Goal: Task Accomplishment & Management: Use online tool/utility

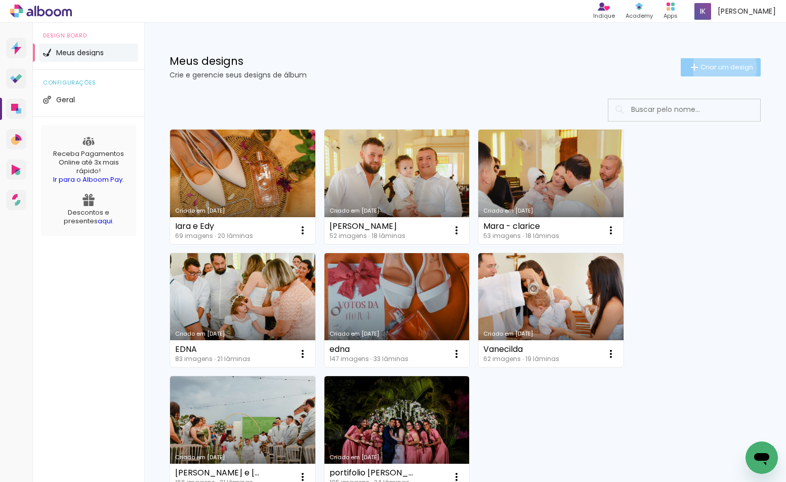
click at [715, 68] on span "Criar um design" at bounding box center [726, 67] width 53 height 7
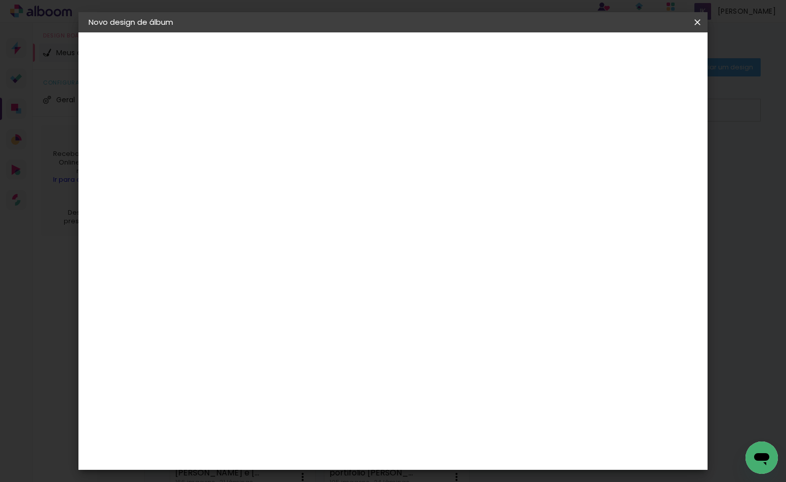
click at [254, 132] on input at bounding box center [254, 136] width 0 height 16
type input "MAYCON E ASHILLEY"
type paper-input "MAYCON E ASHILLEY"
click at [358, 59] on paper-button "Avançar" at bounding box center [333, 53] width 50 height 17
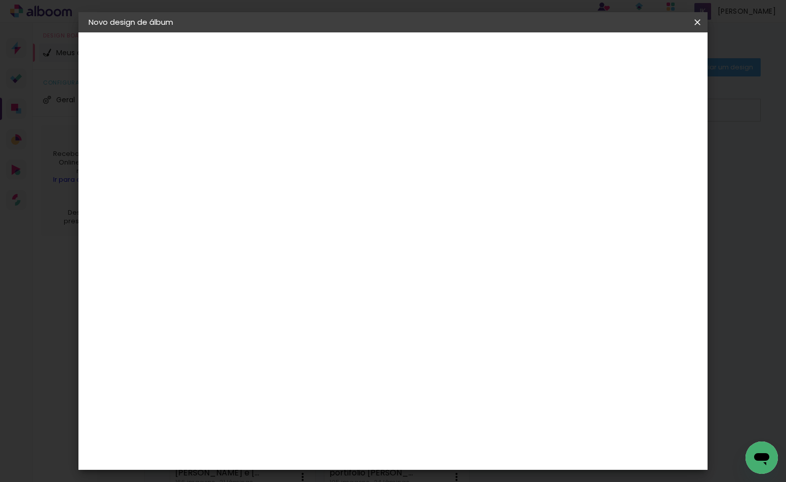
click at [281, 412] on div "Lumière Imagem" at bounding box center [263, 420] width 33 height 16
click at [0, 0] on slot "Avançar" at bounding box center [0, 0] width 0 height 0
click at [293, 168] on input "text" at bounding box center [273, 176] width 39 height 16
click at [0, 0] on slot "Nuit" at bounding box center [0, 0] width 0 height 0
click at [322, 210] on div "Horizontal" at bounding box center [298, 209] width 47 height 22
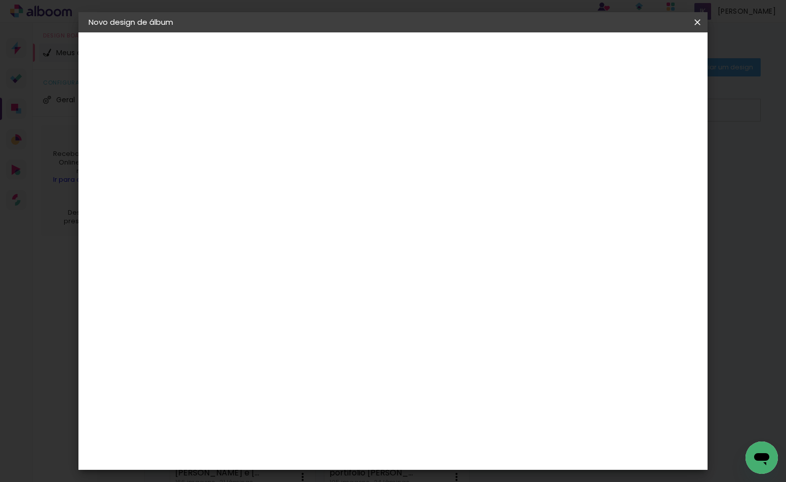
click at [378, 171] on input "Nuit" at bounding box center [316, 166] width 124 height 16
click at [414, 171] on paper-item "Coeur" at bounding box center [455, 168] width 202 height 20
click at [378, 171] on input "Coeur" at bounding box center [316, 166] width 124 height 16
click at [388, 209] on paper-item "Nuit" at bounding box center [455, 208] width 202 height 20
type input "Nuit"
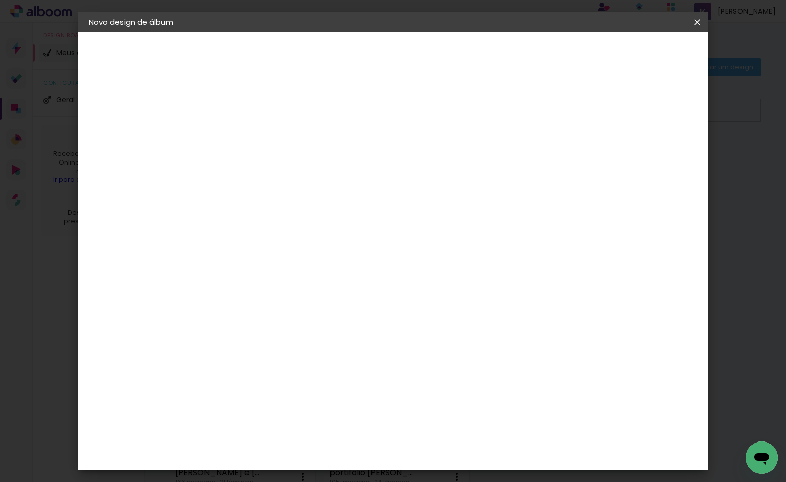
scroll to position [101, 0]
click at [322, 187] on span "20 × 25" at bounding box center [298, 197] width 47 height 21
click at [0, 0] on slot "Avançar" at bounding box center [0, 0] width 0 height 0
click at [576, 111] on div at bounding box center [571, 109] width 9 height 9
type paper-checkbox "on"
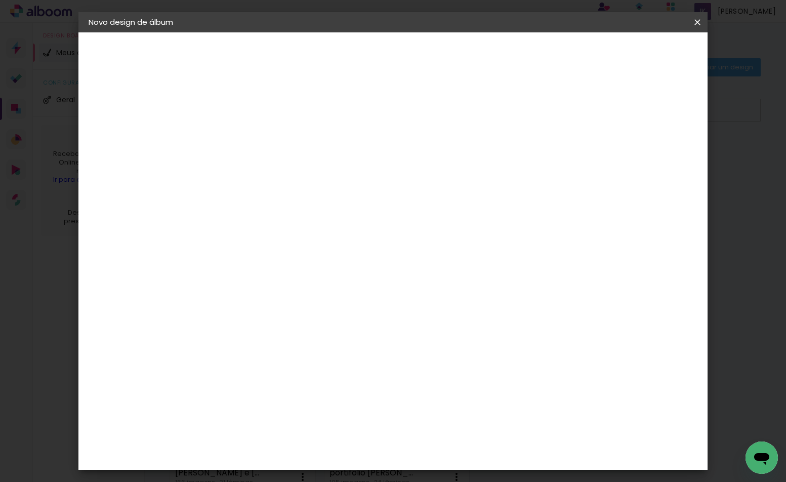
type input "1"
type paper-input "1"
click at [257, 114] on input "1" at bounding box center [246, 109] width 35 height 13
click at [633, 54] on span "Iniciar design" at bounding box center [610, 53] width 46 height 7
click at [643, 60] on paper-button "Iniciar design" at bounding box center [610, 53] width 66 height 17
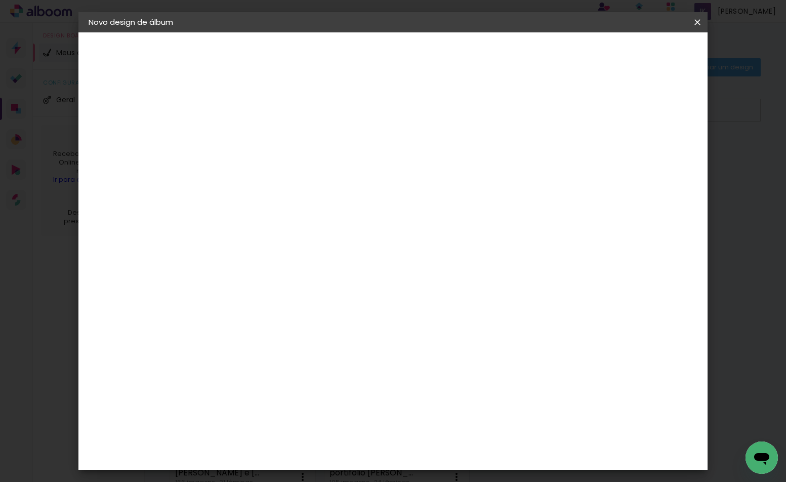
click at [633, 52] on span "Iniciar design" at bounding box center [610, 53] width 46 height 7
click at [633, 51] on span "Iniciar design" at bounding box center [610, 53] width 46 height 7
drag, startPoint x: 540, startPoint y: 28, endPoint x: 535, endPoint y: 24, distance: 6.6
click at [535, 24] on header "Novo design de álbum" at bounding box center [392, 22] width 628 height 20
click at [633, 51] on span "Iniciar design" at bounding box center [610, 53] width 46 height 7
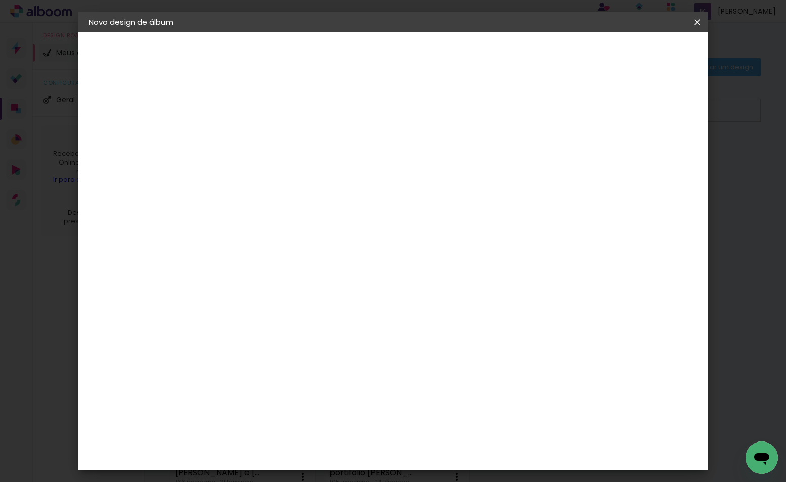
click at [633, 53] on span "Iniciar design" at bounding box center [610, 53] width 46 height 7
click at [0, 0] on slot "Voltar" at bounding box center [0, 0] width 0 height 0
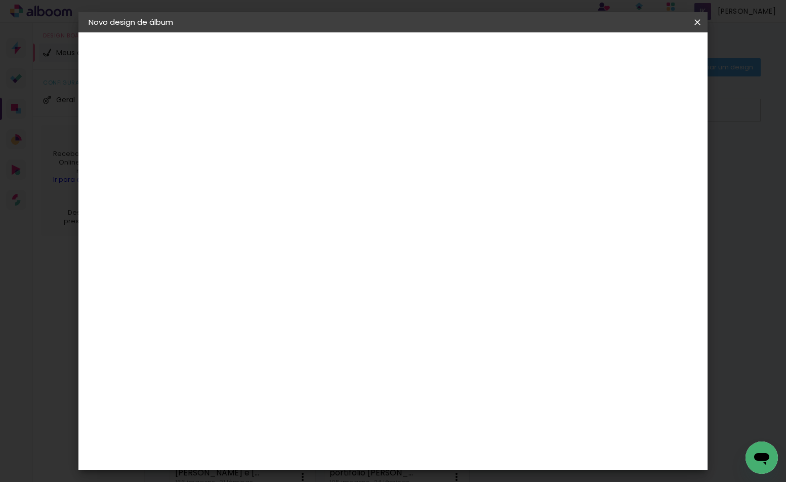
click at [309, 164] on div "Escolha o tamanho" at bounding box center [279, 187] width 59 height 47
click at [309, 172] on div "Escolha o tamanho" at bounding box center [279, 187] width 59 height 47
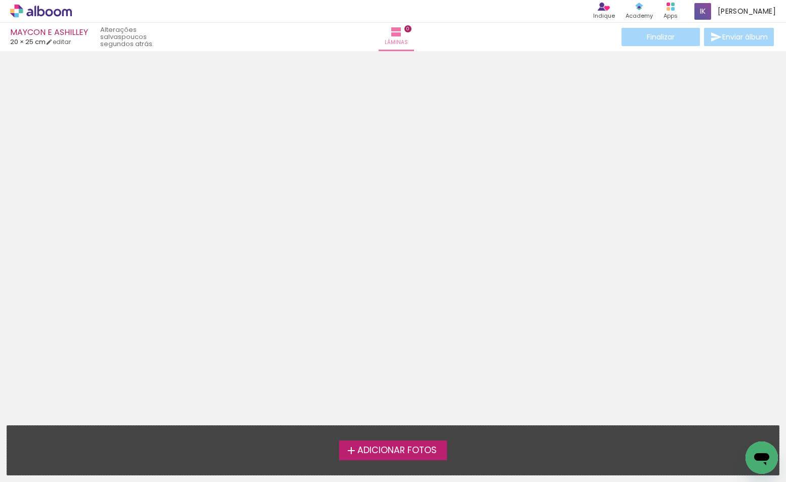
click at [403, 446] on span "Adicionar Fotos" at bounding box center [396, 450] width 79 height 9
click at [0, 0] on input "file" at bounding box center [0, 0] width 0 height 0
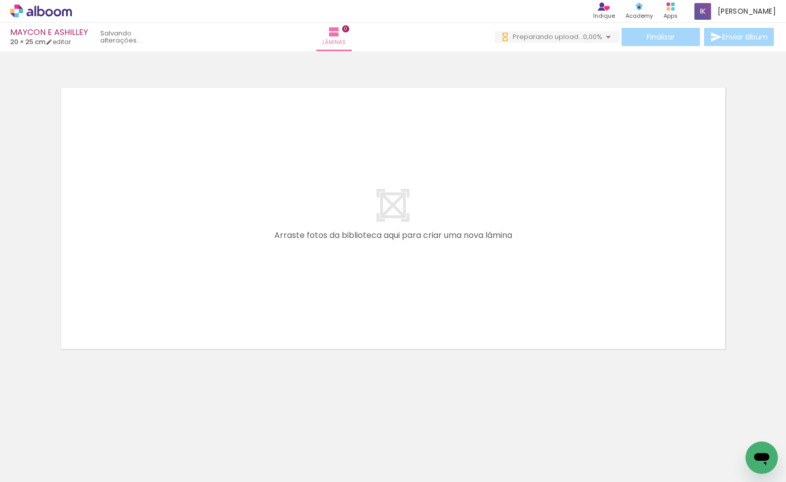
scroll to position [0, 424]
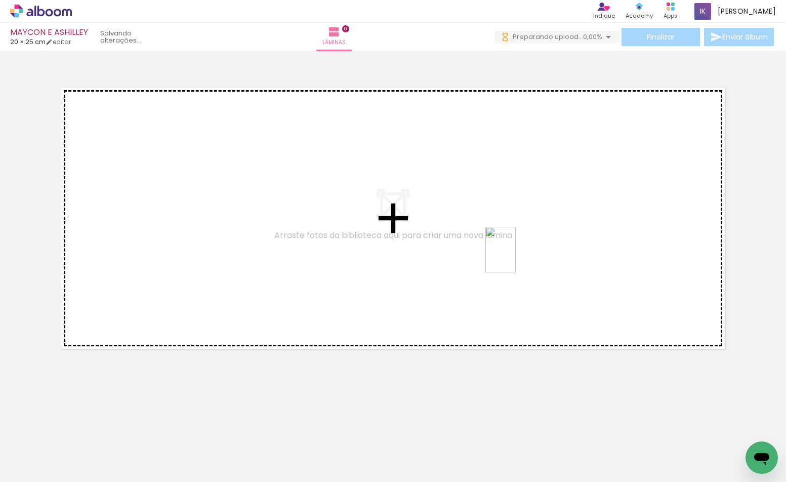
drag, startPoint x: 523, startPoint y: 453, endPoint x: 515, endPoint y: 257, distance: 195.9
click at [515, 257] on quentale-workspace at bounding box center [393, 241] width 786 height 482
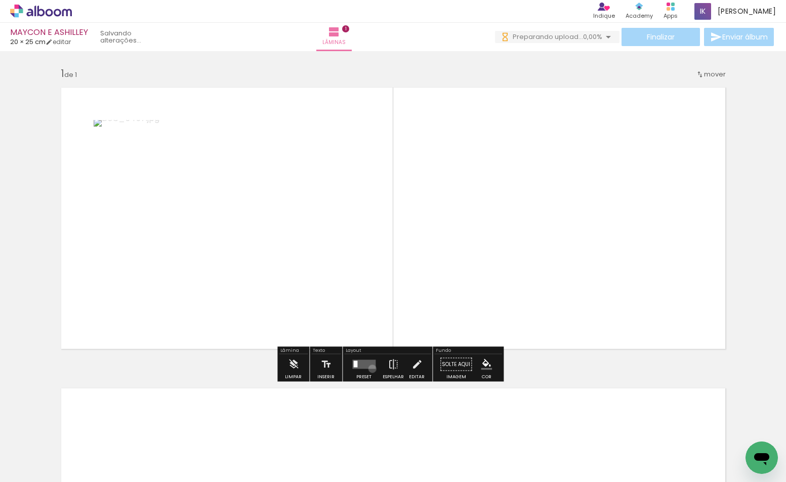
click at [370, 368] on quentale-layouter at bounding box center [363, 364] width 23 height 9
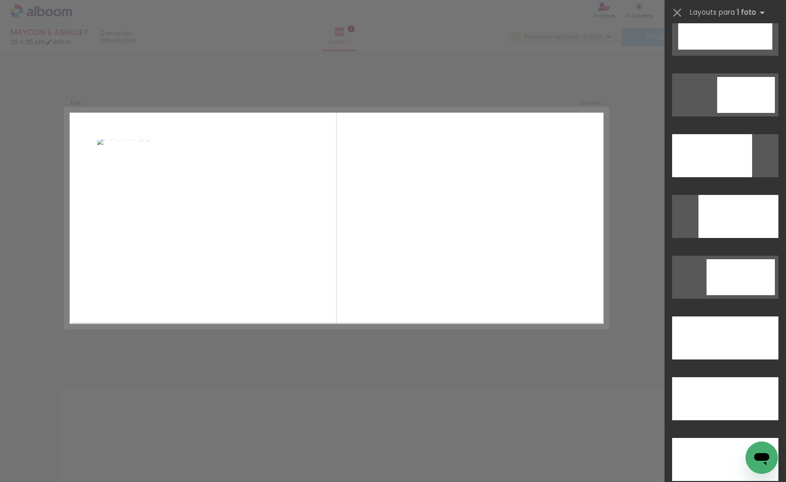
scroll to position [2826, 0]
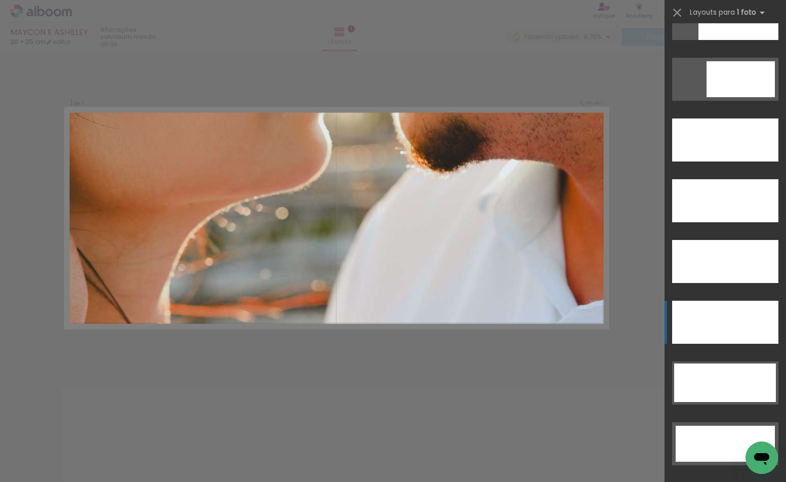
click at [727, 329] on div at bounding box center [725, 321] width 106 height 43
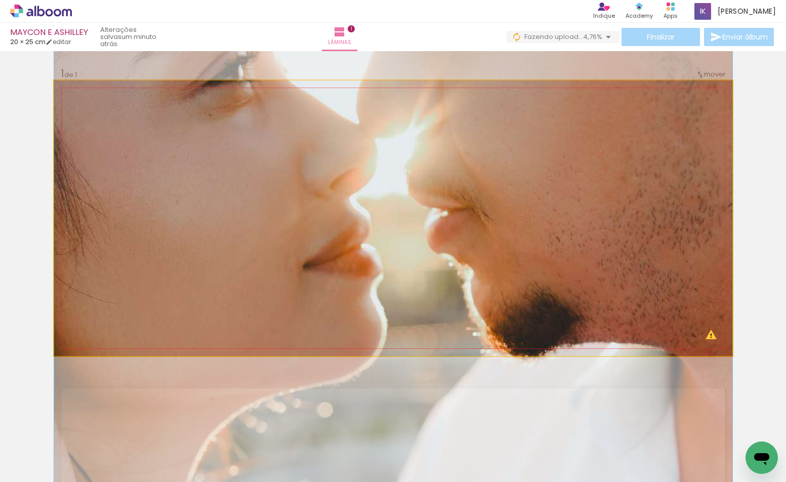
drag, startPoint x: 540, startPoint y: 210, endPoint x: 542, endPoint y: 296, distance: 86.0
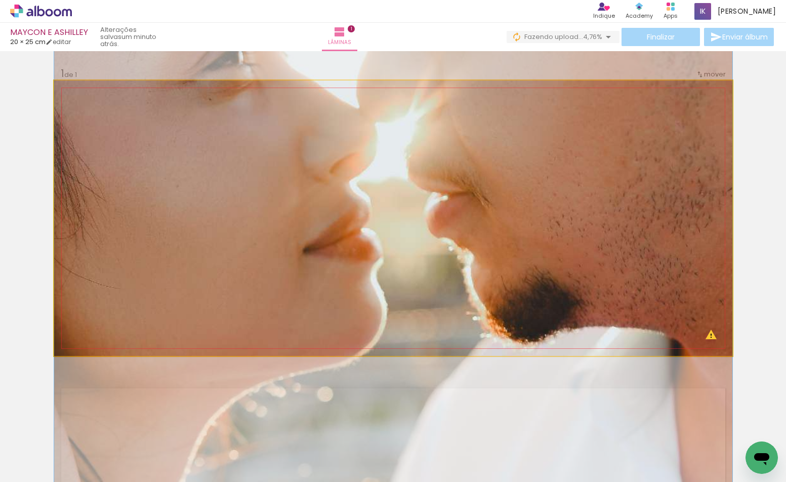
drag, startPoint x: 531, startPoint y: 213, endPoint x: 531, endPoint y: 185, distance: 28.3
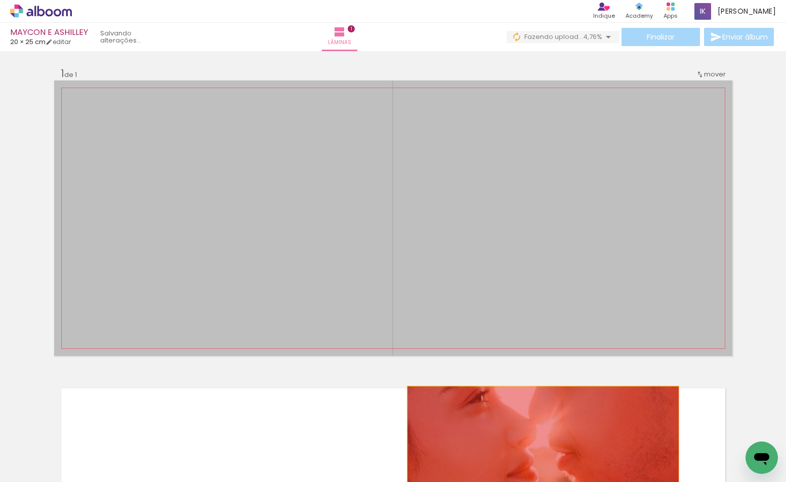
drag, startPoint x: 373, startPoint y: 241, endPoint x: 539, endPoint y: 441, distance: 259.8
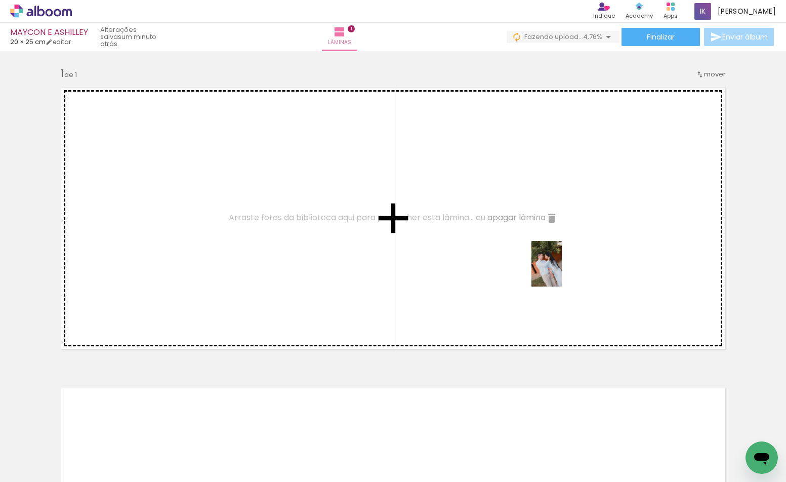
drag, startPoint x: 750, startPoint y: 434, endPoint x: 561, endPoint y: 271, distance: 249.2
click at [561, 271] on quentale-workspace at bounding box center [393, 241] width 786 height 482
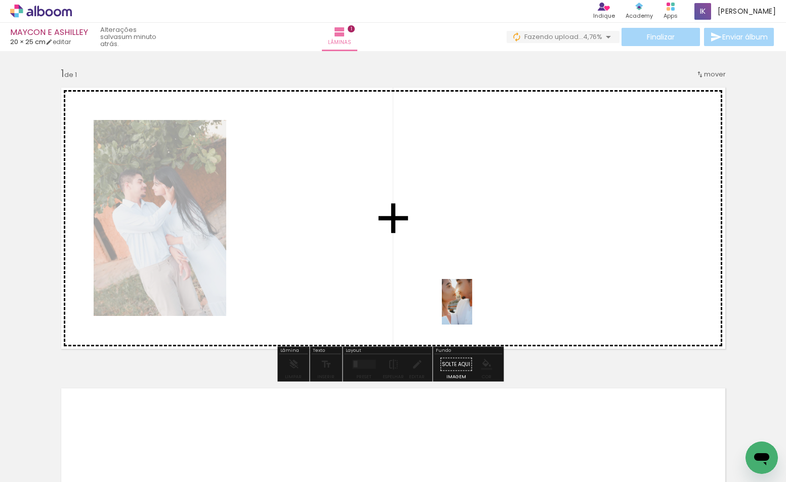
drag, startPoint x: 524, startPoint y: 461, endPoint x: 472, endPoint y: 309, distance: 160.9
click at [472, 309] on quentale-workspace at bounding box center [393, 241] width 786 height 482
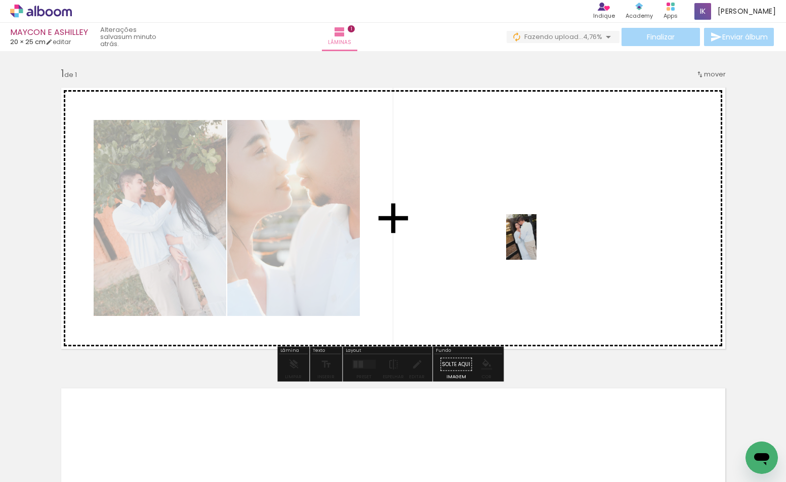
drag, startPoint x: 693, startPoint y: 452, endPoint x: 536, endPoint y: 244, distance: 260.0
click at [536, 244] on quentale-workspace at bounding box center [393, 241] width 786 height 482
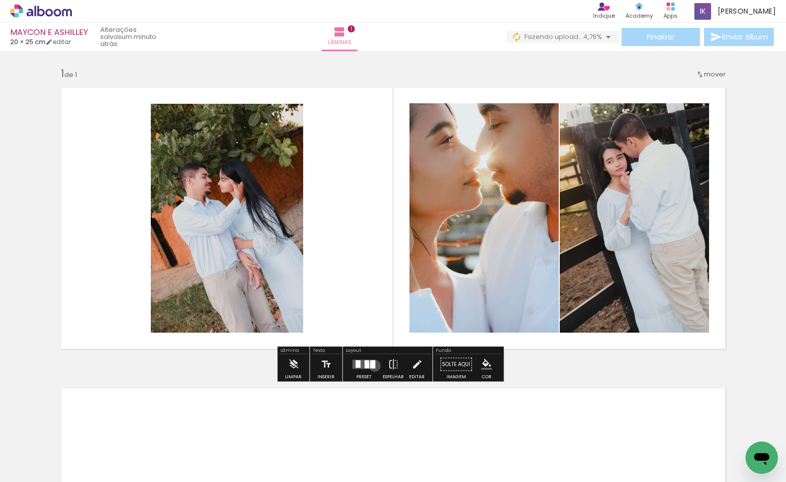
click at [372, 365] on div at bounding box center [372, 364] width 5 height 8
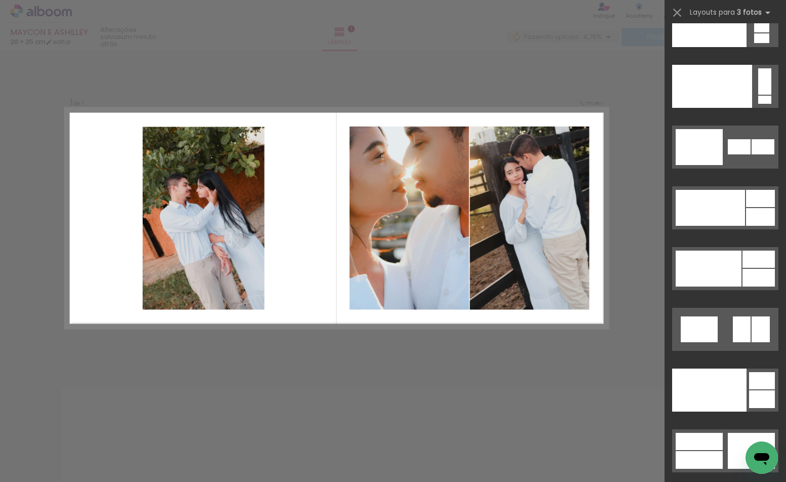
scroll to position [12774, 0]
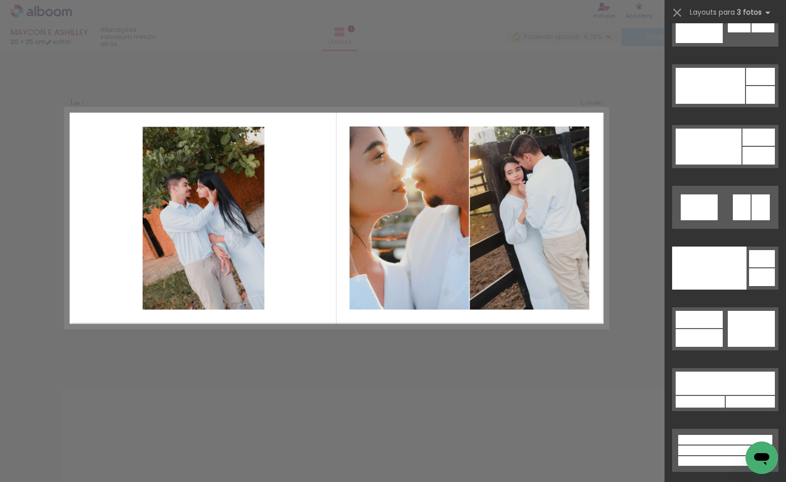
drag, startPoint x: 779, startPoint y: 43, endPoint x: 17, endPoint y: 1, distance: 763.4
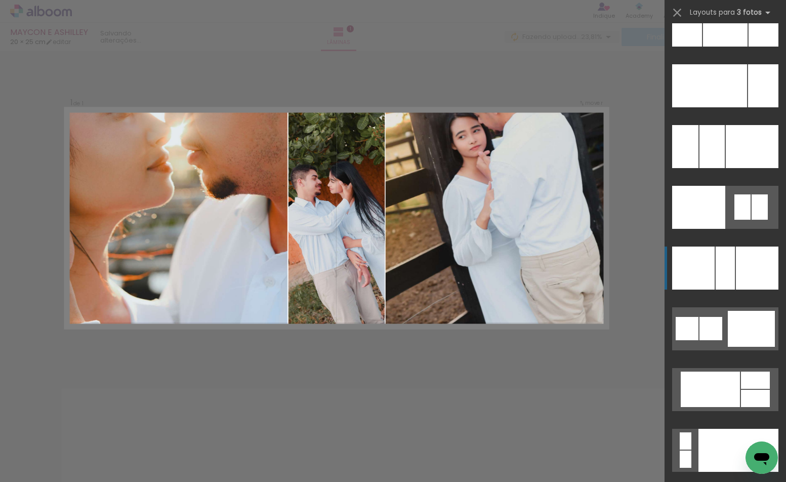
scroll to position [10296, 0]
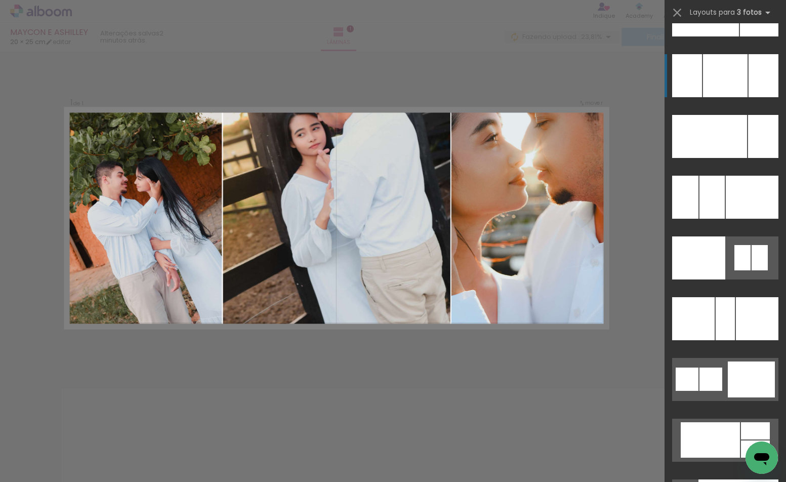
click at [727, 72] on div at bounding box center [725, 75] width 45 height 43
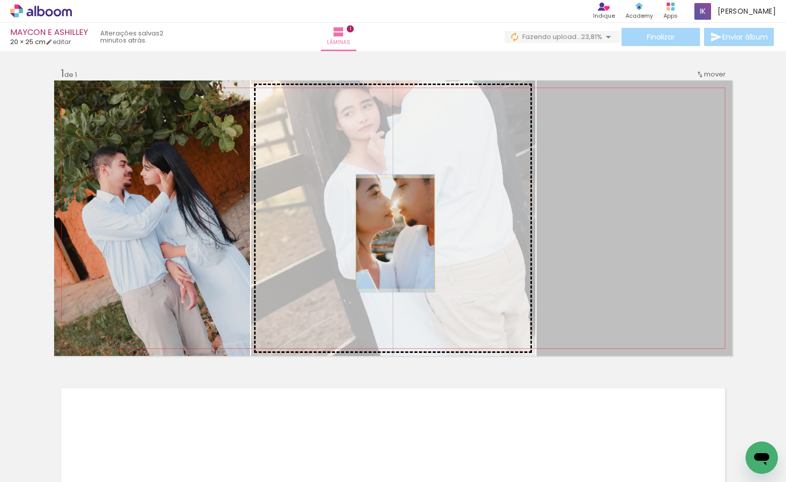
drag, startPoint x: 485, startPoint y: 222, endPoint x: 391, endPoint y: 233, distance: 94.2
click at [0, 0] on slot at bounding box center [0, 0] width 0 height 0
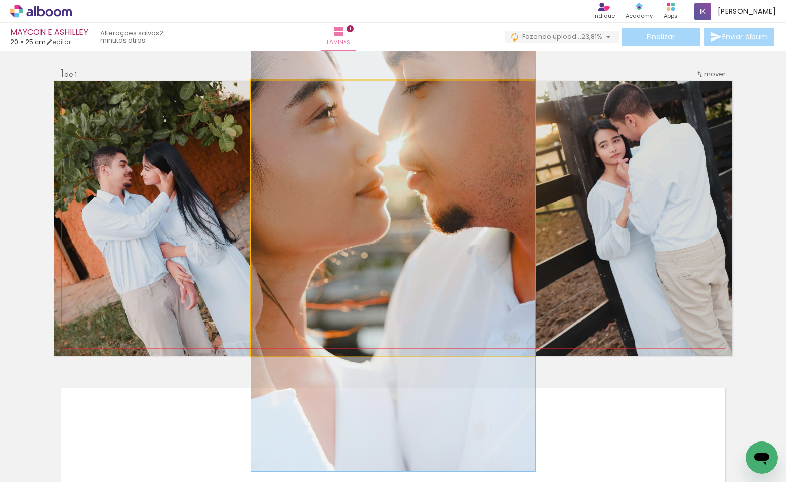
drag, startPoint x: 428, startPoint y: 204, endPoint x: 430, endPoint y: 239, distance: 35.5
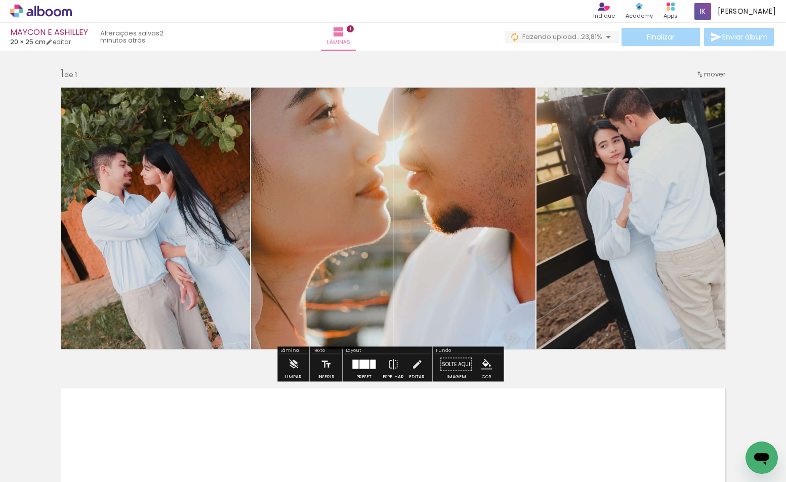
click at [363, 376] on div "Preset" at bounding box center [363, 376] width 15 height 5
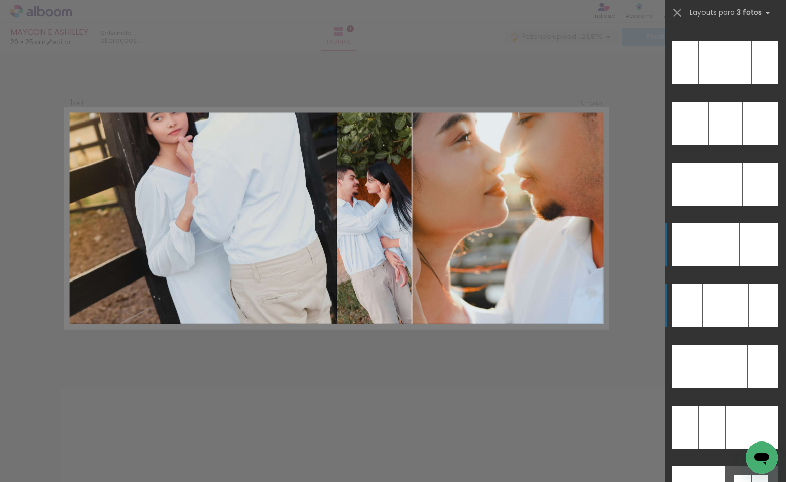
scroll to position [10015, 0]
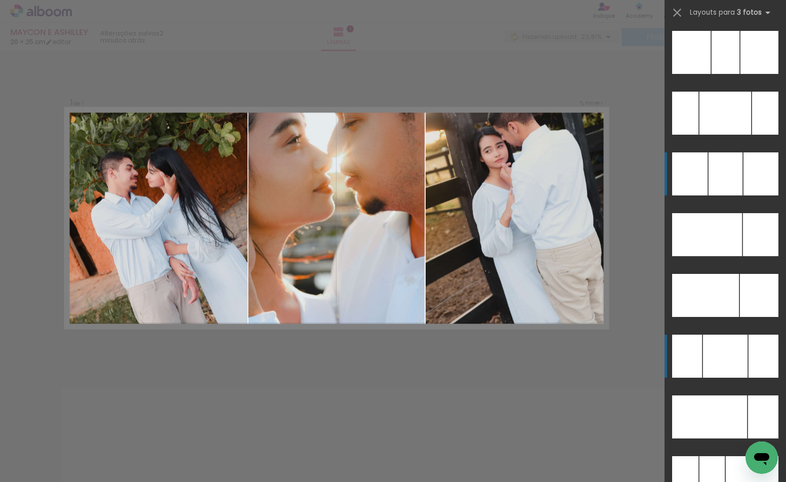
click at [711, 182] on div at bounding box center [725, 173] width 34 height 43
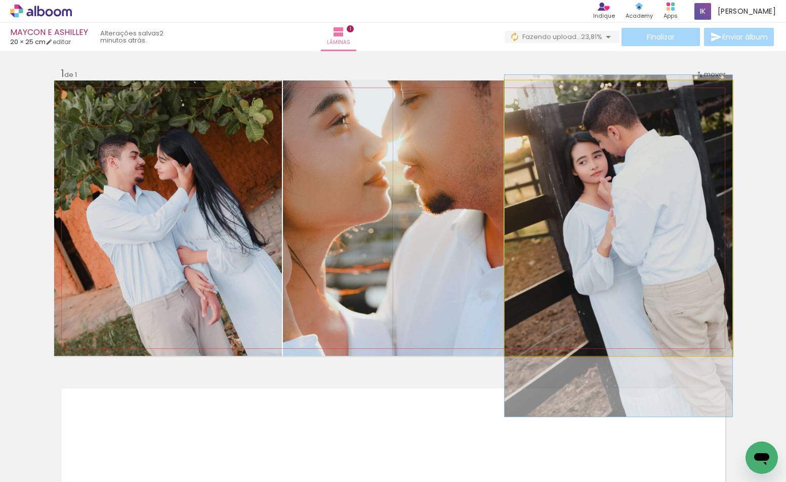
drag, startPoint x: 642, startPoint y: 173, endPoint x: 638, endPoint y: 201, distance: 28.2
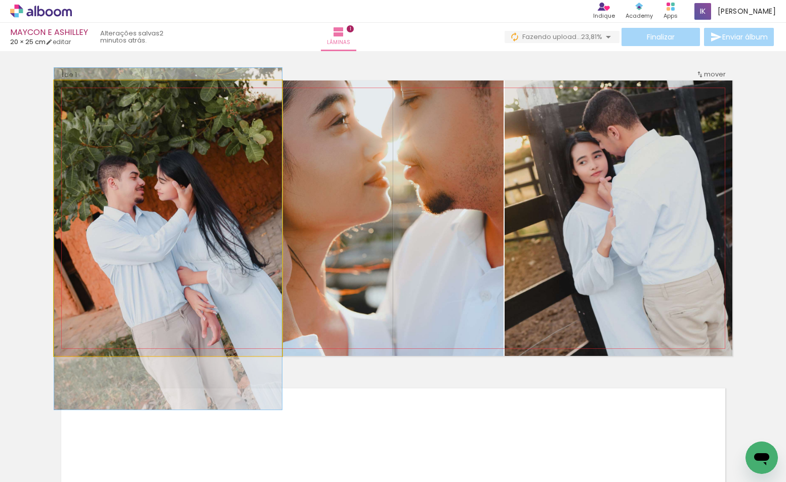
drag, startPoint x: 153, startPoint y: 179, endPoint x: 156, endPoint y: 199, distance: 20.9
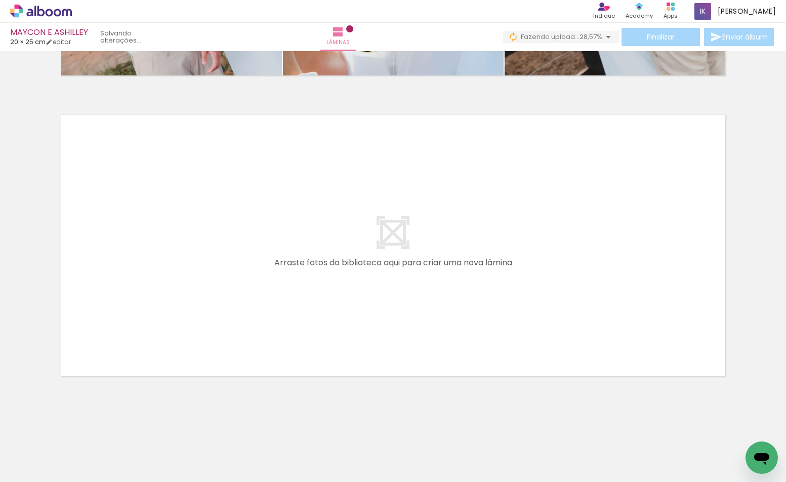
scroll to position [0, 0]
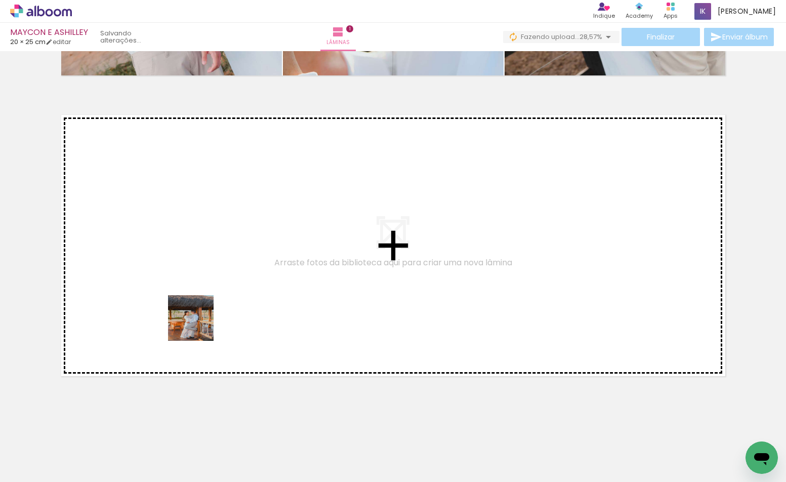
drag, startPoint x: 158, startPoint y: 445, endPoint x: 223, endPoint y: 423, distance: 67.8
click at [207, 277] on quentale-workspace at bounding box center [393, 241] width 786 height 482
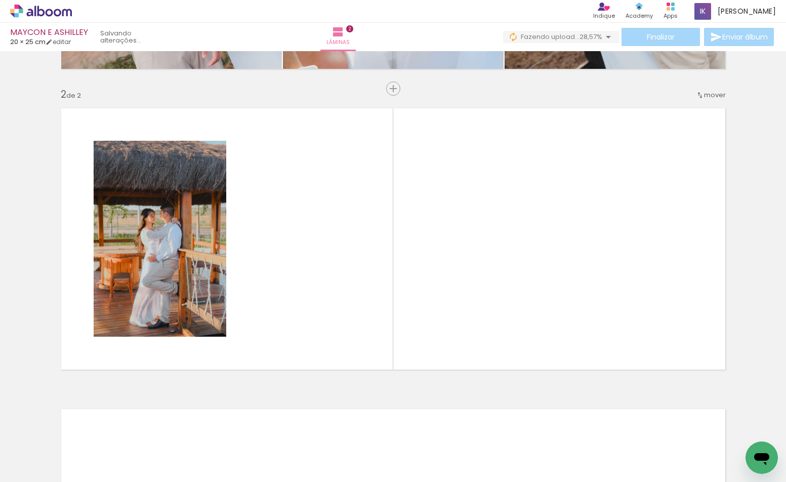
scroll to position [284, 0]
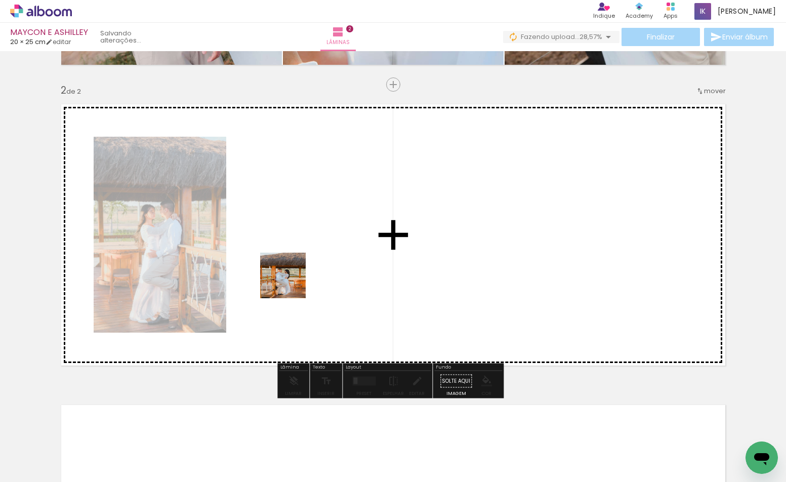
drag, startPoint x: 218, startPoint y: 431, endPoint x: 258, endPoint y: 400, distance: 51.5
click at [306, 251] on quentale-workspace at bounding box center [393, 241] width 786 height 482
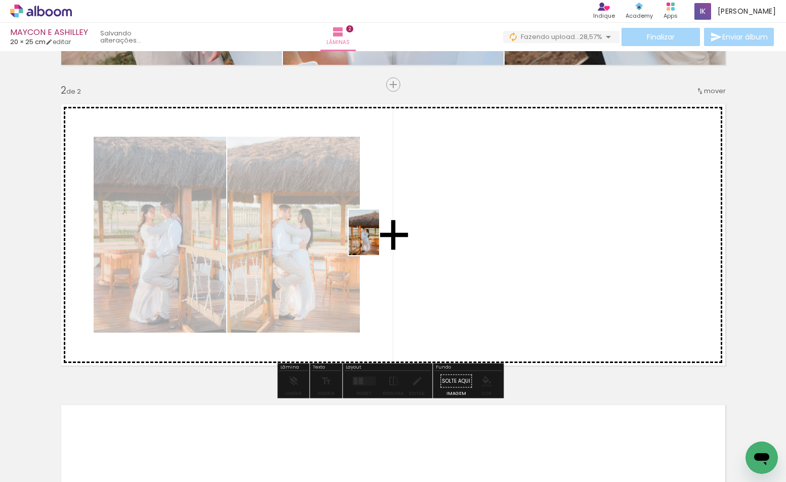
drag, startPoint x: 266, startPoint y: 450, endPoint x: 379, endPoint y: 240, distance: 238.5
click at [379, 240] on quentale-workspace at bounding box center [393, 241] width 786 height 482
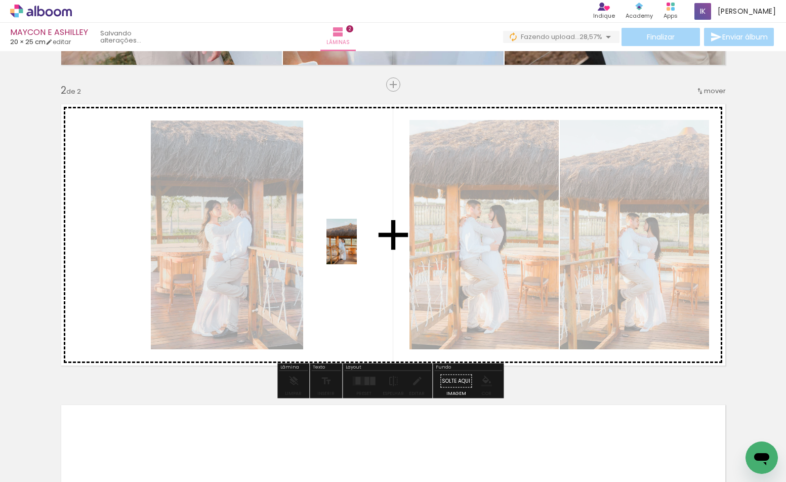
drag, startPoint x: 340, startPoint y: 440, endPoint x: 365, endPoint y: 377, distance: 67.4
click at [356, 247] on quentale-workspace at bounding box center [393, 241] width 786 height 482
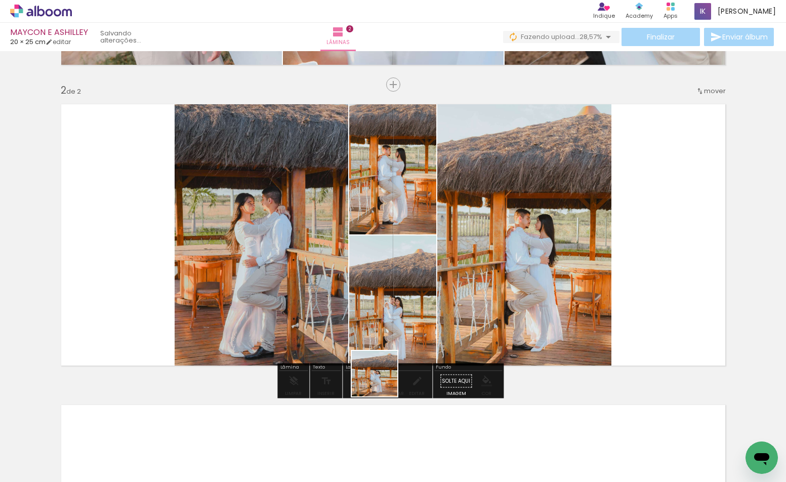
drag, startPoint x: 384, startPoint y: 447, endPoint x: 412, endPoint y: 236, distance: 212.3
click at [410, 265] on quentale-workspace at bounding box center [393, 241] width 786 height 482
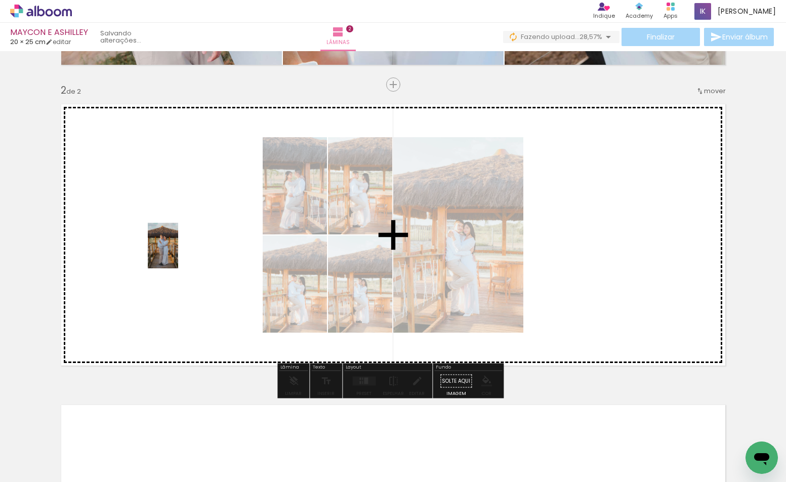
drag, startPoint x: 100, startPoint y: 453, endPoint x: 178, endPoint y: 253, distance: 215.1
click at [178, 253] on quentale-workspace at bounding box center [393, 241] width 786 height 482
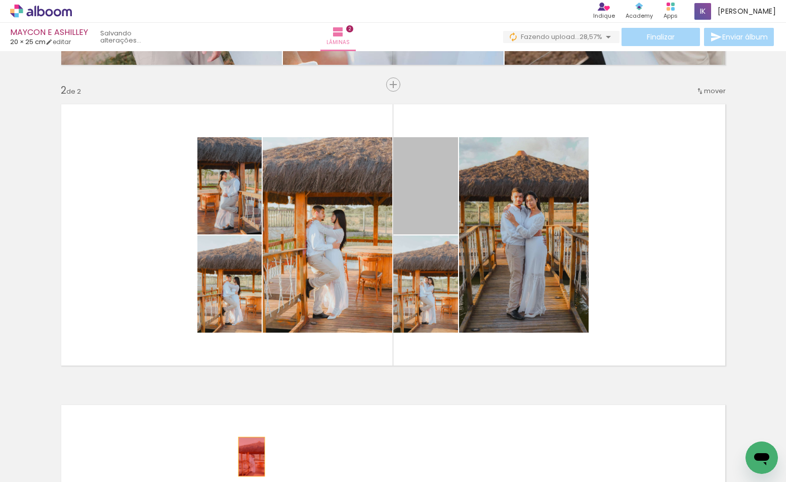
drag, startPoint x: 418, startPoint y: 203, endPoint x: 247, endPoint y: 456, distance: 305.0
click at [247, 456] on quentale-workspace at bounding box center [393, 241] width 786 height 482
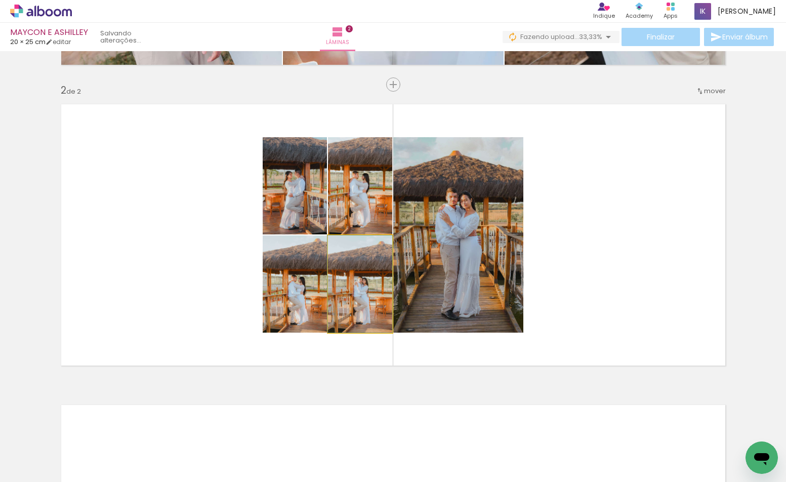
drag, startPoint x: 379, startPoint y: 280, endPoint x: 343, endPoint y: 279, distance: 35.9
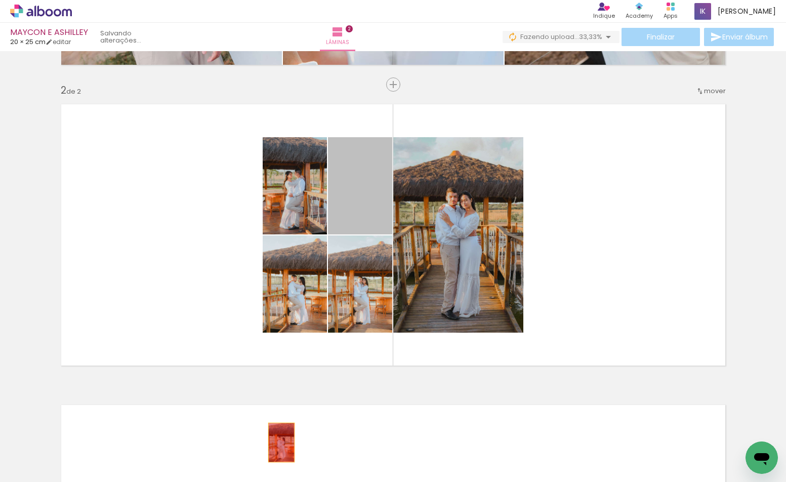
drag, startPoint x: 347, startPoint y: 207, endPoint x: 277, endPoint y: 442, distance: 245.0
click at [277, 442] on quentale-workspace at bounding box center [393, 241] width 786 height 482
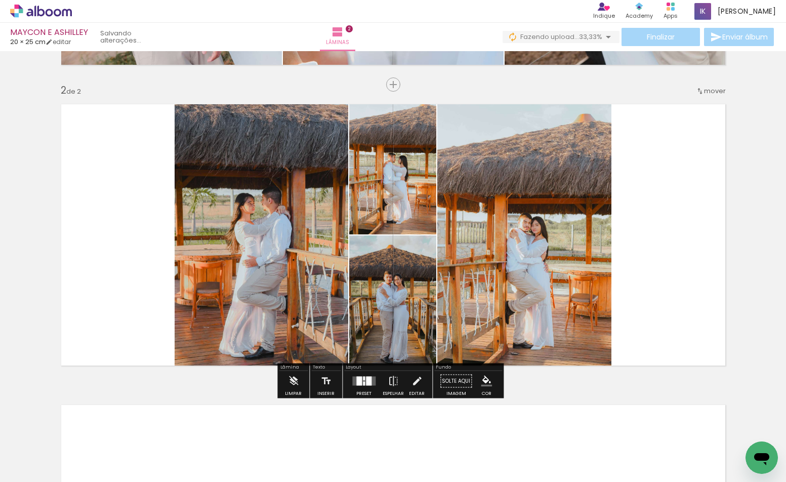
click at [51, 451] on iron-icon at bounding box center [52, 451] width 8 height 8
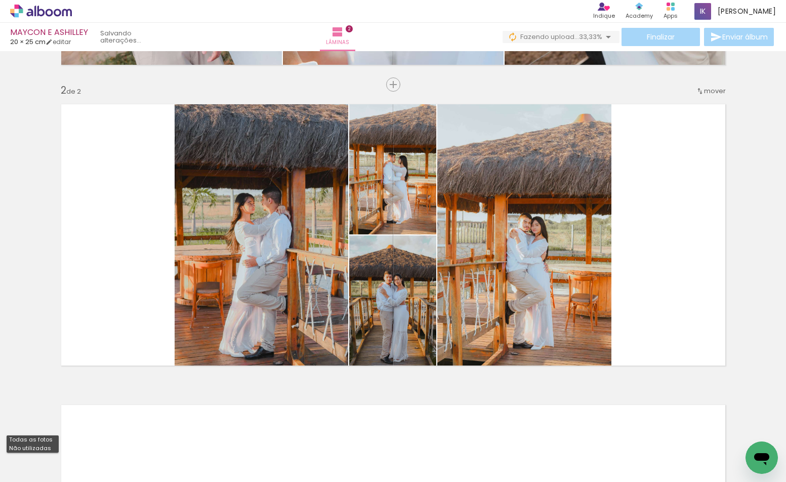
click at [47, 445] on paper-item "Não utilizadas" at bounding box center [33, 448] width 52 height 9
type input "Não utilizadas"
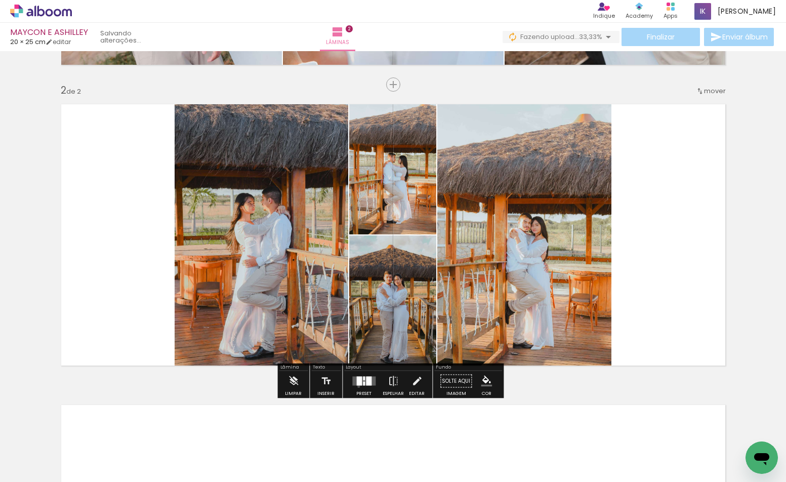
click at [356, 386] on div at bounding box center [363, 381] width 27 height 20
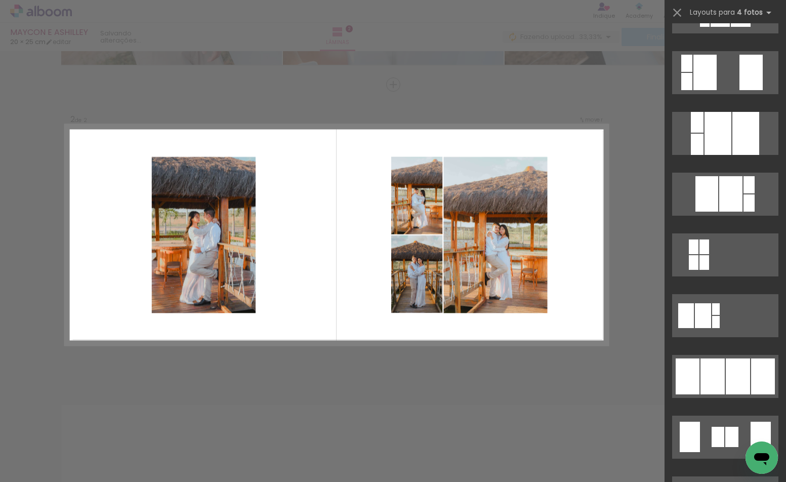
scroll to position [607, 0]
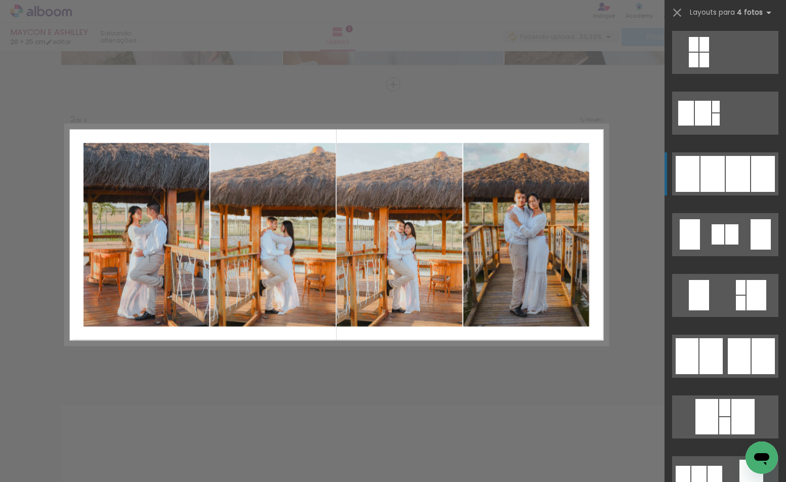
click at [727, 182] on div at bounding box center [737, 174] width 24 height 36
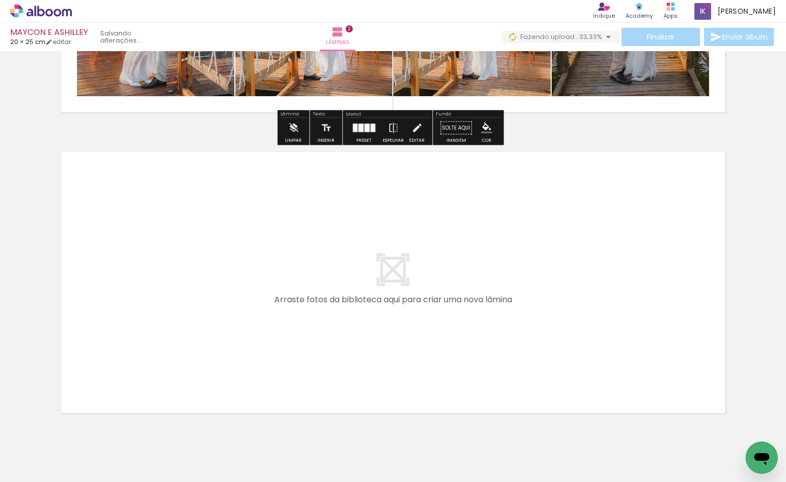
scroll to position [574, 0]
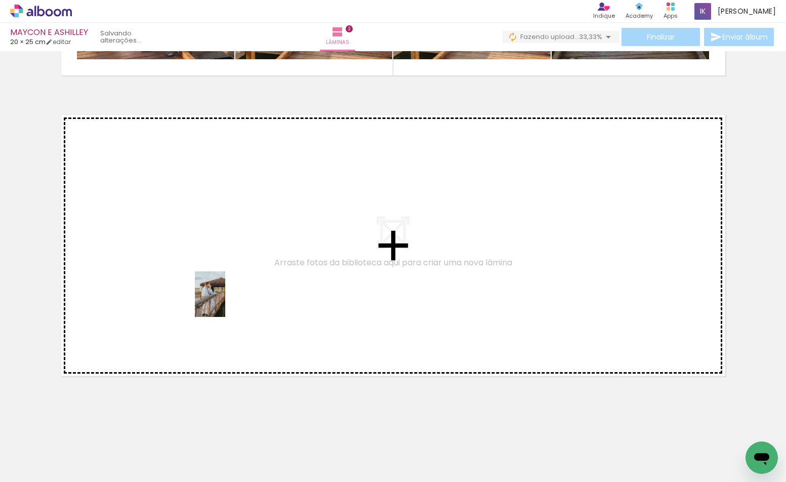
drag, startPoint x: 222, startPoint y: 414, endPoint x: 225, endPoint y: 301, distance: 112.3
click at [225, 301] on quentale-workspace at bounding box center [393, 241] width 786 height 482
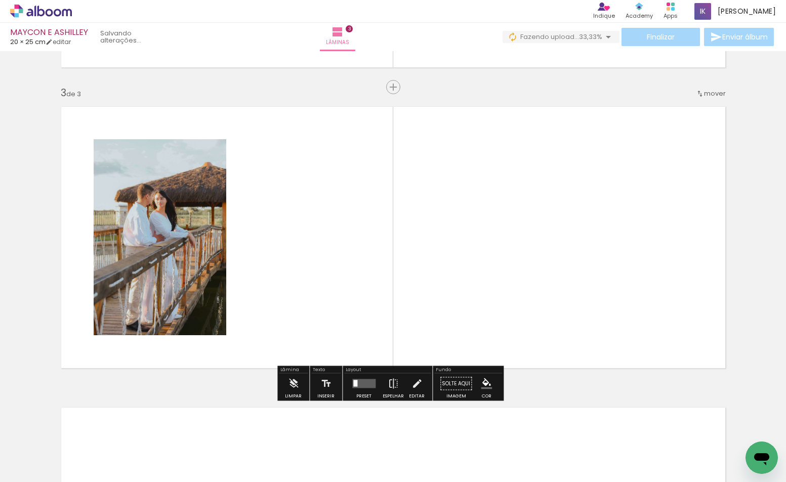
scroll to position [584, 0]
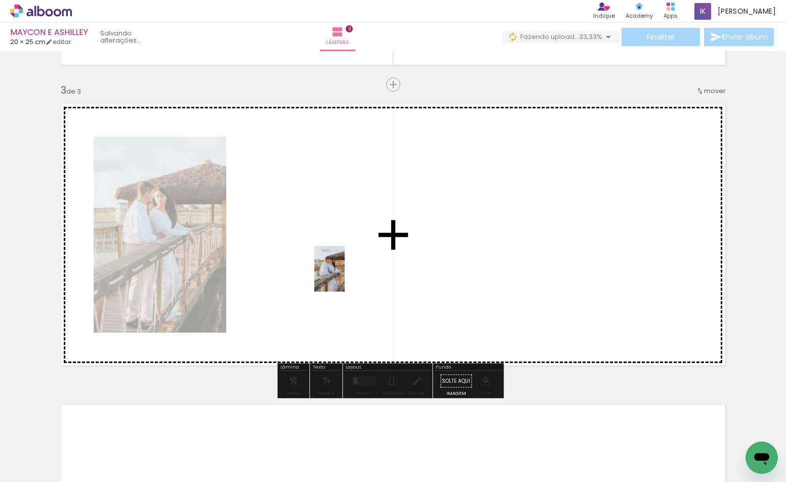
drag, startPoint x: 280, startPoint y: 433, endPoint x: 344, endPoint y: 276, distance: 170.1
click at [344, 276] on quentale-workspace at bounding box center [393, 241] width 786 height 482
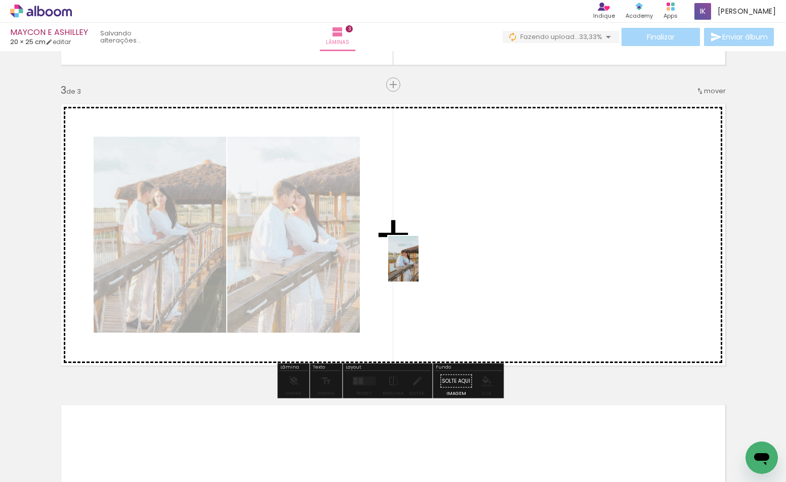
drag, startPoint x: 226, startPoint y: 462, endPoint x: 418, endPoint y: 266, distance: 275.1
click at [418, 266] on quentale-workspace at bounding box center [393, 241] width 786 height 482
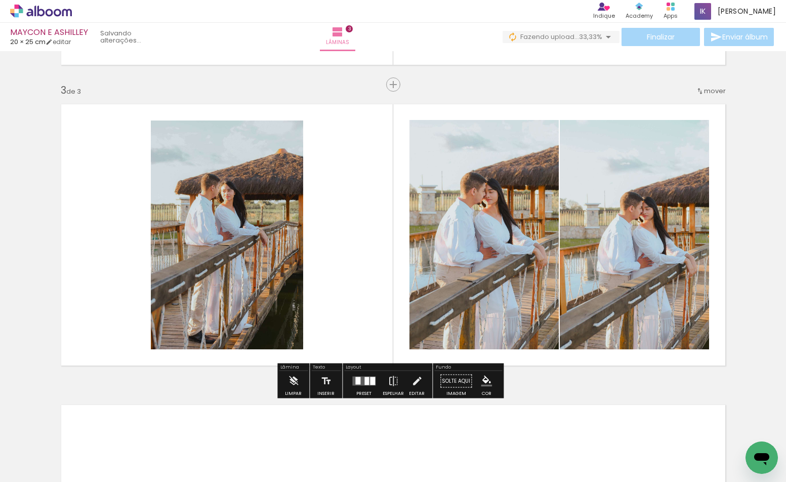
click at [454, 264] on quentale-photo at bounding box center [483, 234] width 149 height 229
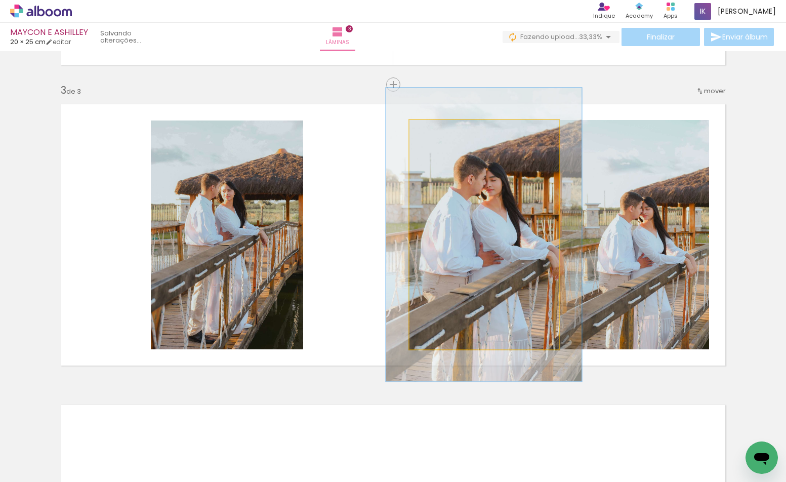
drag, startPoint x: 434, startPoint y: 133, endPoint x: 444, endPoint y: 135, distance: 9.7
type paper-slider "128"
click at [444, 135] on div at bounding box center [443, 130] width 16 height 16
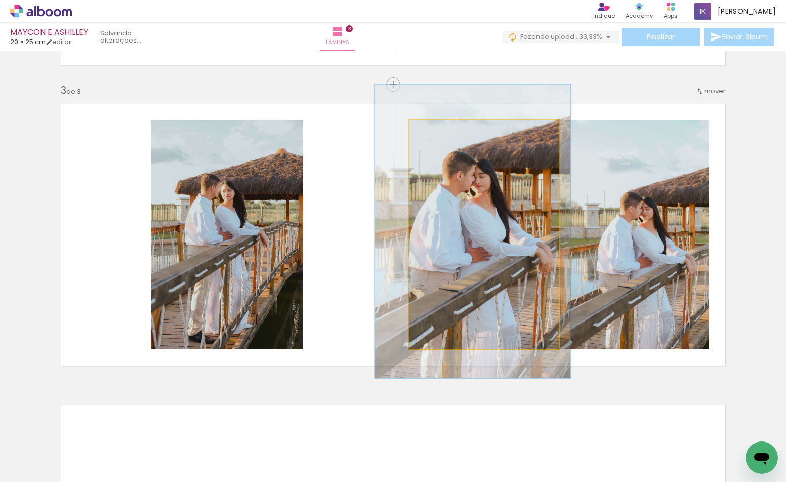
drag, startPoint x: 477, startPoint y: 185, endPoint x: 466, endPoint y: 181, distance: 11.7
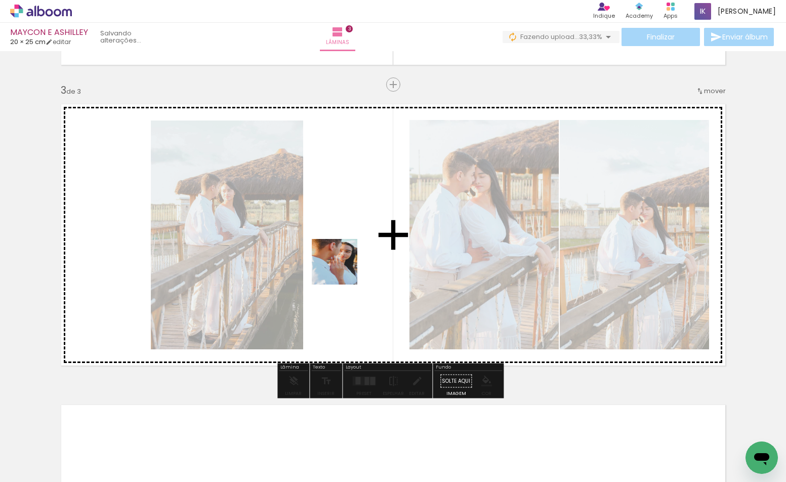
drag, startPoint x: 275, startPoint y: 365, endPoint x: 344, endPoint y: 265, distance: 121.9
click at [344, 265] on quentale-workspace at bounding box center [393, 241] width 786 height 482
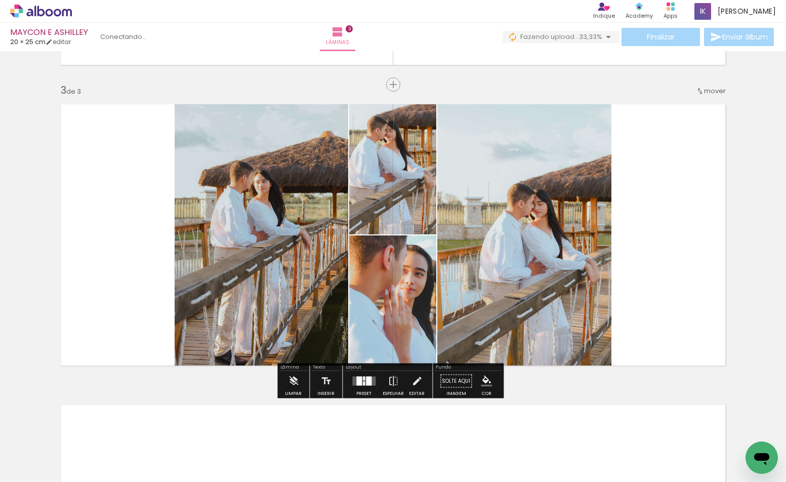
click at [358, 389] on div at bounding box center [363, 381] width 27 height 20
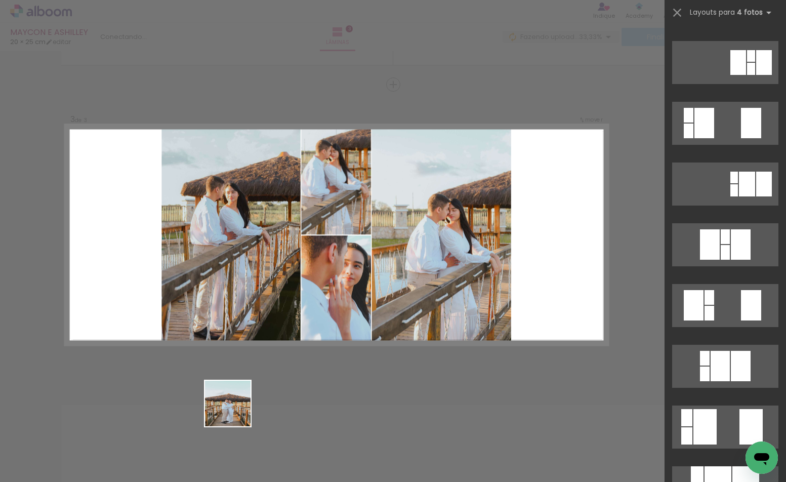
scroll to position [0, 0]
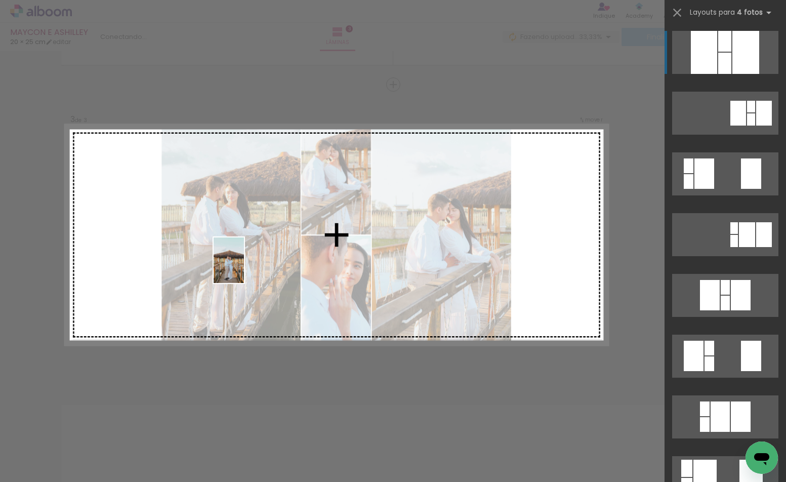
drag, startPoint x: 227, startPoint y: 443, endPoint x: 244, endPoint y: 266, distance: 177.4
click at [244, 266] on quentale-workspace at bounding box center [393, 241] width 786 height 482
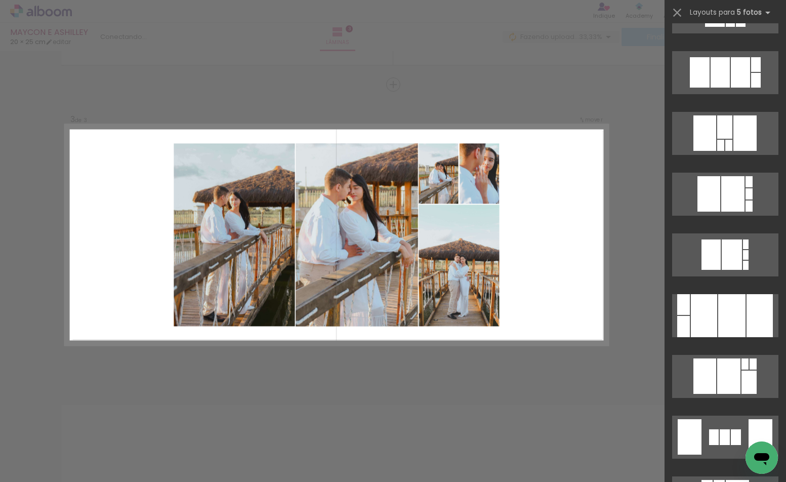
scroll to position [1265, 0]
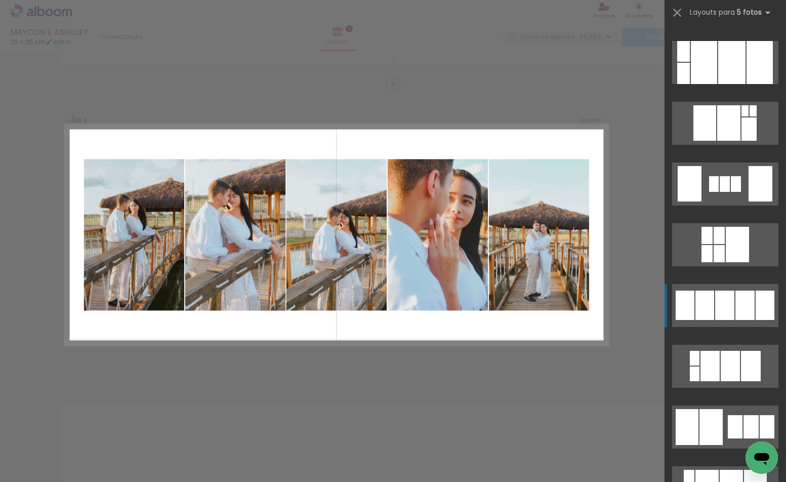
click at [710, 314] on quentale-layouter at bounding box center [725, 305] width 106 height 43
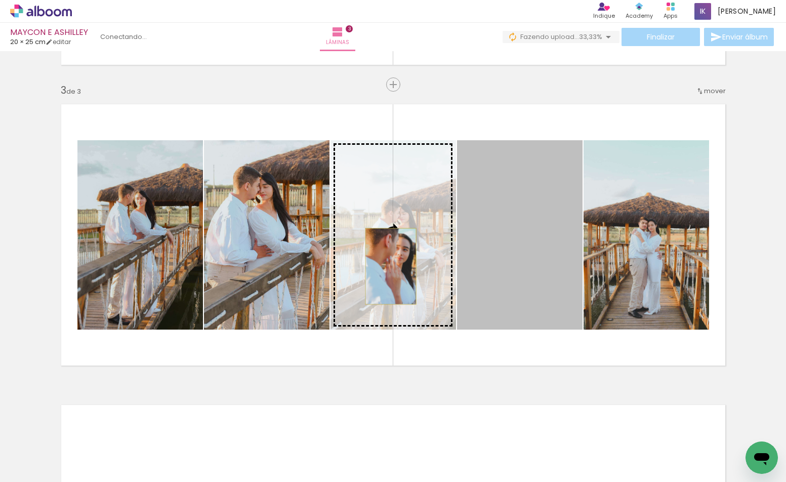
drag, startPoint x: 529, startPoint y: 266, endPoint x: 386, endPoint y: 266, distance: 142.6
click at [0, 0] on slot at bounding box center [0, 0] width 0 height 0
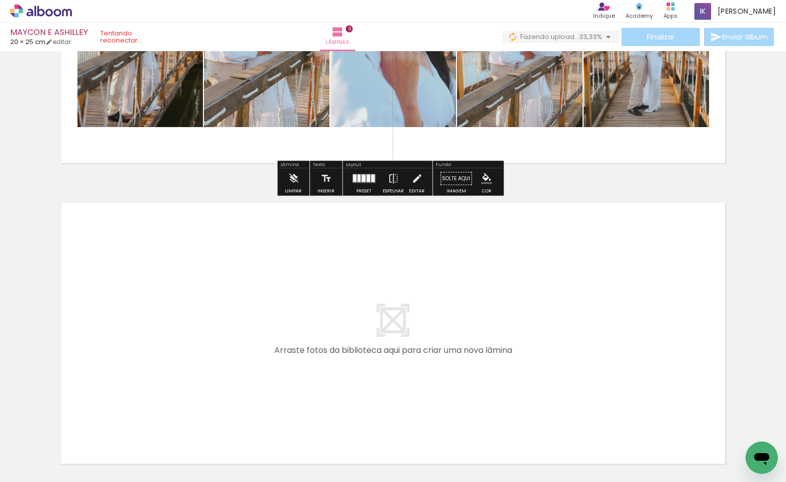
scroll to position [837, 0]
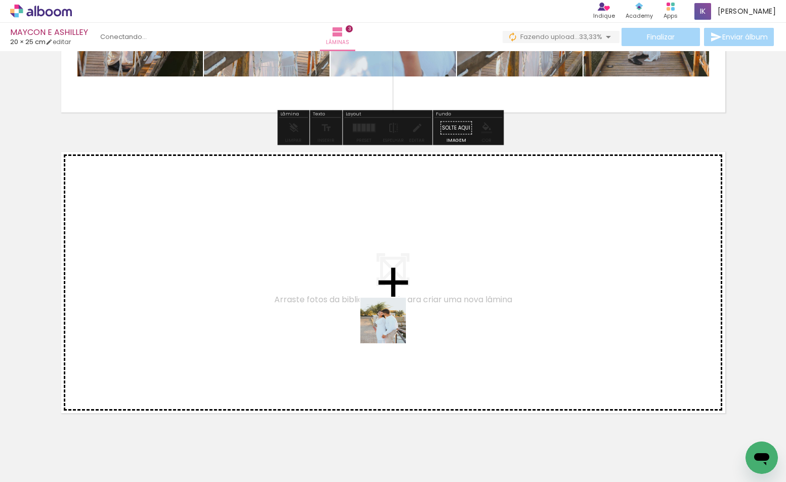
drag, startPoint x: 381, startPoint y: 441, endPoint x: 343, endPoint y: 427, distance: 40.2
click at [390, 285] on quentale-workspace at bounding box center [393, 241] width 786 height 482
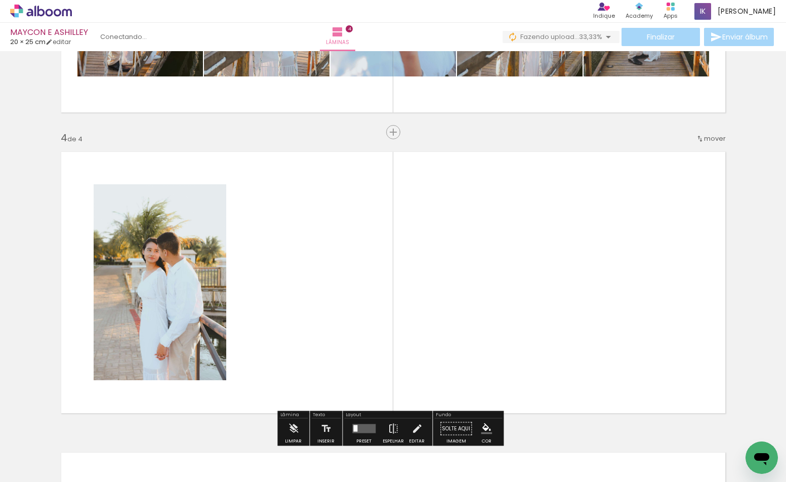
scroll to position [885, 0]
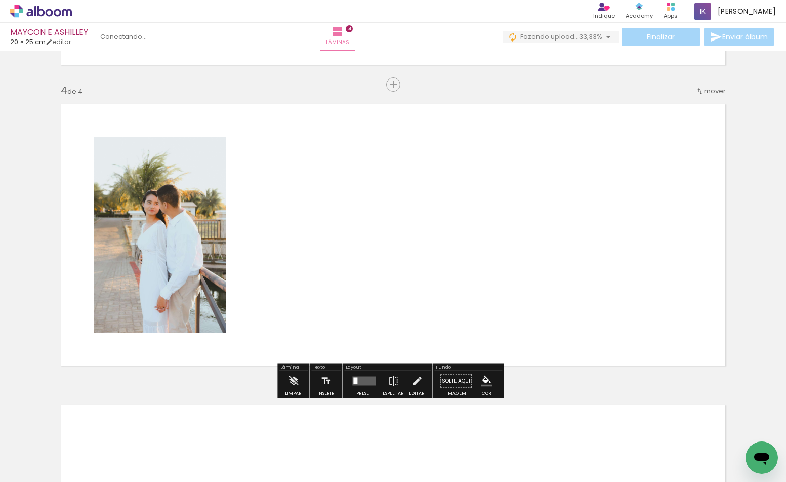
drag, startPoint x: 331, startPoint y: 454, endPoint x: 357, endPoint y: 282, distance: 174.3
click at [357, 282] on quentale-workspace at bounding box center [393, 241] width 786 height 482
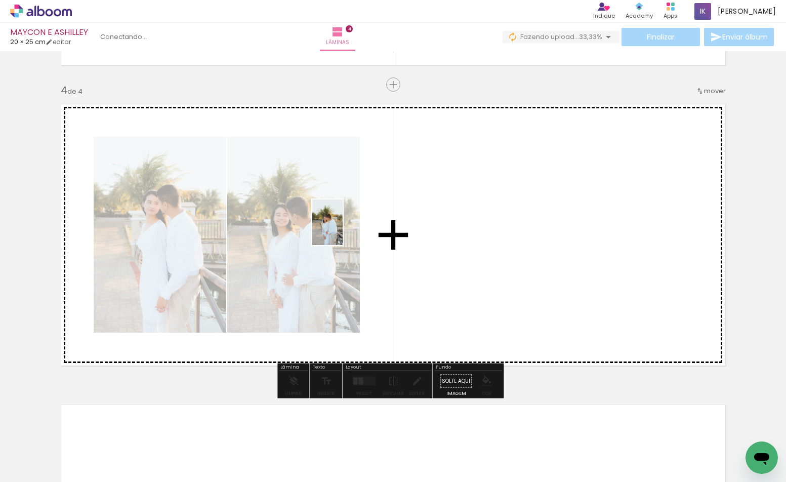
drag, startPoint x: 285, startPoint y: 437, endPoint x: 242, endPoint y: 356, distance: 91.6
click at [338, 232] on quentale-workspace at bounding box center [393, 241] width 786 height 482
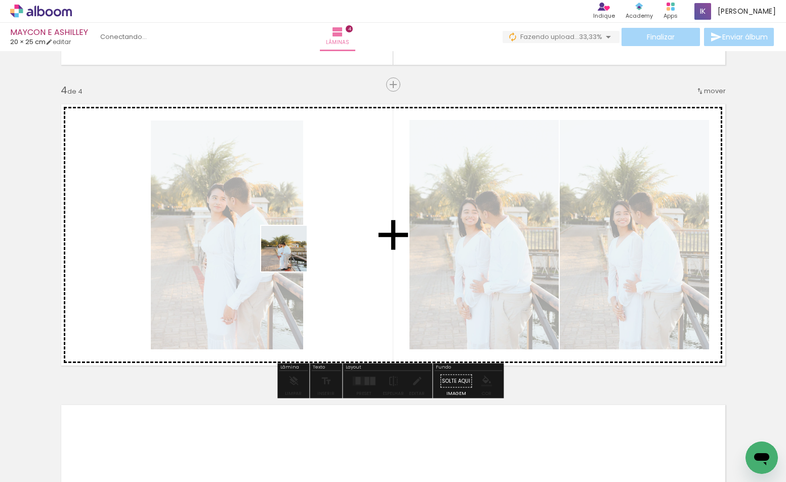
drag, startPoint x: 216, startPoint y: 442, endPoint x: 298, endPoint y: 411, distance: 86.9
click at [293, 251] on quentale-workspace at bounding box center [393, 241] width 786 height 482
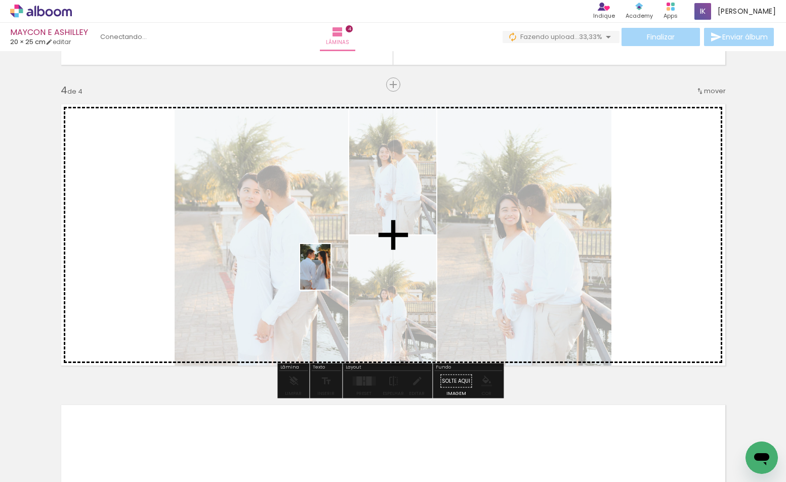
drag, startPoint x: 274, startPoint y: 447, endPoint x: 250, endPoint y: 401, distance: 51.8
click at [326, 276] on quentale-workspace at bounding box center [393, 241] width 786 height 482
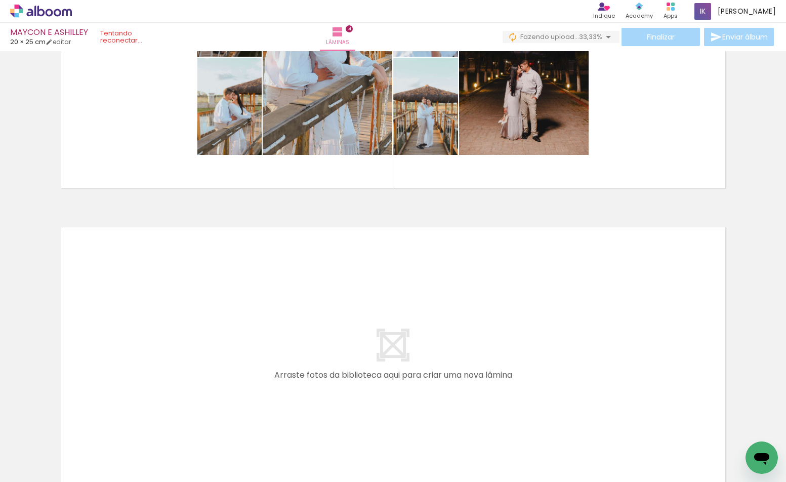
scroll to position [1175, 0]
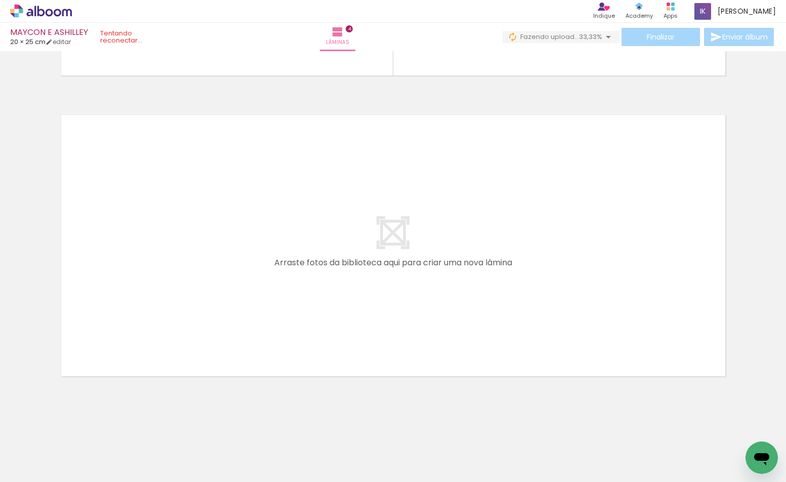
click at [33, 466] on span "Adicionar Fotos" at bounding box center [36, 467] width 30 height 11
click at [0, 0] on input "file" at bounding box center [0, 0] width 0 height 0
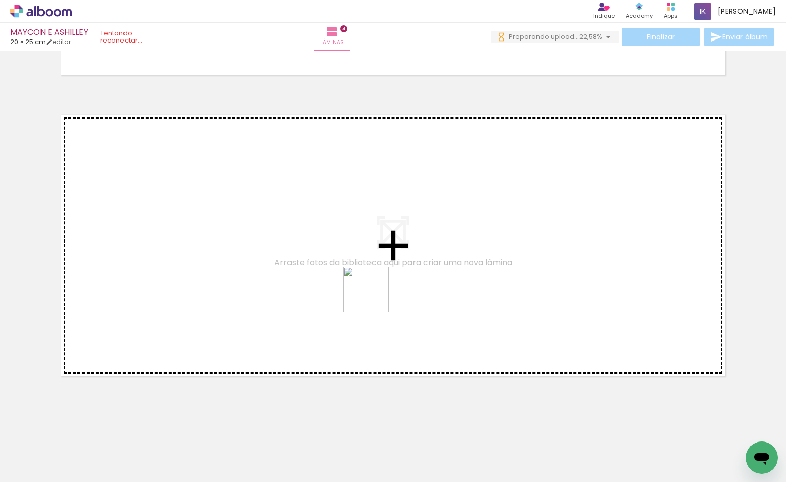
drag, startPoint x: 344, startPoint y: 349, endPoint x: 375, endPoint y: 295, distance: 61.6
click at [375, 295] on quentale-workspace at bounding box center [393, 241] width 786 height 482
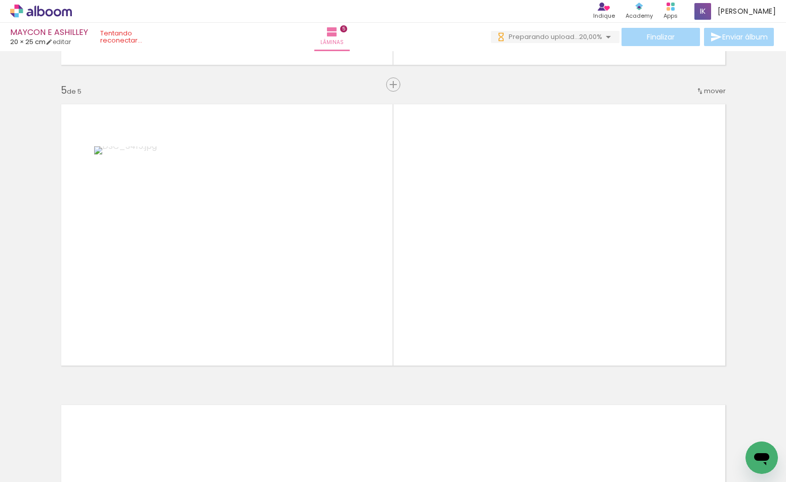
scroll to position [0, 0]
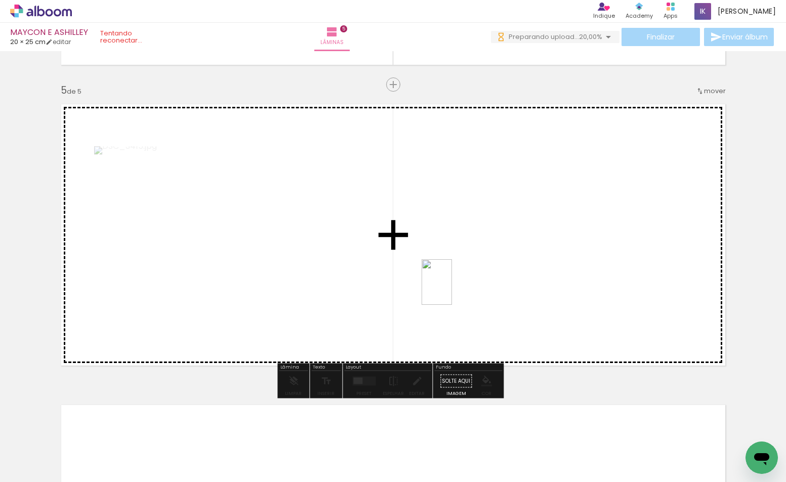
drag, startPoint x: 208, startPoint y: 444, endPoint x: 465, endPoint y: 280, distance: 304.1
click at [465, 280] on quentale-workspace at bounding box center [393, 241] width 786 height 482
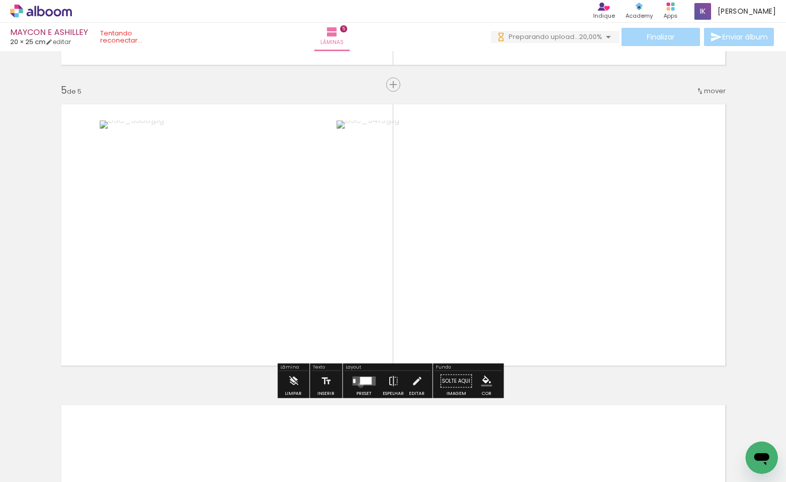
click at [358, 384] on quentale-layouter at bounding box center [363, 380] width 23 height 9
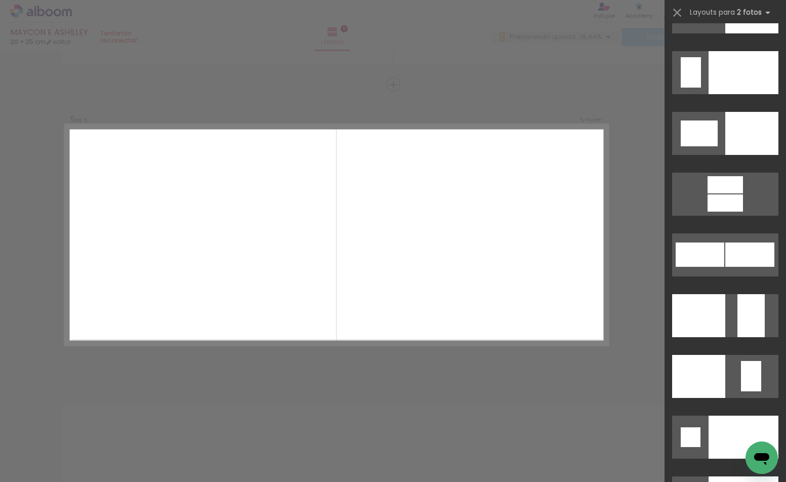
scroll to position [4299, 0]
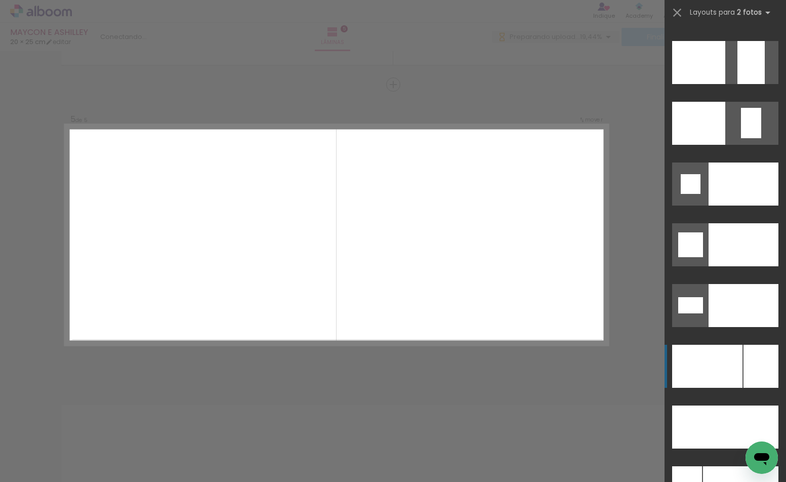
click at [700, 355] on div at bounding box center [707, 365] width 70 height 43
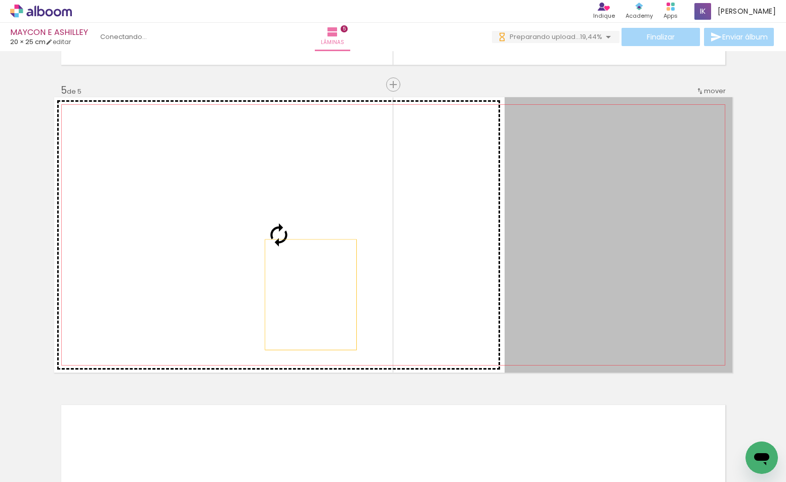
drag, startPoint x: 597, startPoint y: 282, endPoint x: 297, endPoint y: 292, distance: 299.6
click at [0, 0] on slot at bounding box center [0, 0] width 0 height 0
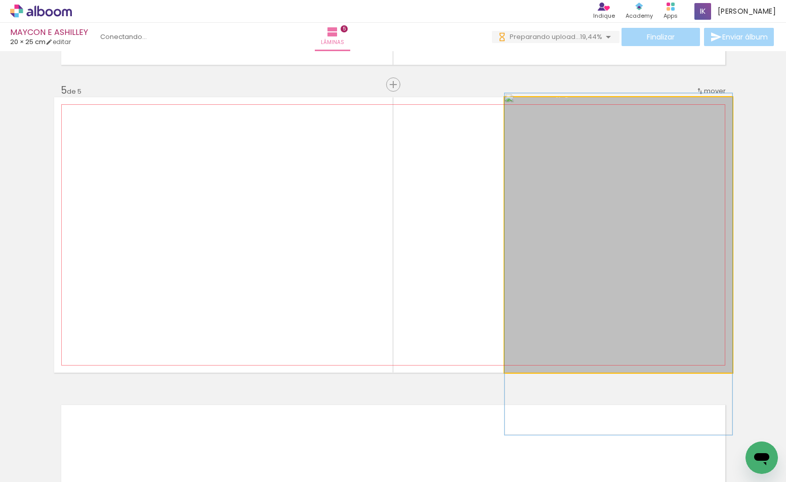
drag, startPoint x: 623, startPoint y: 238, endPoint x: 621, endPoint y: 268, distance: 29.4
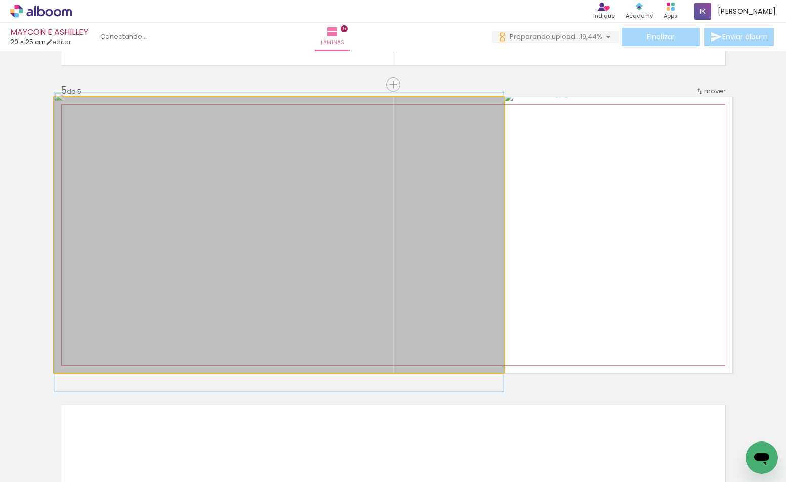
drag, startPoint x: 385, startPoint y: 243, endPoint x: 388, endPoint y: 250, distance: 7.9
drag, startPoint x: 388, startPoint y: 250, endPoint x: 393, endPoint y: 244, distance: 7.3
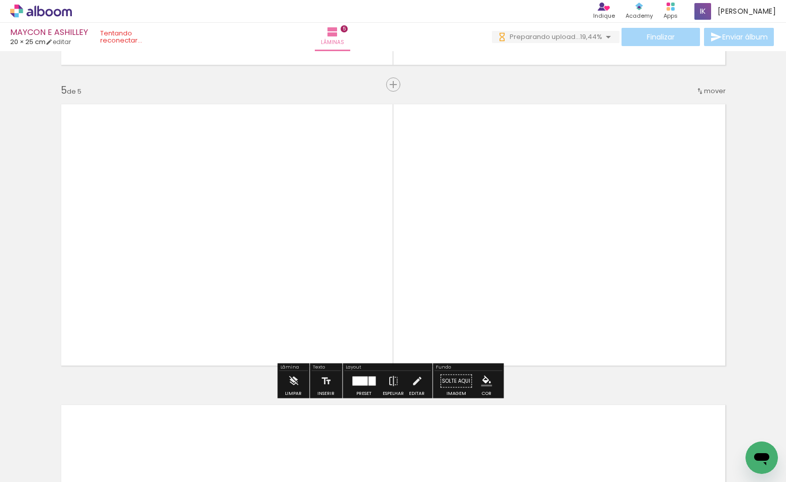
click at [368, 381] on div at bounding box center [371, 380] width 7 height 9
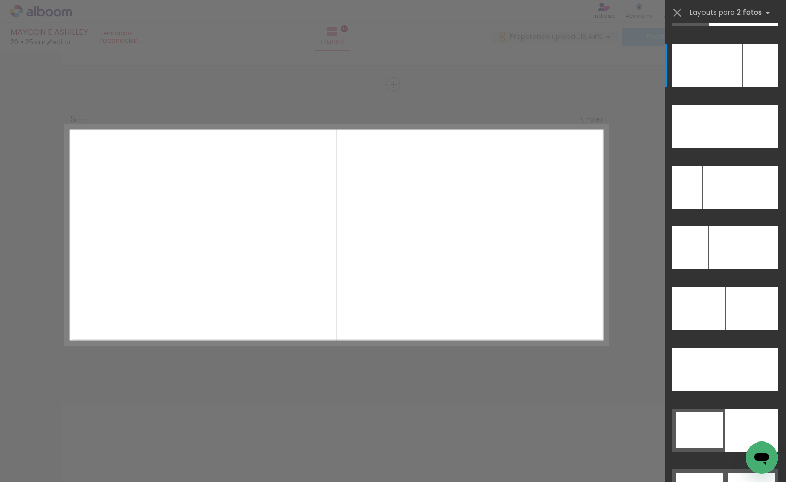
scroll to position [4549, 0]
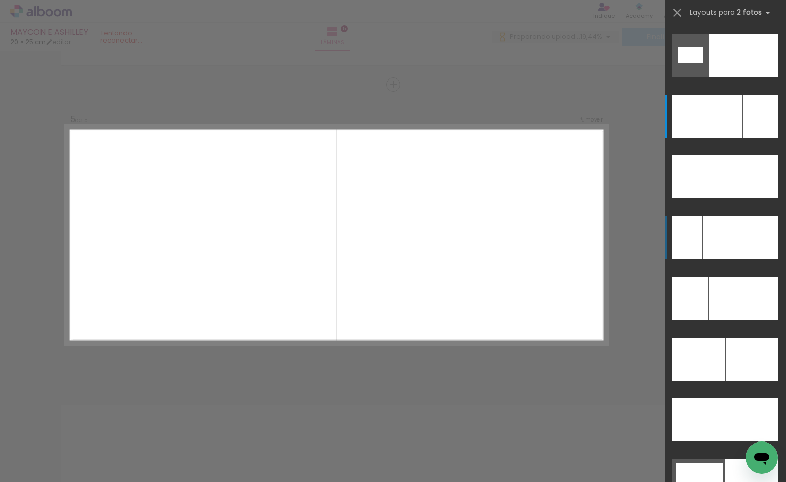
click at [710, 246] on div at bounding box center [740, 237] width 75 height 43
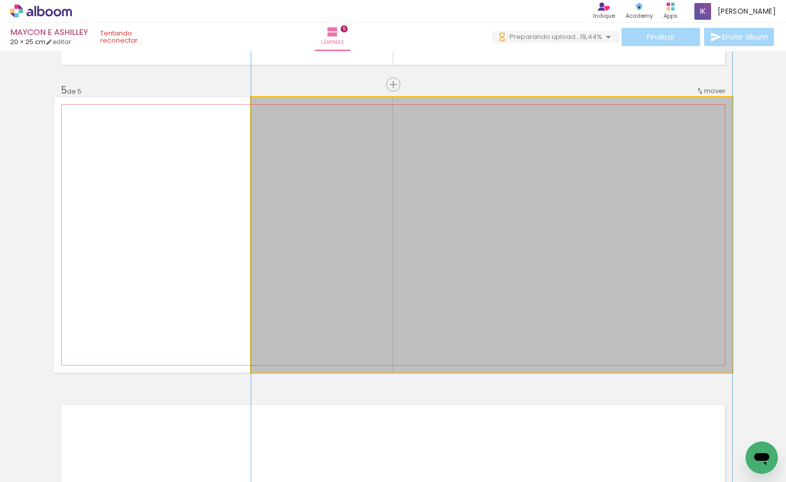
drag, startPoint x: 535, startPoint y: 249, endPoint x: 162, endPoint y: 249, distance: 373.3
click at [0, 0] on slot at bounding box center [0, 0] width 0 height 0
drag, startPoint x: 397, startPoint y: 262, endPoint x: 406, endPoint y: 263, distance: 9.7
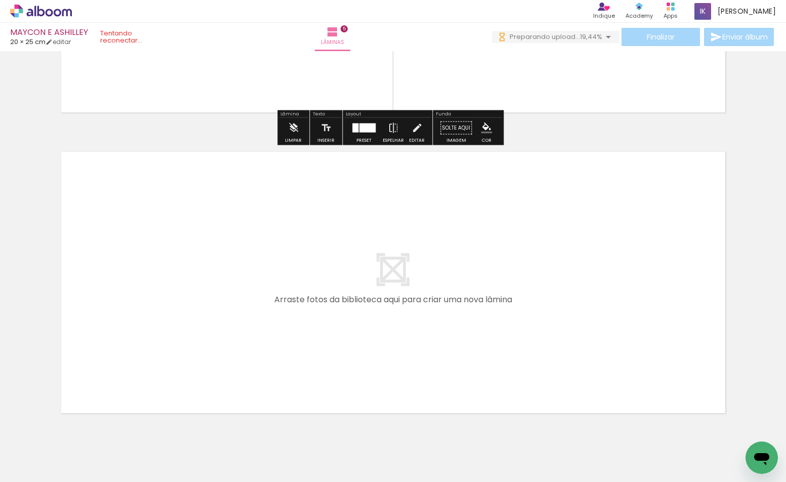
scroll to position [1475, 0]
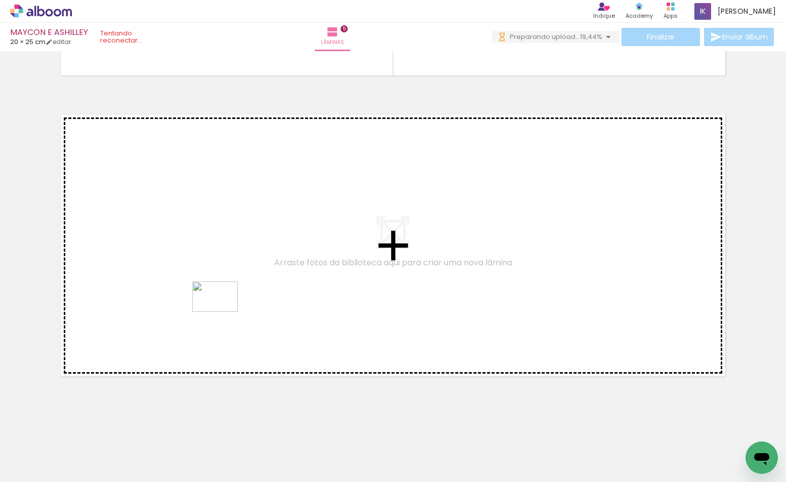
drag, startPoint x: 224, startPoint y: 339, endPoint x: 223, endPoint y: 310, distance: 28.9
click at [223, 310] on quentale-workspace at bounding box center [393, 241] width 786 height 482
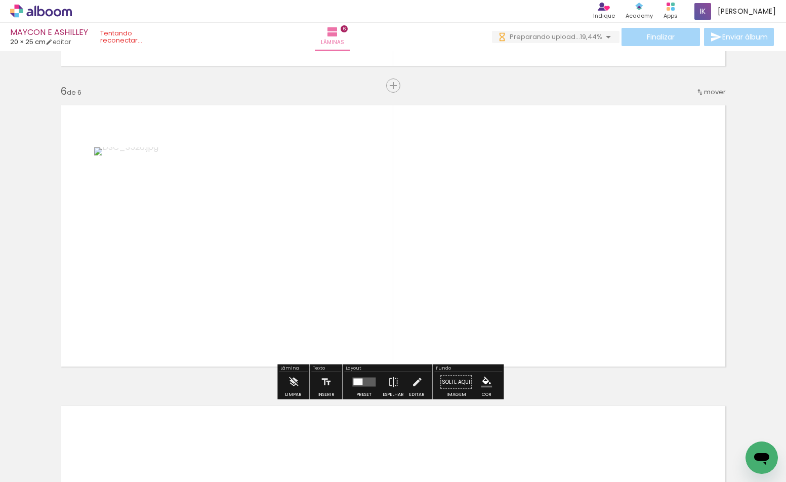
scroll to position [1486, 0]
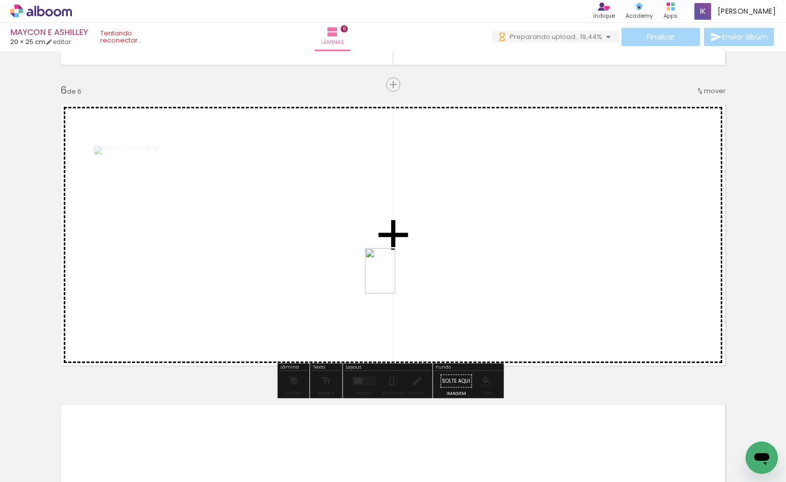
drag, startPoint x: 335, startPoint y: 454, endPoint x: 377, endPoint y: 402, distance: 67.2
click at [396, 277] on quentale-workspace at bounding box center [393, 241] width 786 height 482
drag, startPoint x: 337, startPoint y: 451, endPoint x: 448, endPoint y: 256, distance: 223.8
click at [448, 256] on quentale-workspace at bounding box center [393, 241] width 786 height 482
drag, startPoint x: 338, startPoint y: 454, endPoint x: 372, endPoint y: 410, distance: 55.5
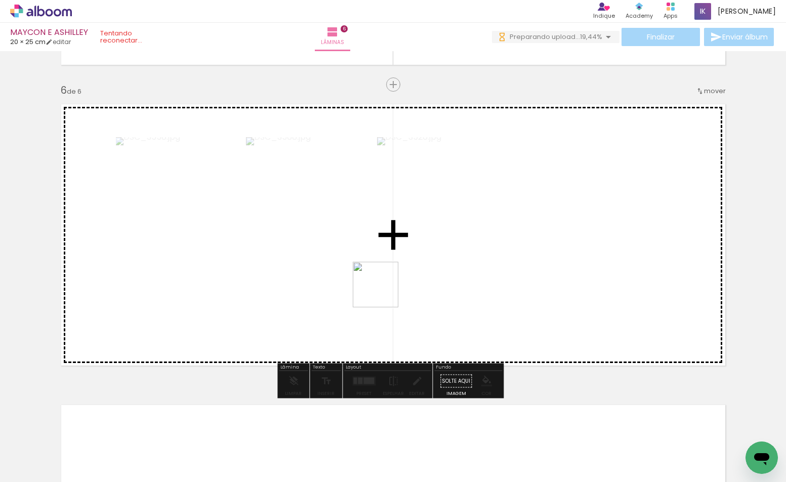
click at [385, 284] on quentale-workspace at bounding box center [393, 241] width 786 height 482
drag, startPoint x: 341, startPoint y: 432, endPoint x: 383, endPoint y: 235, distance: 201.7
click at [383, 235] on quentale-workspace at bounding box center [393, 241] width 786 height 482
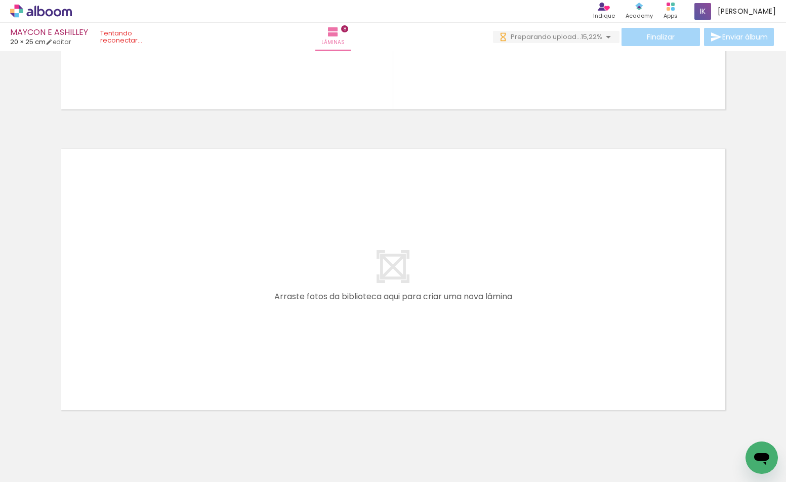
scroll to position [607, 0]
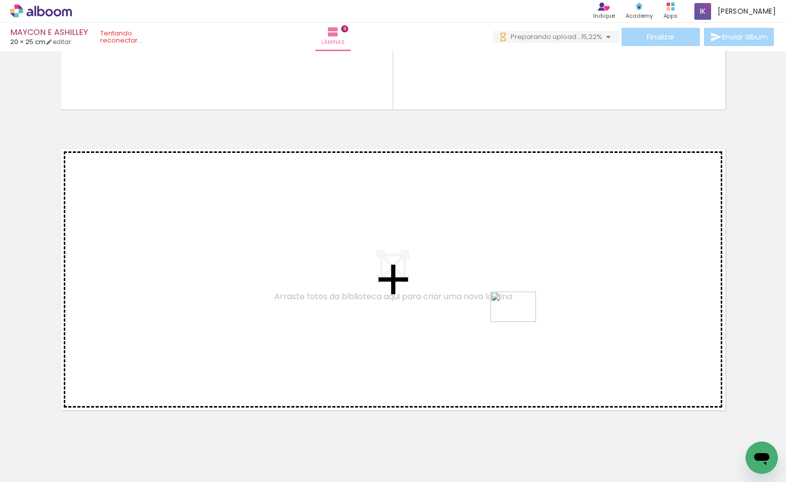
drag, startPoint x: 551, startPoint y: 452, endPoint x: 520, endPoint y: 322, distance: 134.0
click at [520, 322] on quentale-workspace at bounding box center [393, 241] width 786 height 482
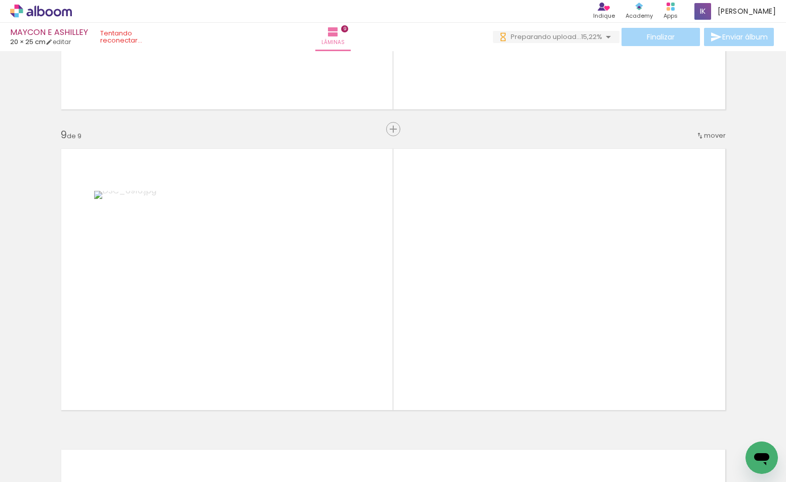
scroll to position [2387, 0]
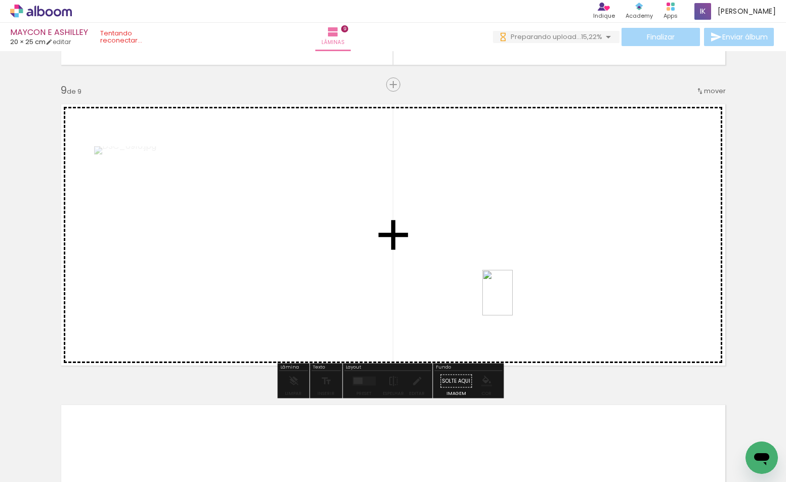
drag, startPoint x: 501, startPoint y: 457, endPoint x: 512, endPoint y: 300, distance: 157.7
click at [512, 300] on quentale-workspace at bounding box center [393, 241] width 786 height 482
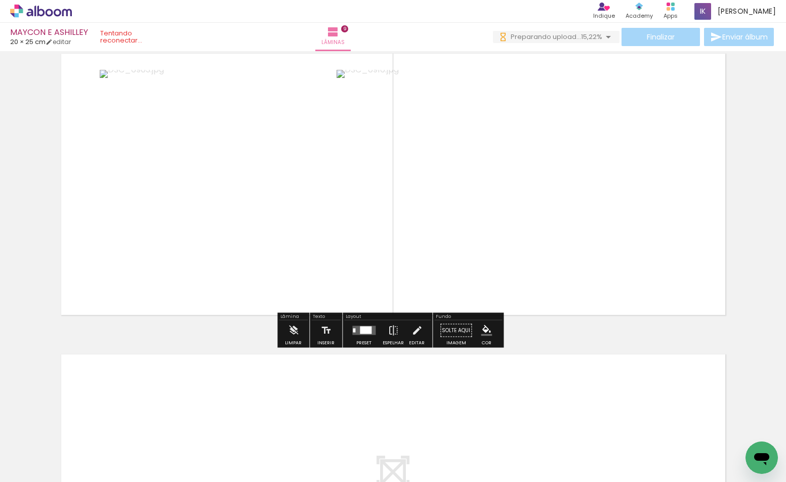
scroll to position [2589, 0]
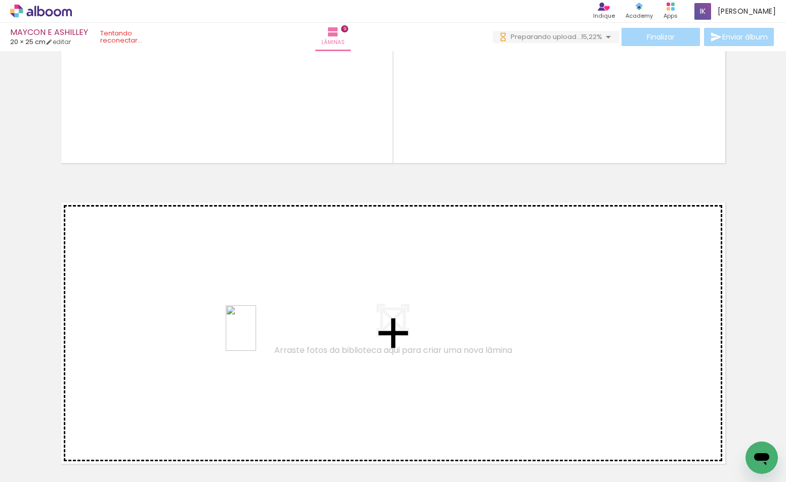
drag, startPoint x: 277, startPoint y: 444, endPoint x: 256, endPoint y: 335, distance: 110.8
click at [256, 335] on quentale-workspace at bounding box center [393, 241] width 786 height 482
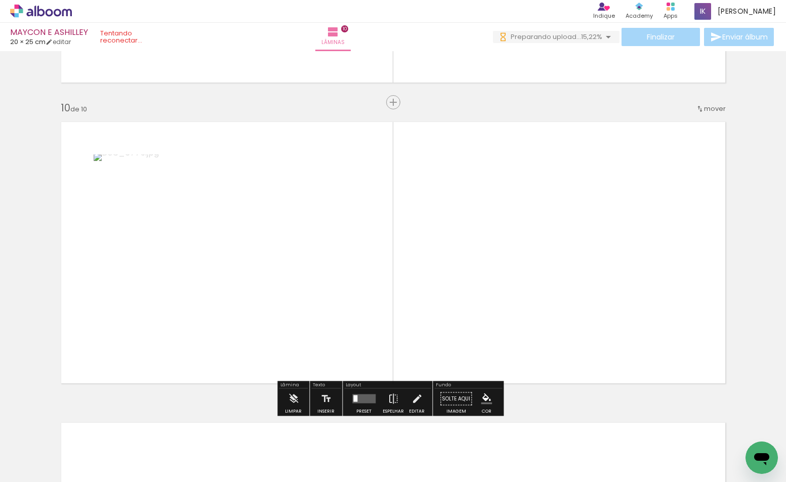
scroll to position [2687, 0]
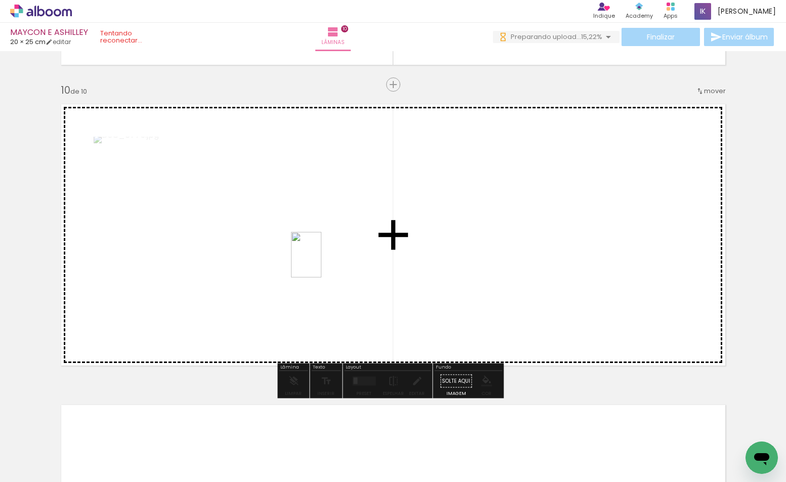
drag, startPoint x: 292, startPoint y: 369, endPoint x: 321, endPoint y: 262, distance: 111.0
click at [321, 262] on quentale-workspace at bounding box center [393, 241] width 786 height 482
drag, startPoint x: 283, startPoint y: 447, endPoint x: 373, endPoint y: 356, distance: 128.4
click at [464, 248] on quentale-workspace at bounding box center [393, 241] width 786 height 482
drag, startPoint x: 278, startPoint y: 442, endPoint x: 336, endPoint y: 245, distance: 205.7
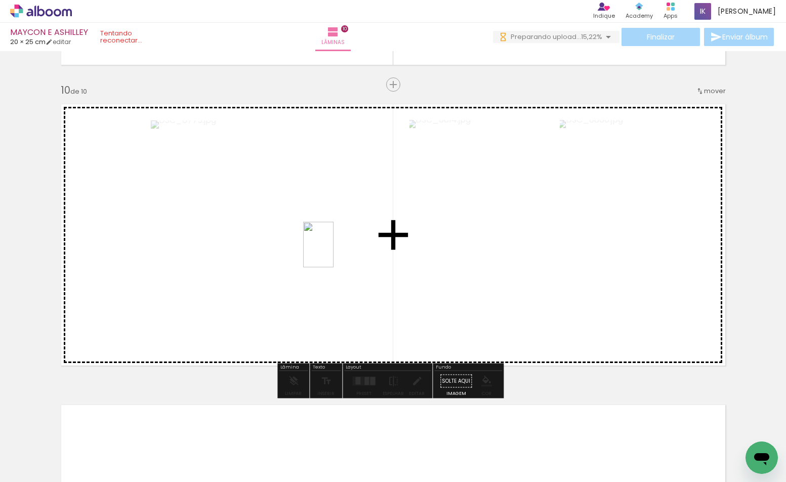
click at [336, 245] on quentale-workspace at bounding box center [393, 241] width 786 height 482
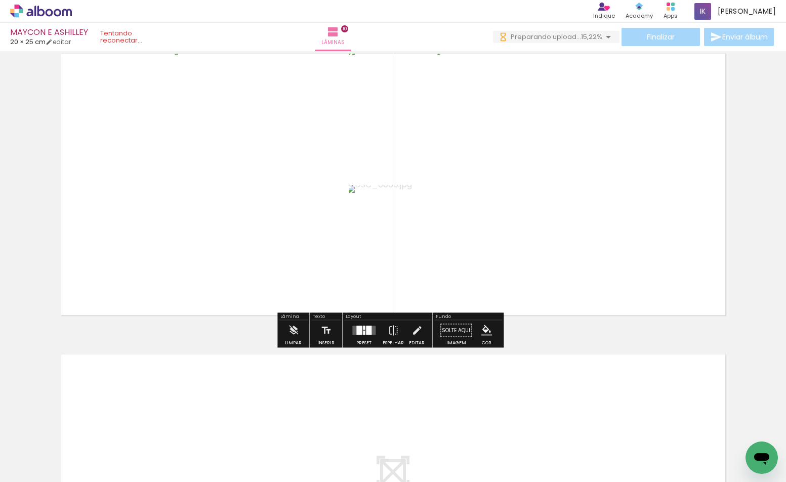
scroll to position [2839, 0]
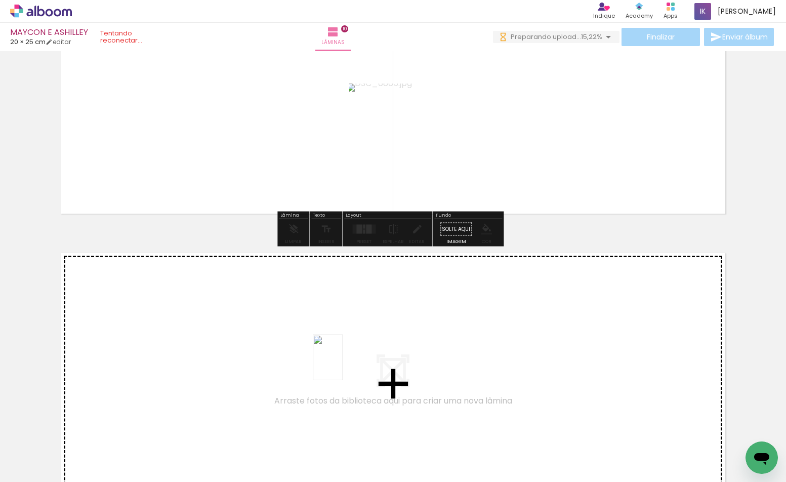
drag, startPoint x: 331, startPoint y: 426, endPoint x: 343, endPoint y: 365, distance: 62.3
click at [343, 365] on quentale-workspace at bounding box center [393, 241] width 786 height 482
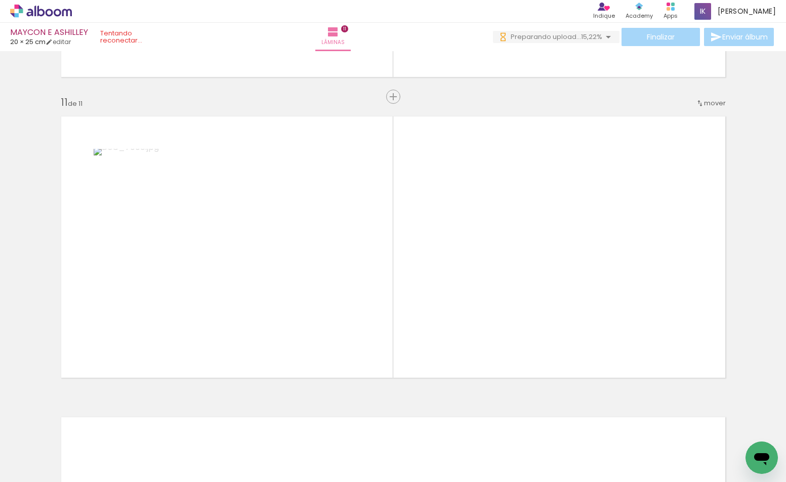
scroll to position [2988, 0]
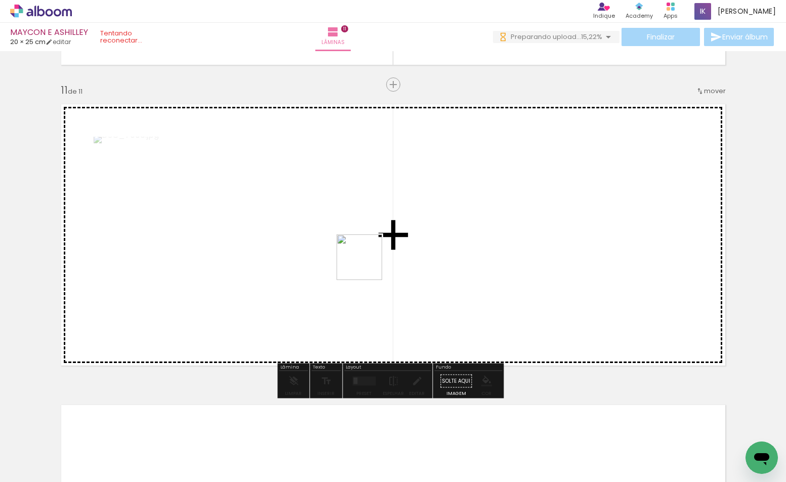
drag, startPoint x: 285, startPoint y: 445, endPoint x: 369, endPoint y: 255, distance: 207.6
click at [369, 255] on quentale-workspace at bounding box center [393, 241] width 786 height 482
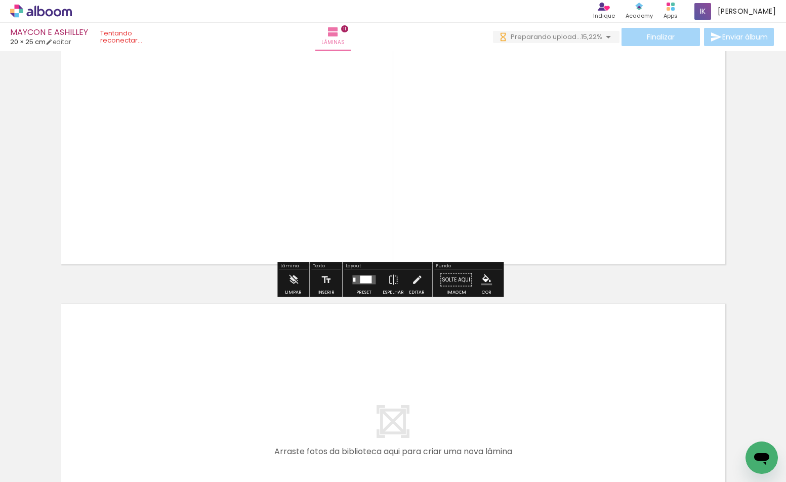
scroll to position [3140, 0]
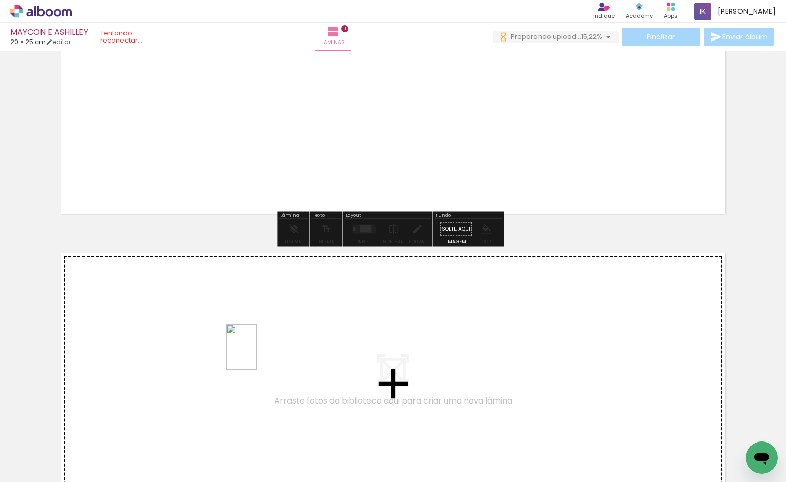
drag, startPoint x: 279, startPoint y: 446, endPoint x: 256, endPoint y: 354, distance: 94.8
click at [256, 354] on quentale-workspace at bounding box center [393, 241] width 786 height 482
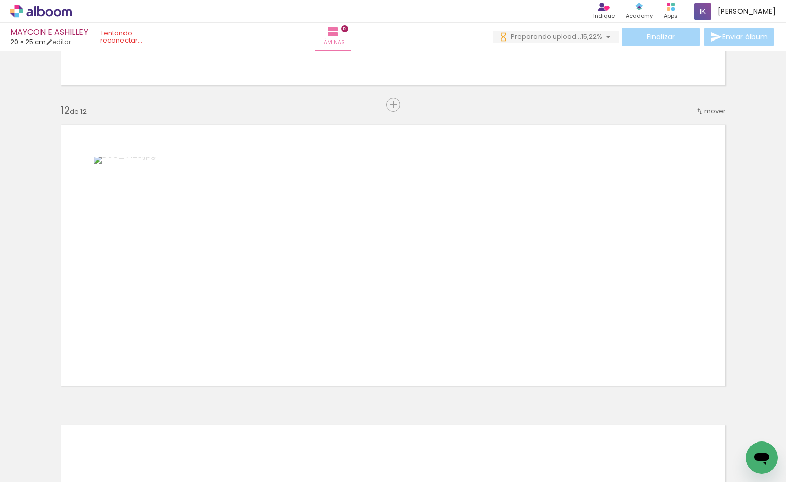
scroll to position [3288, 0]
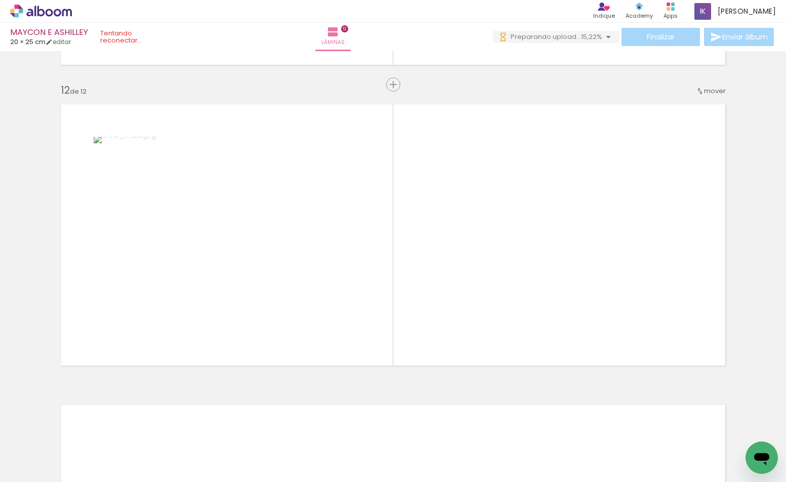
drag, startPoint x: 323, startPoint y: 443, endPoint x: 327, endPoint y: 433, distance: 10.0
click at [83, 433] on iron-horizontal-list at bounding box center [73, 449] width 20 height 63
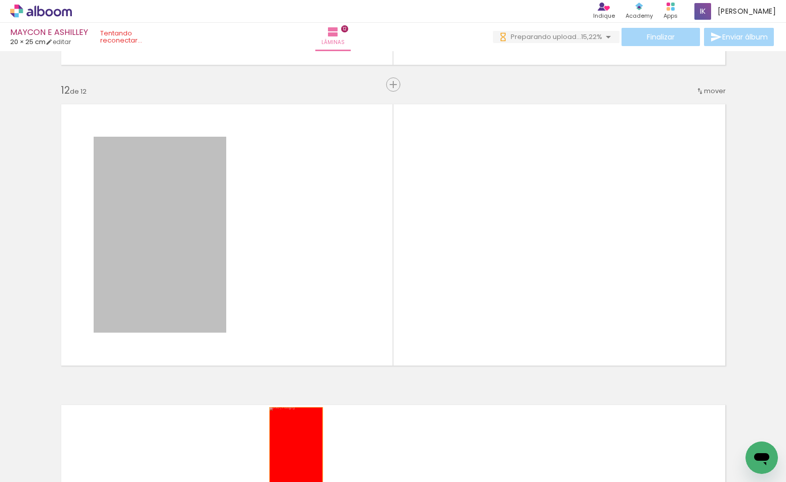
drag, startPoint x: 198, startPoint y: 247, endPoint x: 292, endPoint y: 446, distance: 219.9
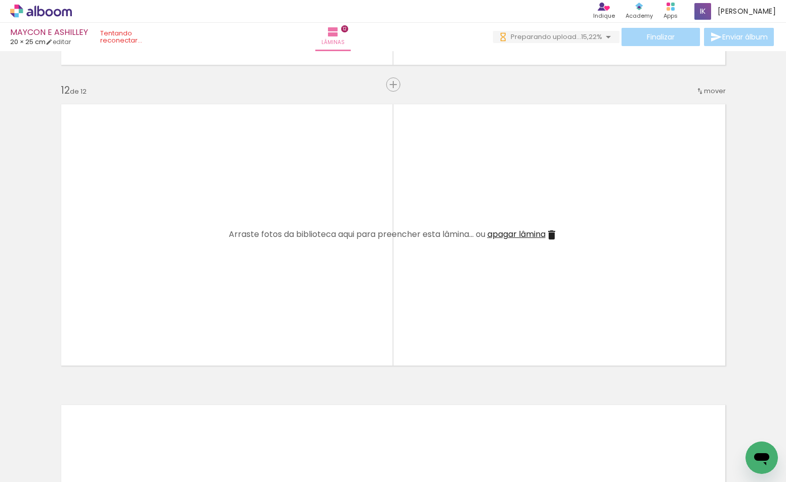
click at [83, 464] on iron-horizontal-list at bounding box center [73, 449] width 20 height 63
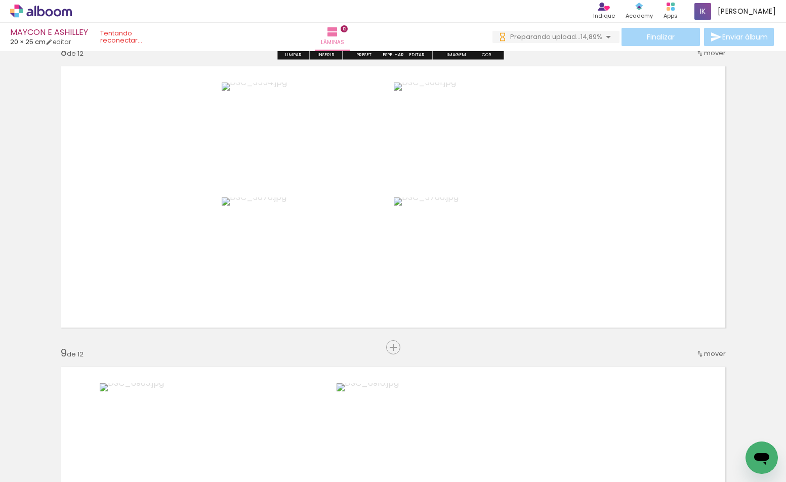
scroll to position [2428, 0]
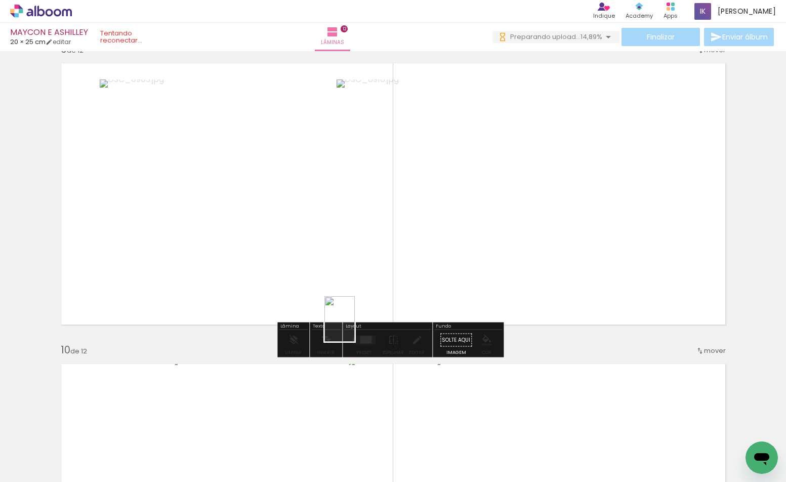
drag, startPoint x: 367, startPoint y: 368, endPoint x: 355, endPoint y: 326, distance: 43.7
click at [355, 326] on quentale-workspace at bounding box center [393, 241] width 786 height 482
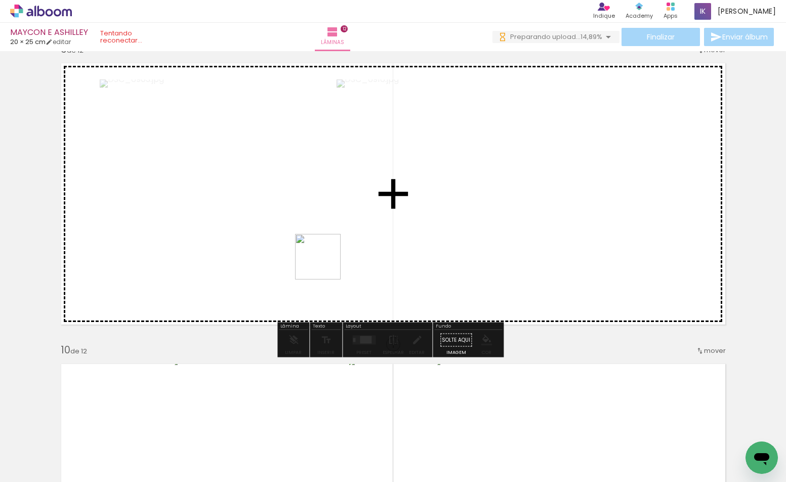
drag, startPoint x: 381, startPoint y: 454, endPoint x: 324, endPoint y: 257, distance: 205.4
click at [324, 257] on quentale-workspace at bounding box center [393, 241] width 786 height 482
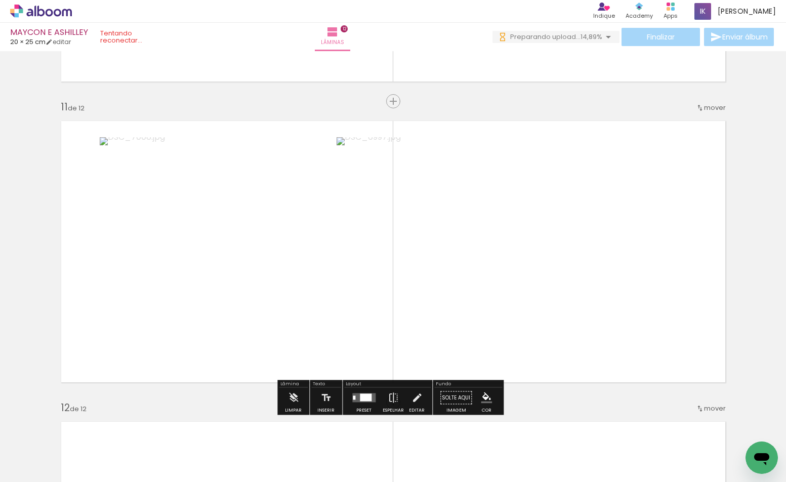
scroll to position [3123, 0]
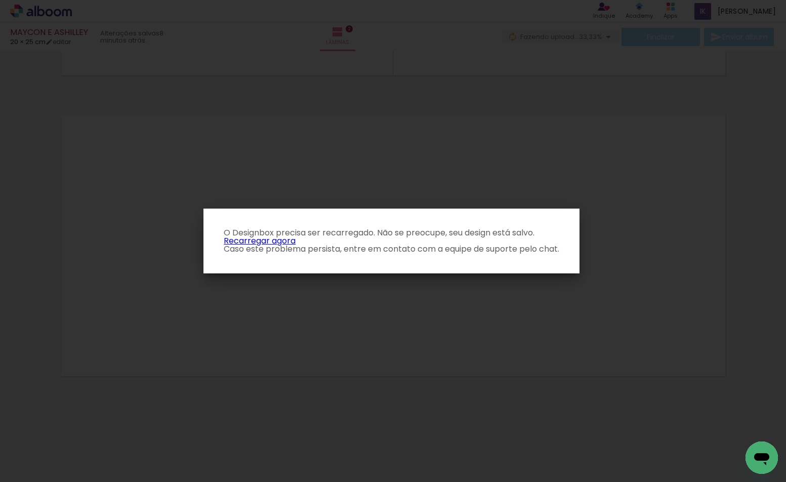
scroll to position [607, 0]
click at [259, 243] on p "O Designbox precisa ser recarregado. Não se preocupe, seu design está salvo. Re…" at bounding box center [391, 241] width 360 height 24
click at [259, 241] on link "Recarregar agora" at bounding box center [260, 241] width 72 height 12
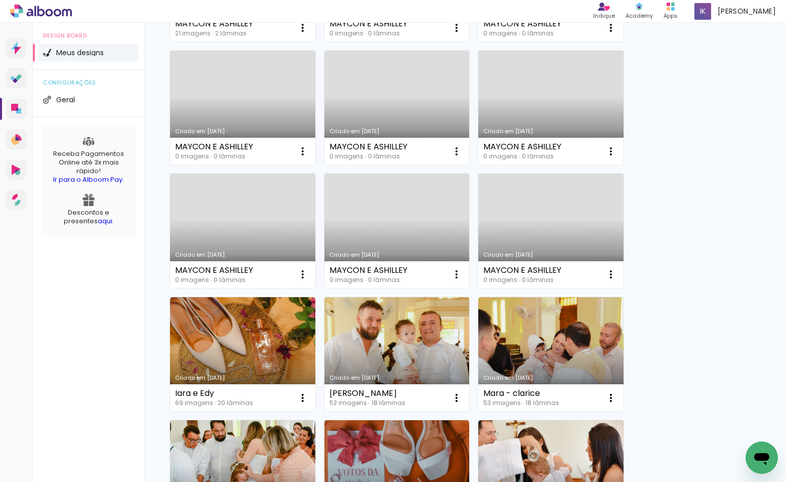
scroll to position [152, 0]
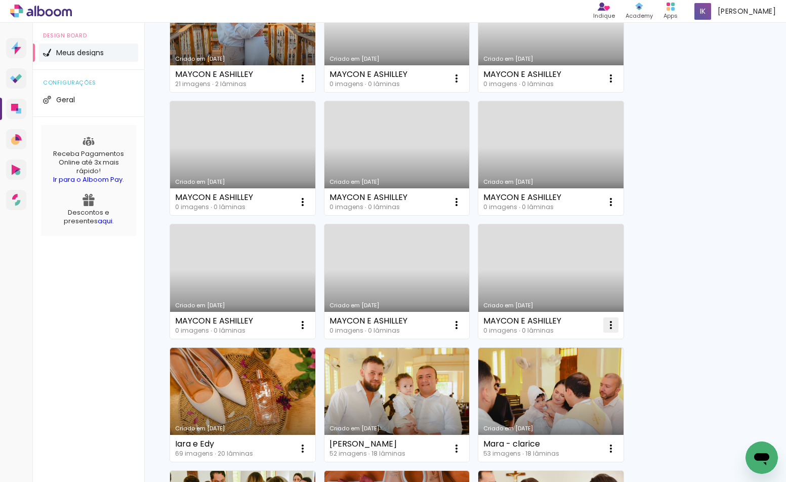
click at [606, 321] on iron-icon at bounding box center [610, 325] width 12 height 12
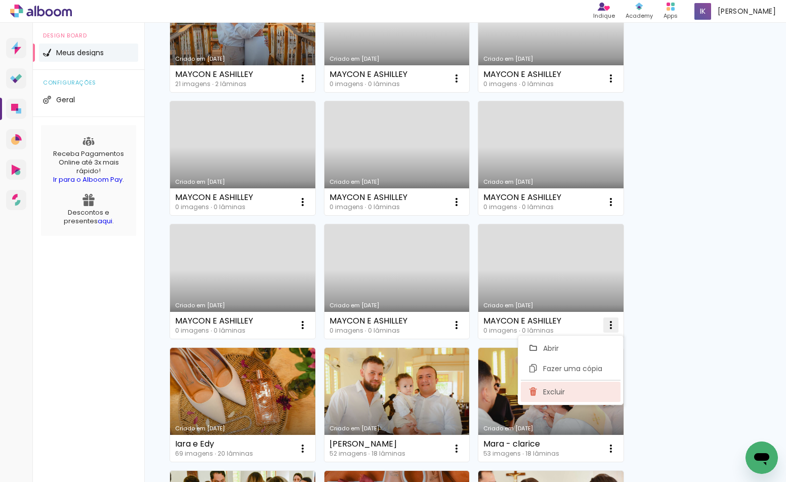
click at [579, 386] on paper-item "Excluir" at bounding box center [570, 391] width 100 height 20
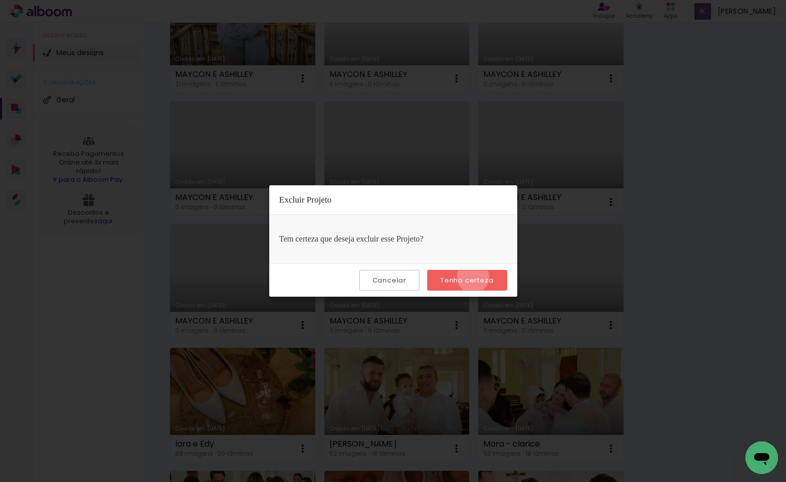
click at [0, 0] on slot "Tenho certeza" at bounding box center [0, 0] width 0 height 0
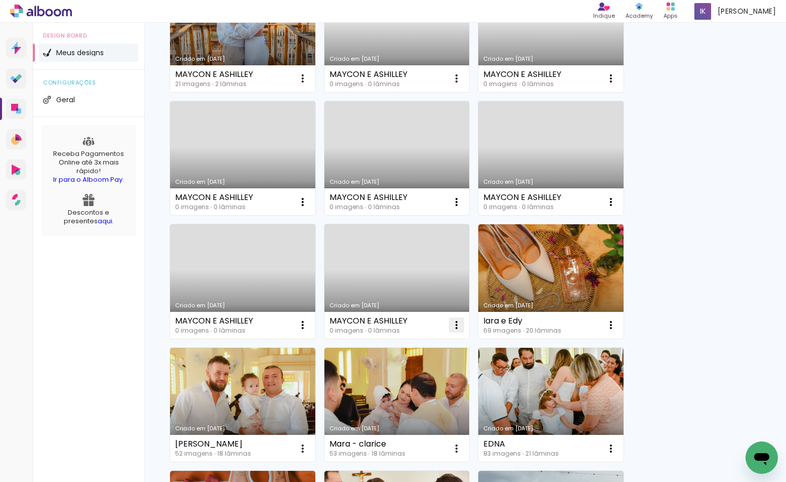
click at [460, 324] on iron-icon at bounding box center [456, 325] width 12 height 12
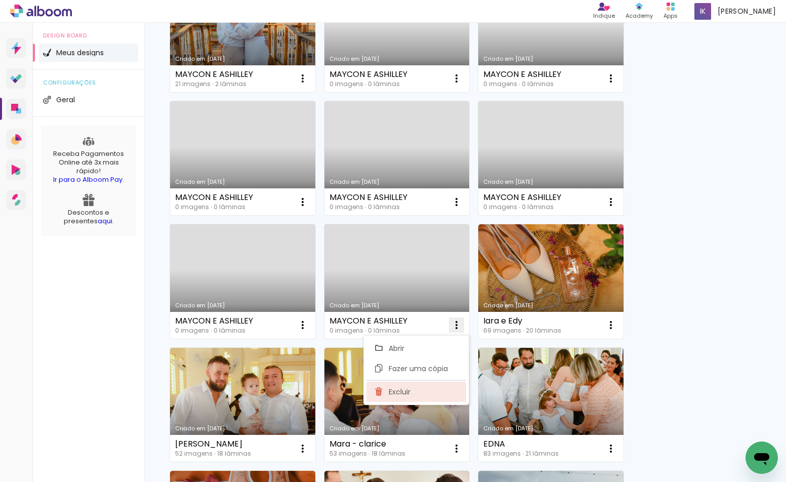
click at [436, 388] on paper-item "Excluir" at bounding box center [416, 391] width 100 height 20
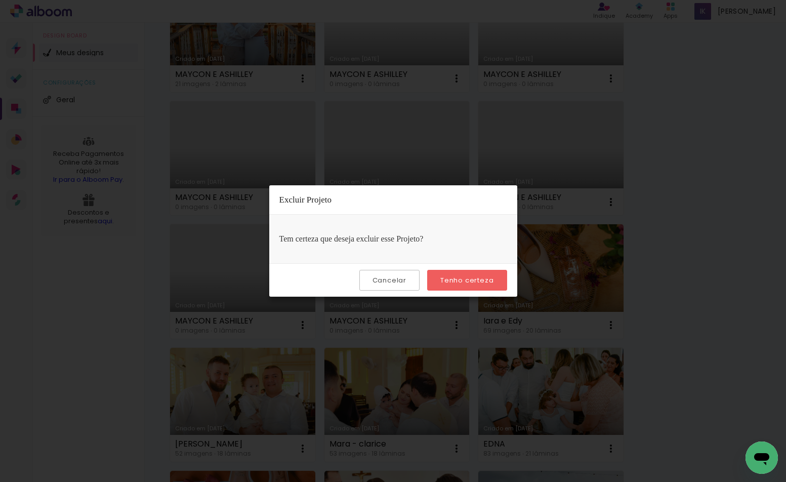
click at [437, 273] on paper-button "Tenho certeza" at bounding box center [466, 280] width 79 height 21
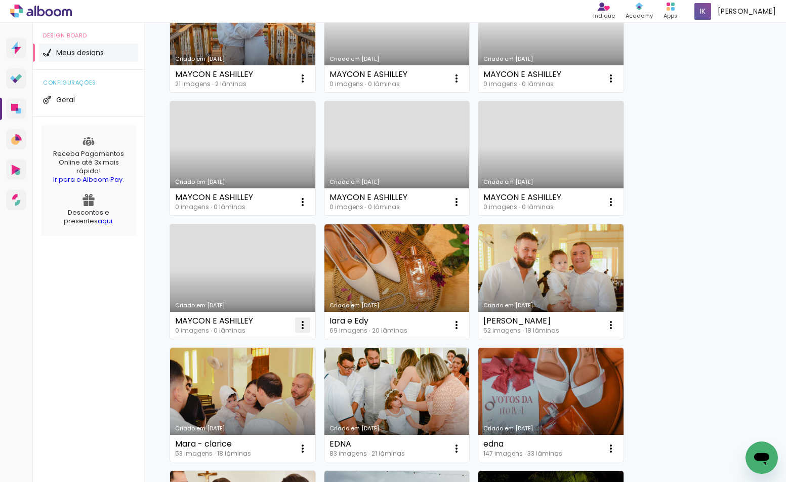
click at [306, 326] on iron-icon at bounding box center [302, 325] width 12 height 12
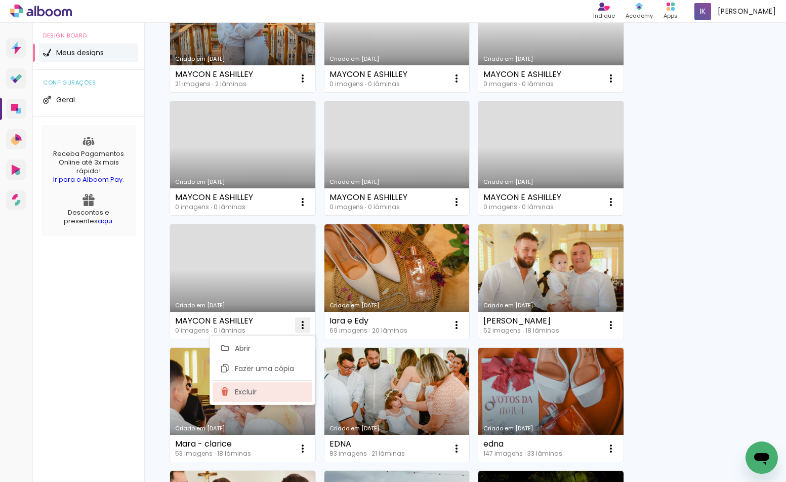
click at [298, 390] on paper-item "Excluir" at bounding box center [262, 391] width 100 height 20
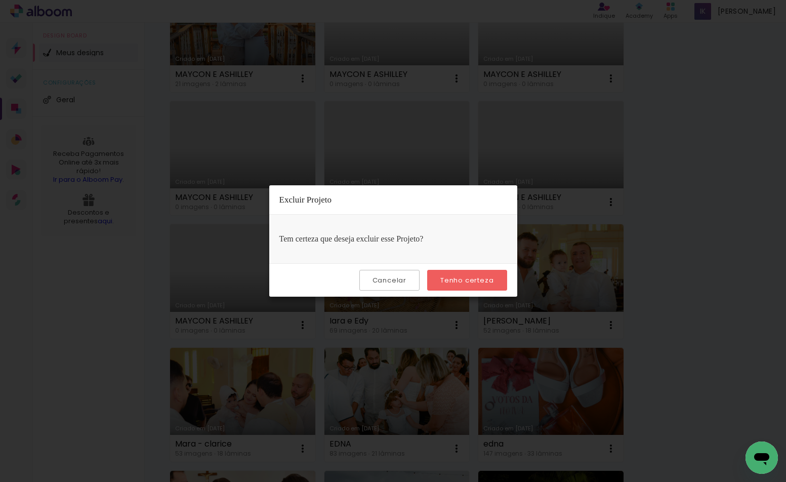
click at [0, 0] on slot "Tenho certeza" at bounding box center [0, 0] width 0 height 0
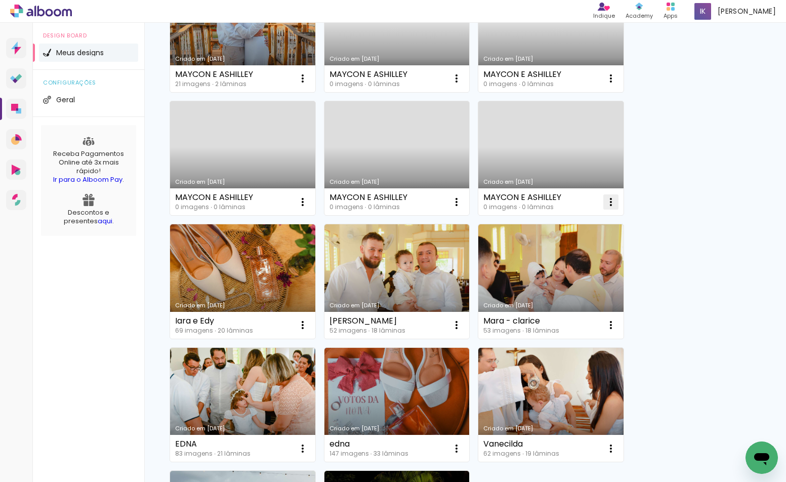
click at [605, 202] on iron-icon at bounding box center [610, 202] width 12 height 12
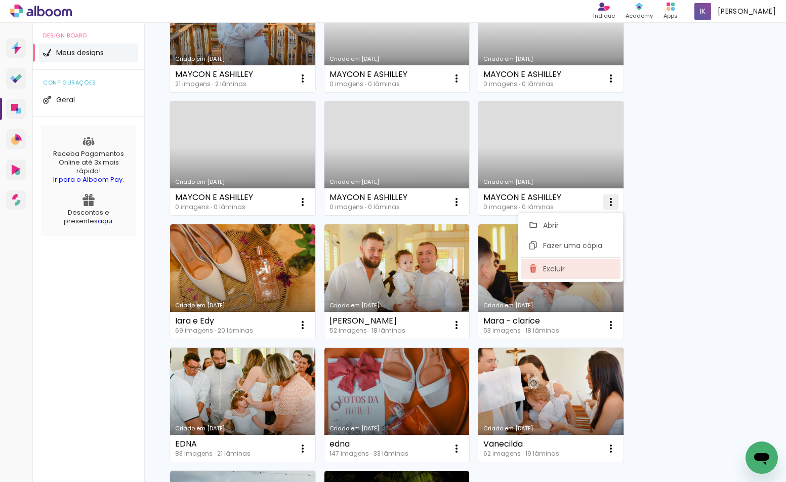
click at [574, 268] on paper-item "Excluir" at bounding box center [570, 268] width 100 height 20
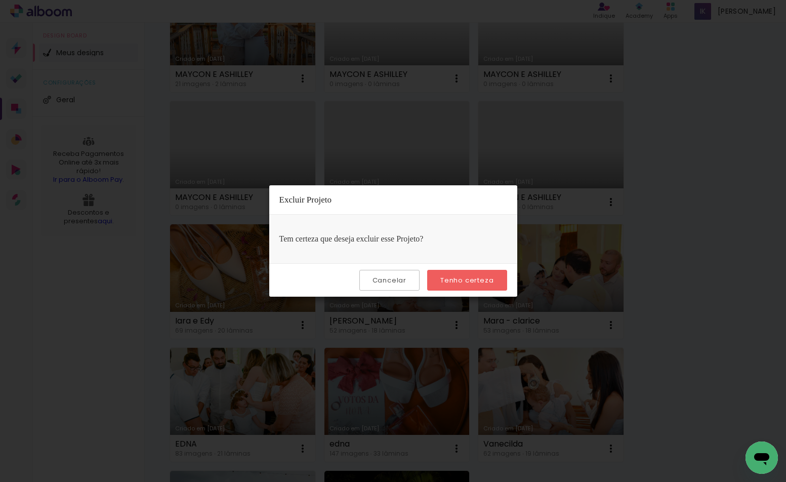
click at [0, 0] on slot "Tenho certeza" at bounding box center [0, 0] width 0 height 0
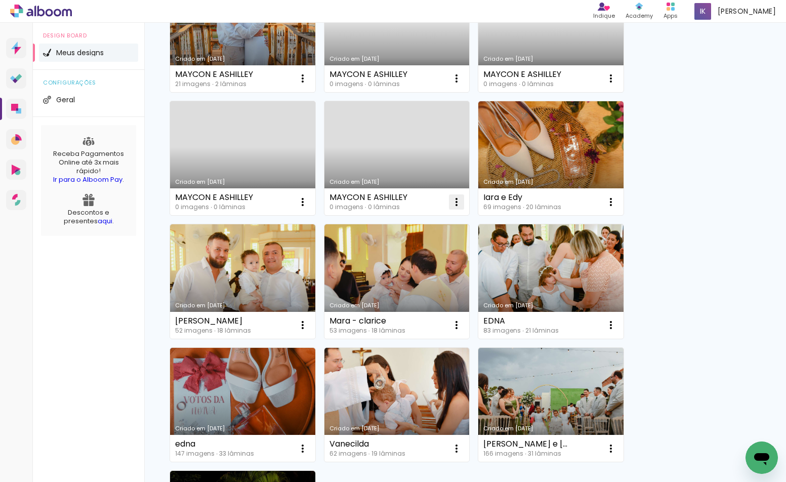
click at [456, 202] on iron-icon at bounding box center [456, 202] width 12 height 12
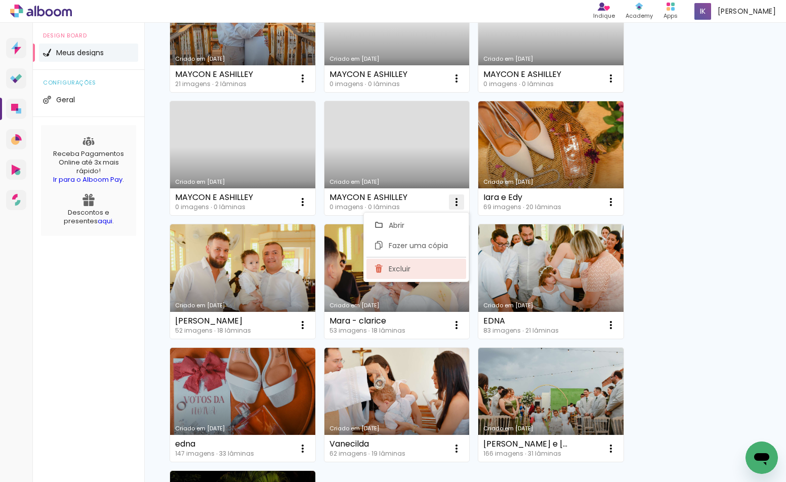
click at [411, 270] on paper-item "Excluir" at bounding box center [416, 268] width 100 height 20
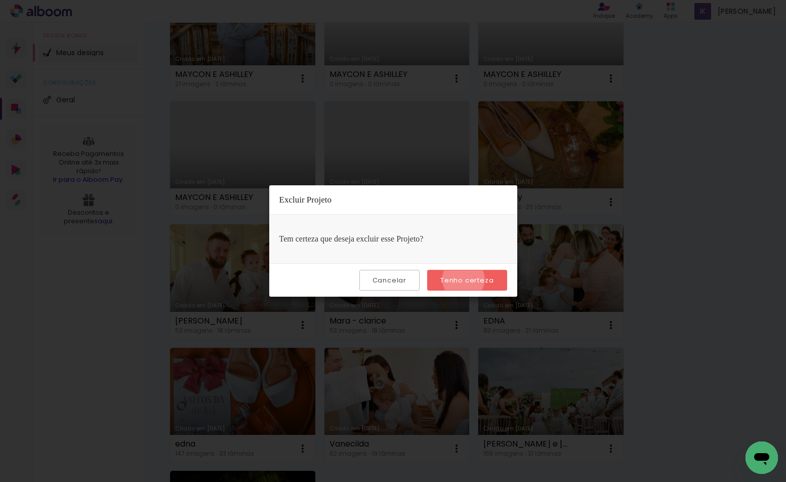
click at [0, 0] on slot "Tenho certeza" at bounding box center [0, 0] width 0 height 0
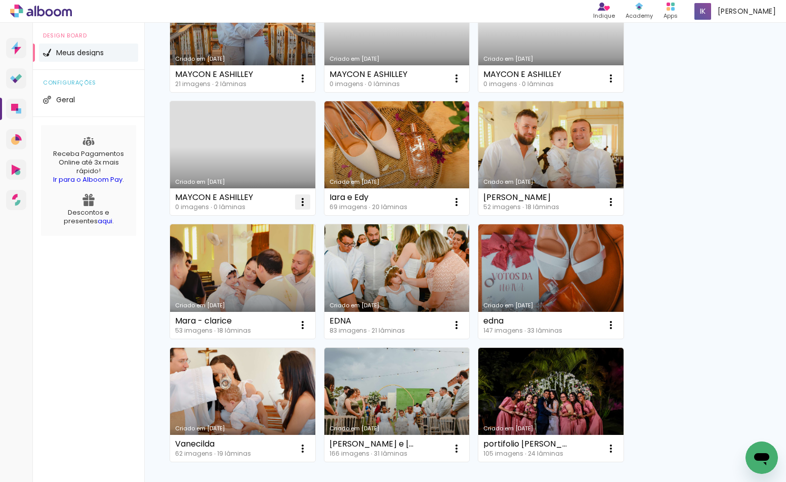
click at [301, 196] on iron-icon at bounding box center [302, 202] width 12 height 12
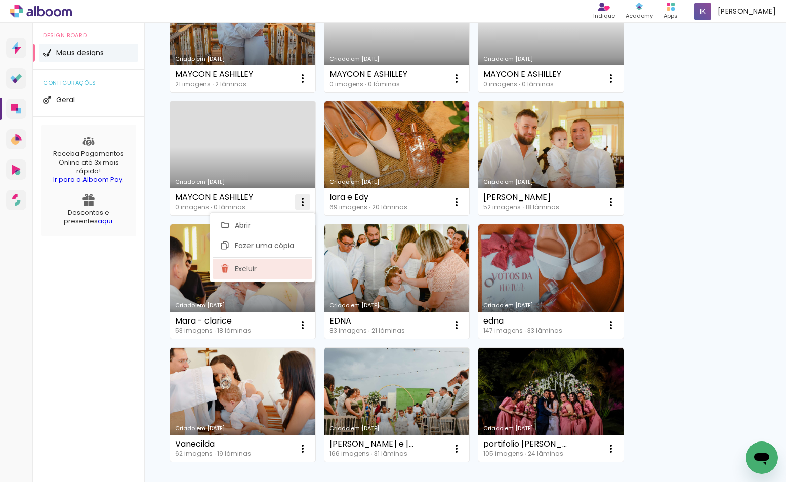
click at [292, 266] on paper-item "Excluir" at bounding box center [262, 268] width 100 height 20
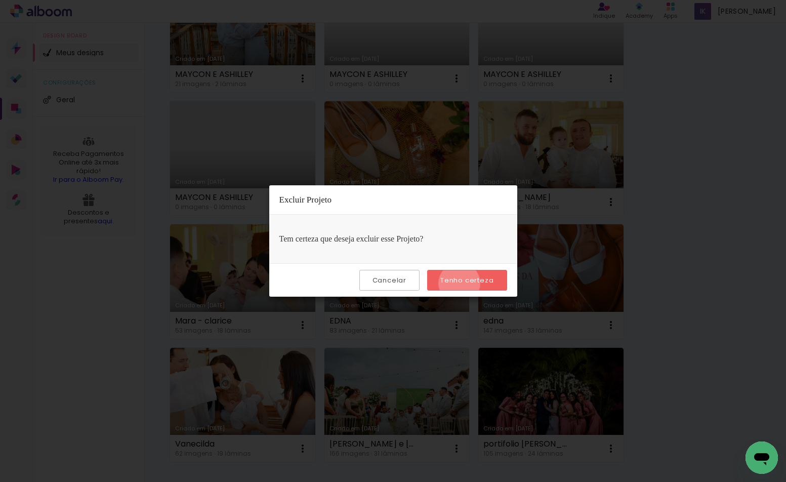
click at [0, 0] on slot "Tenho certeza" at bounding box center [0, 0] width 0 height 0
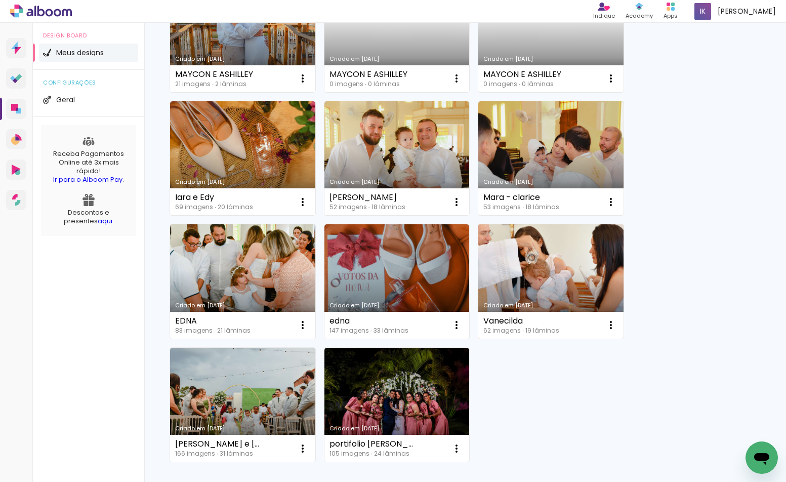
scroll to position [0, 0]
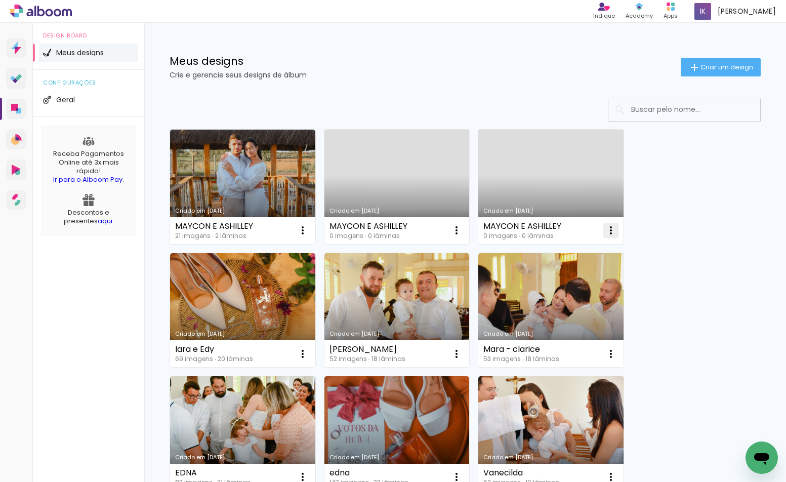
click at [608, 229] on iron-icon at bounding box center [610, 230] width 12 height 12
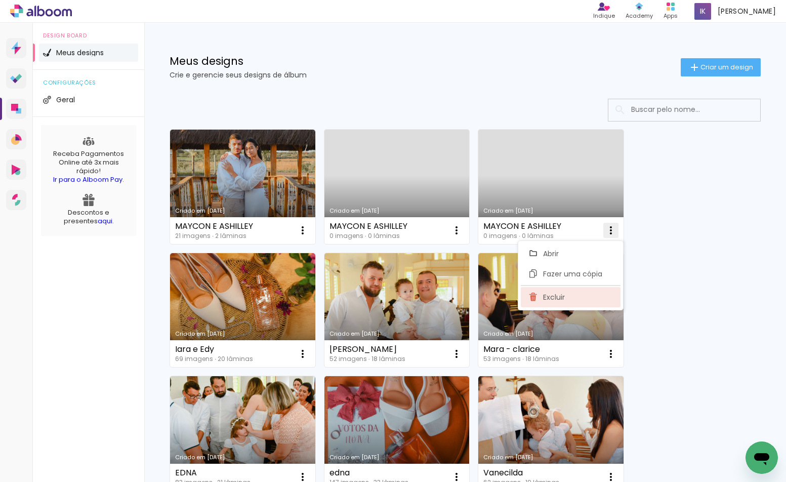
click at [568, 298] on paper-item "Excluir" at bounding box center [570, 297] width 100 height 20
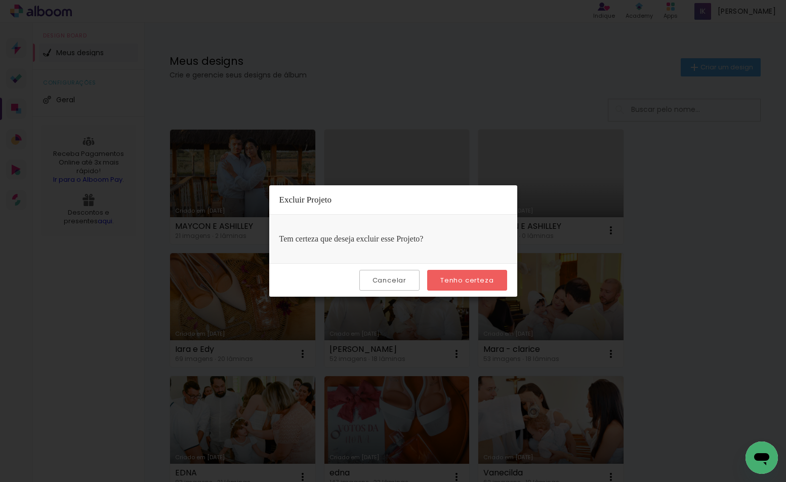
click at [0, 0] on slot "Tenho certeza" at bounding box center [0, 0] width 0 height 0
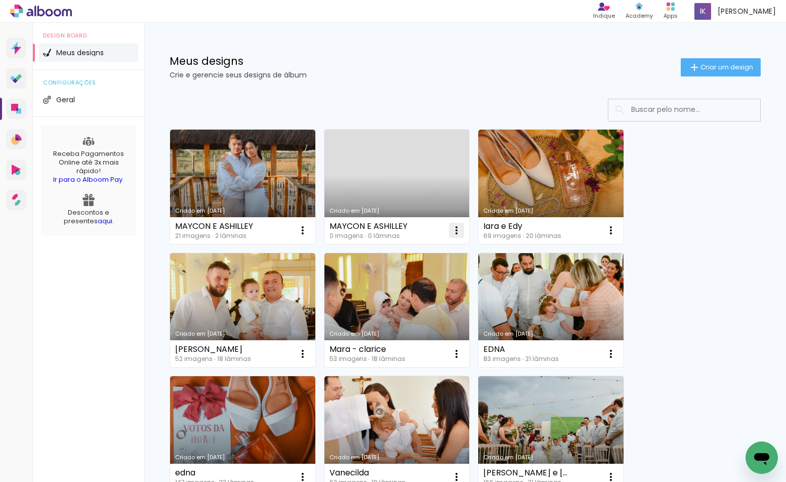
click at [458, 229] on iron-icon at bounding box center [456, 230] width 12 height 12
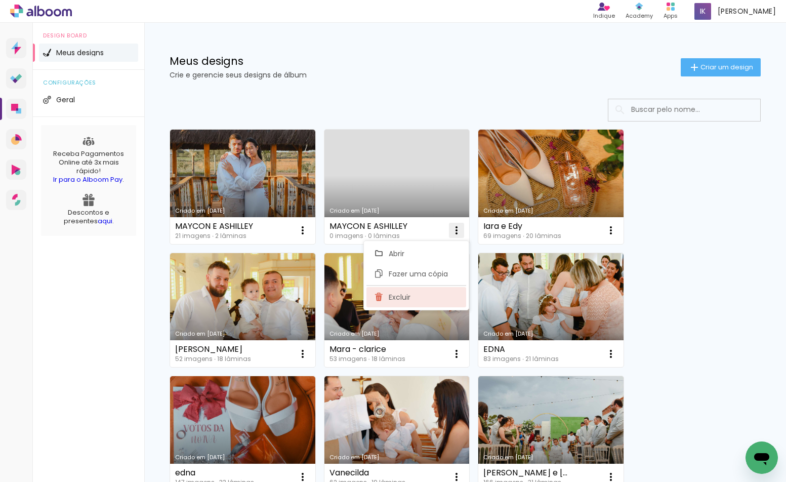
click at [431, 302] on paper-item "Excluir" at bounding box center [416, 297] width 100 height 20
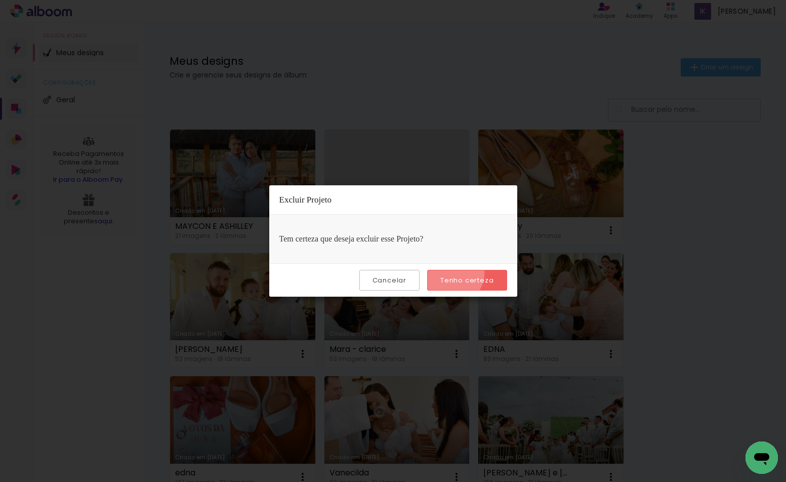
click at [452, 273] on paper-button "Tenho certeza" at bounding box center [466, 280] width 79 height 21
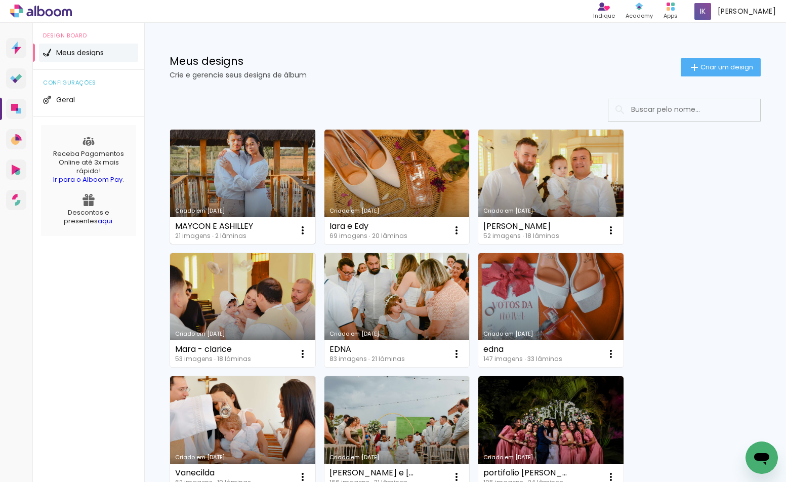
click at [278, 178] on link "Criado em [DATE]" at bounding box center [242, 186] width 145 height 114
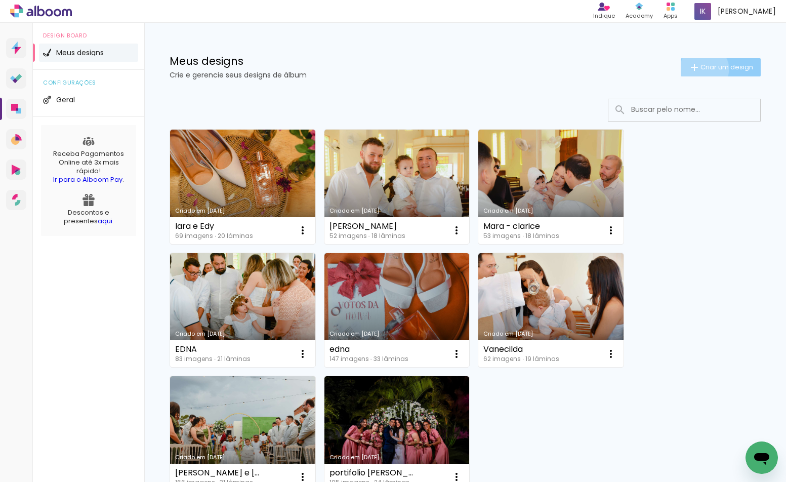
click at [700, 69] on span "Criar um design" at bounding box center [726, 67] width 53 height 7
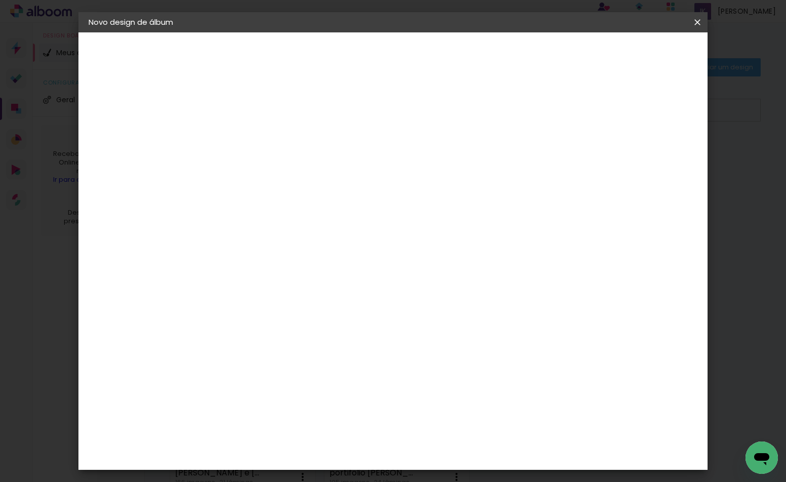
click at [254, 140] on input at bounding box center [254, 136] width 0 height 16
type input "MAYCON E ASHILLEY"
type paper-input "MAYCON E ASHILLEY"
click at [0, 0] on slot "Avançar" at bounding box center [0, 0] width 0 height 0
click at [314, 171] on paper-input-container "País de atuação Brasil" at bounding box center [269, 162] width 89 height 23
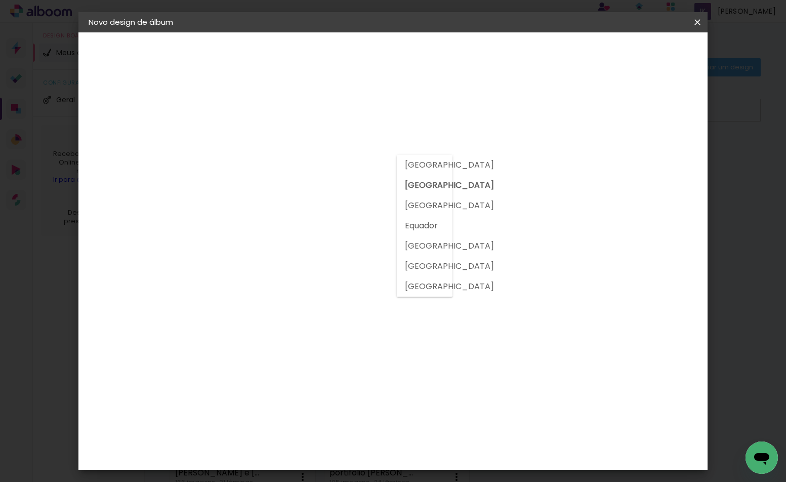
click at [302, 163] on input "[GEOGRAPHIC_DATA]" at bounding box center [266, 161] width 74 height 13
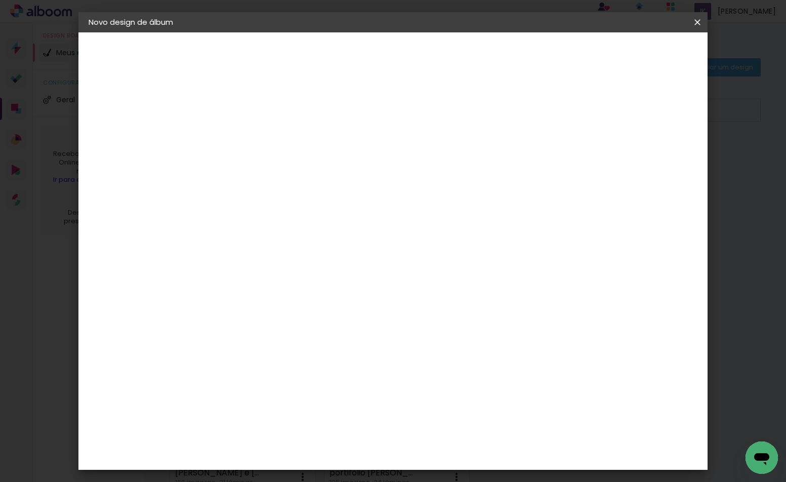
drag, startPoint x: 490, startPoint y: 156, endPoint x: 473, endPoint y: 179, distance: 28.3
click at [0, 0] on slot "Tamanho Livre Sugerir uma encadernadora" at bounding box center [0, 0] width 0 height 0
click at [302, 166] on input "[GEOGRAPHIC_DATA]" at bounding box center [266, 161] width 74 height 13
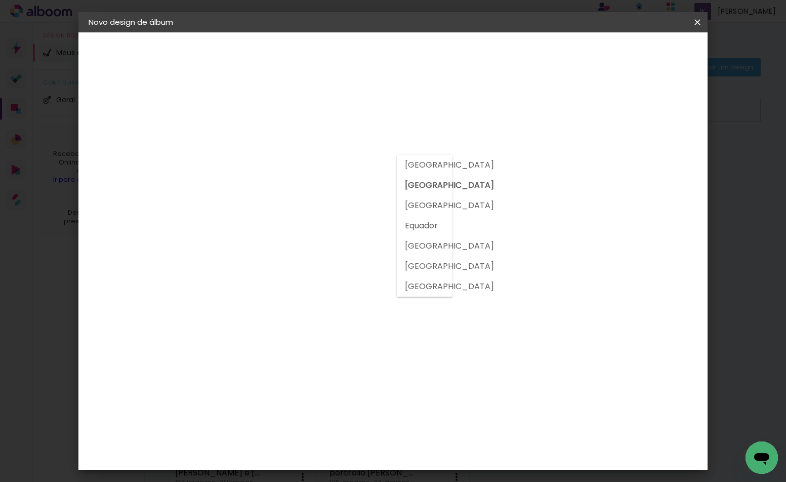
click at [302, 163] on input "[GEOGRAPHIC_DATA]" at bounding box center [266, 161] width 74 height 13
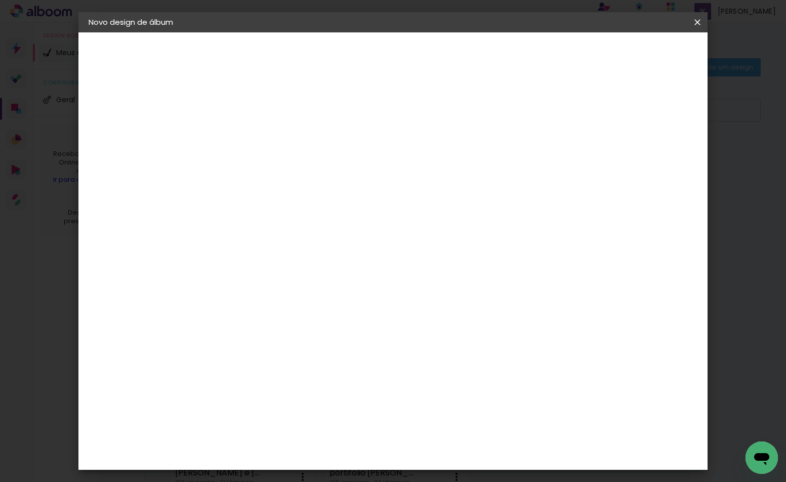
click at [311, 192] on input at bounding box center [270, 192] width 82 height 13
click at [314, 171] on paper-input-container "País de atuação Brasil" at bounding box center [269, 162] width 89 height 23
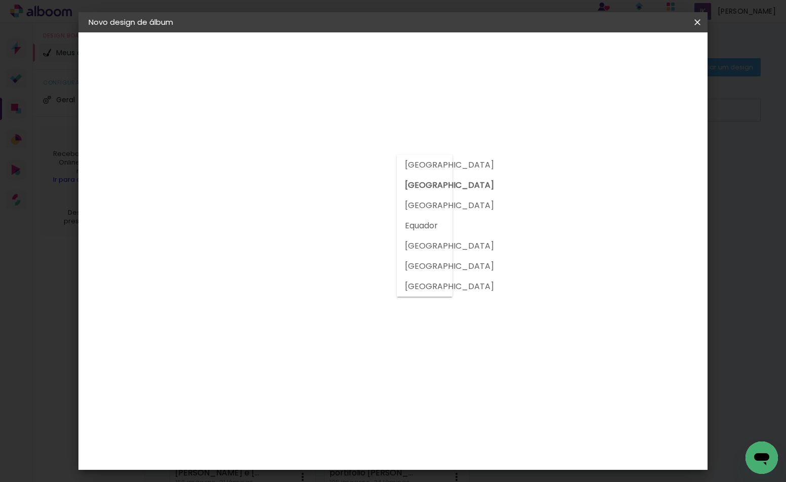
click at [302, 166] on input "[GEOGRAPHIC_DATA]" at bounding box center [266, 161] width 74 height 13
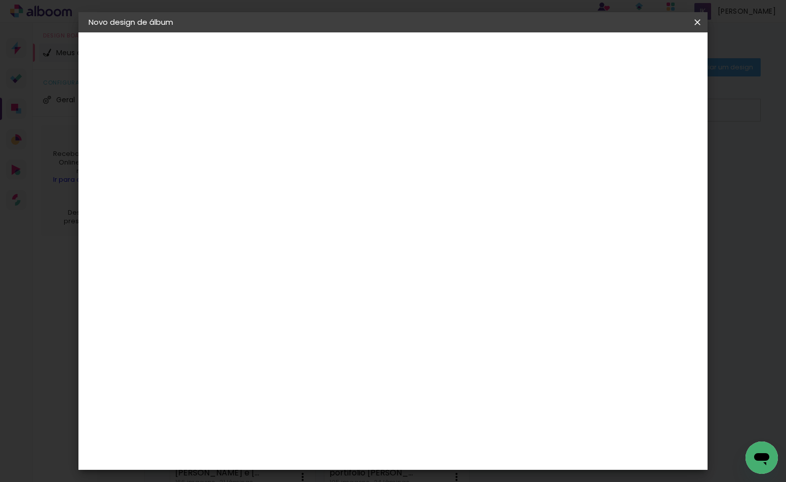
click at [314, 201] on paper-input-container at bounding box center [269, 193] width 89 height 23
type input "f"
type input "g"
type input "G"
type input "L"
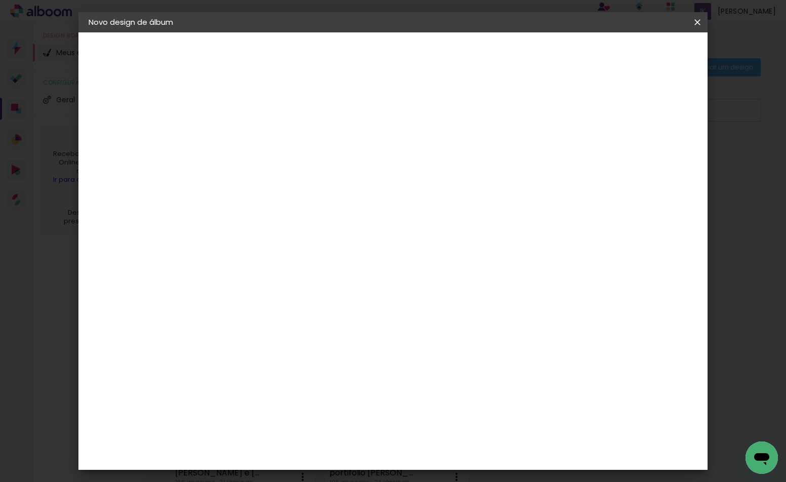
type input "GLAMOUR"
type paper-input "GLAMOUR"
click at [345, 150] on span at bounding box center [344, 154] width 2 height 8
click at [0, 0] on slot "Tamanho Livre" at bounding box center [0, 0] width 0 height 0
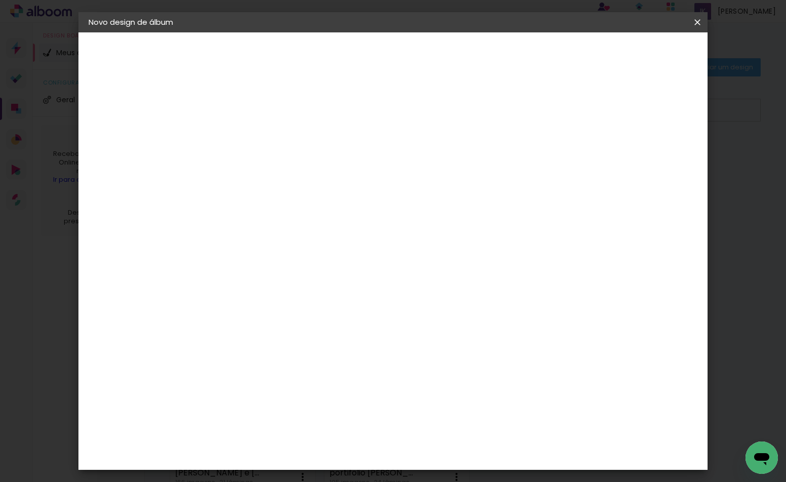
click at [416, 188] on paper-listbox "Tamanho Livre Sugerir uma encadernadora" at bounding box center [371, 176] width 90 height 95
click at [0, 0] on slot "Tamanho Livre" at bounding box center [0, 0] width 0 height 0
click at [302, 165] on input "[GEOGRAPHIC_DATA]" at bounding box center [266, 161] width 74 height 13
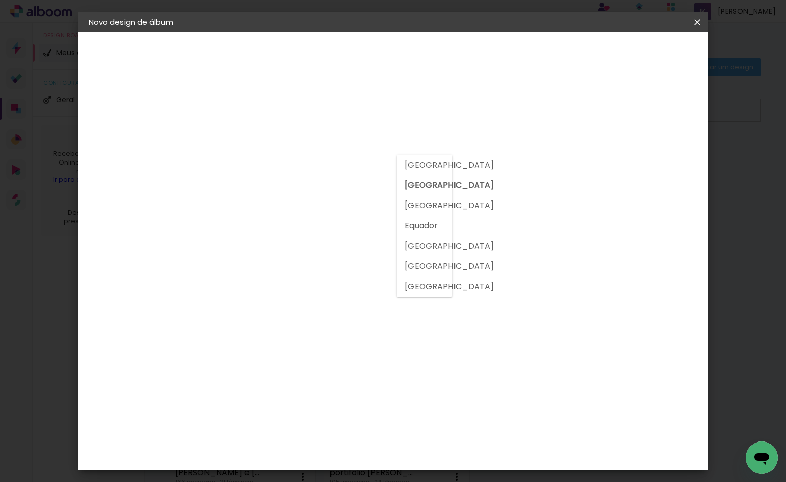
click at [302, 165] on input "[GEOGRAPHIC_DATA]" at bounding box center [266, 161] width 74 height 13
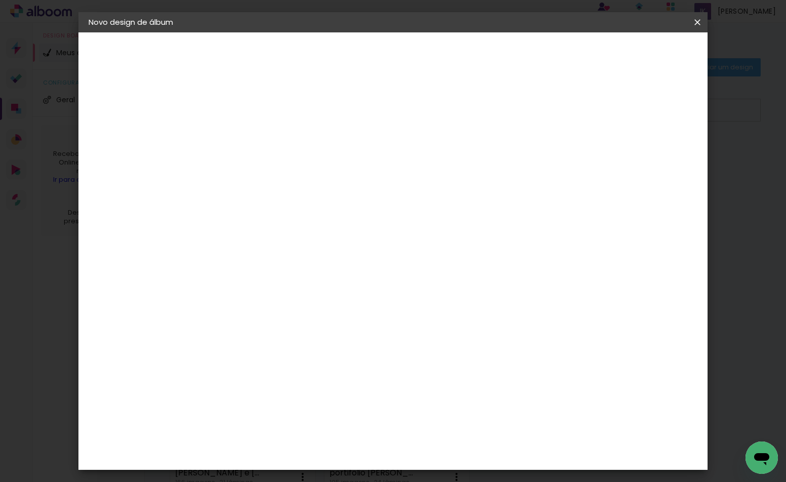
click at [411, 211] on div "Sugerir uma encadernadora" at bounding box center [380, 211] width 63 height 16
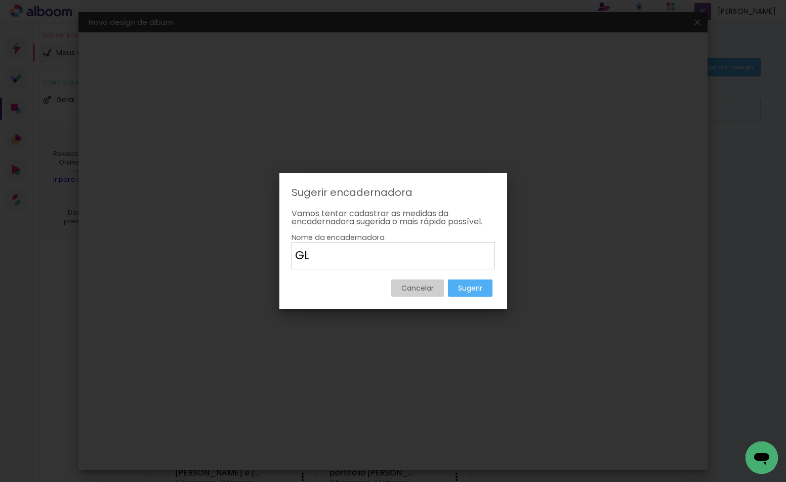
type input "G"
click at [441, 292] on paper-button "Cancelar" at bounding box center [417, 287] width 53 height 17
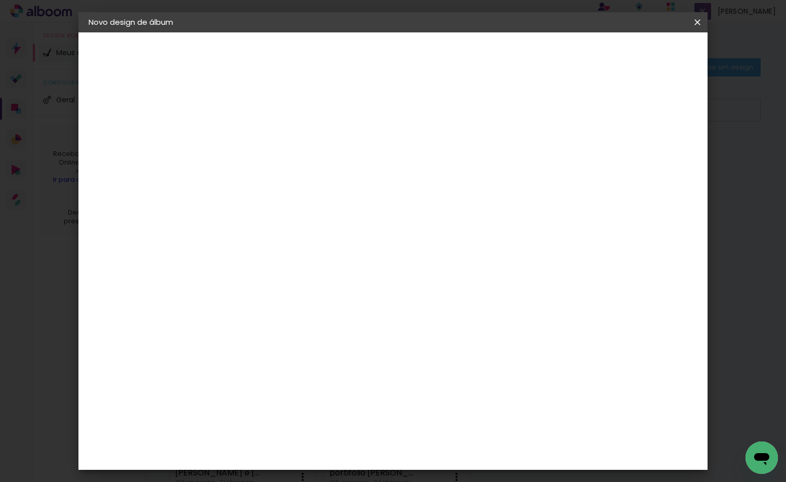
click at [0, 0] on slot "Avançar" at bounding box center [0, 0] width 0 height 0
click at [572, 47] on paper-button "Voltar" at bounding box center [551, 53] width 41 height 17
click at [0, 0] on slot "Tamanho Livre" at bounding box center [0, 0] width 0 height 0
click at [416, 159] on paper-item "Tamanho Livre" at bounding box center [371, 154] width 90 height 22
drag, startPoint x: 419, startPoint y: 228, endPoint x: 438, endPoint y: 231, distance: 19.0
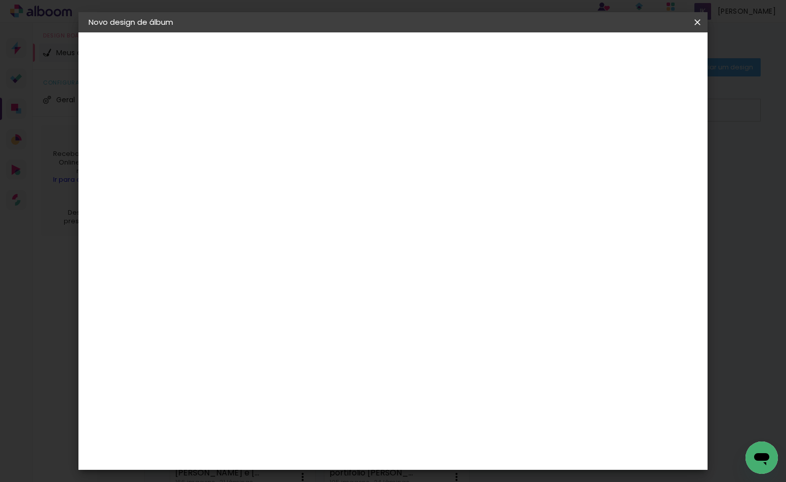
click at [420, 118] on div "Fornecedor Escolha um fornecedor ou avance com o tamanho livre. Voltar Avançar" at bounding box center [321, 75] width 222 height 86
click at [0, 0] on slot "Tamanho Livre" at bounding box center [0, 0] width 0 height 0
click at [416, 179] on div at bounding box center [371, 173] width 90 height 13
click at [302, 163] on input "[GEOGRAPHIC_DATA]" at bounding box center [266, 161] width 74 height 13
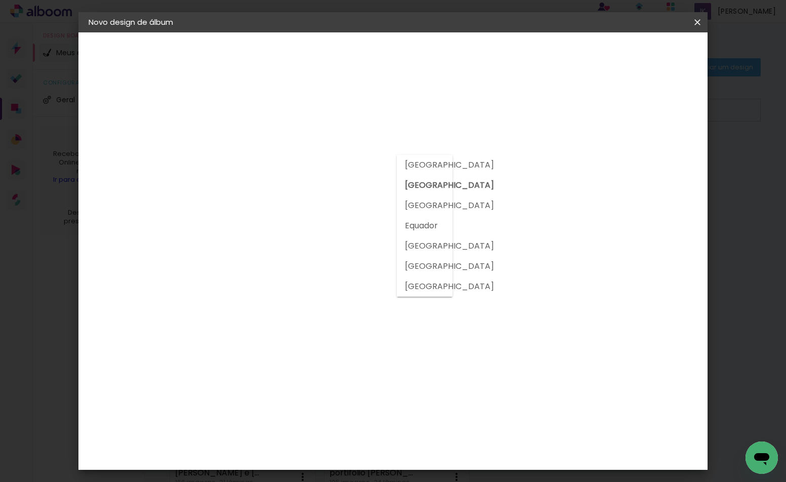
click at [311, 194] on input "GLAMOUR" at bounding box center [270, 192] width 82 height 13
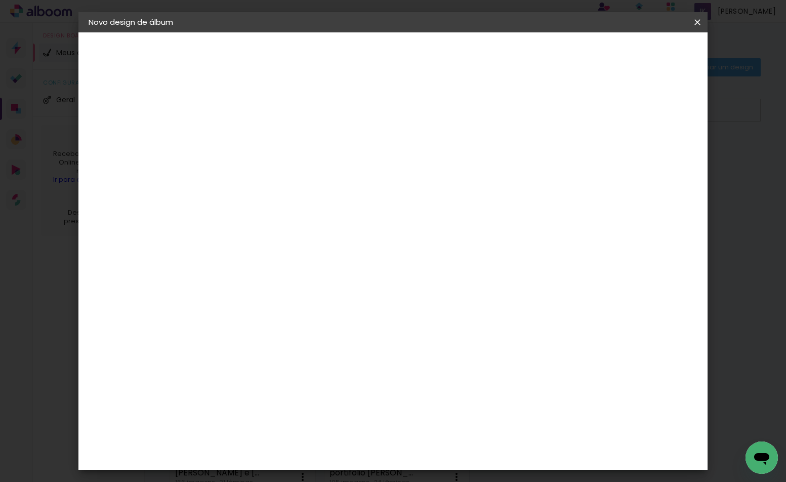
drag, startPoint x: 340, startPoint y: 194, endPoint x: 114, endPoint y: 191, distance: 225.6
click at [114, 32] on quentale-album-spec "Iniciar design Iniciar design" at bounding box center [392, 32] width 628 height 0
click at [306, 111] on div "Encadernadora Argentina Brasil Bolívia Equador Portugal Peru Uruguai" at bounding box center [269, 151] width 89 height 106
click at [286, 162] on input "[GEOGRAPHIC_DATA]" at bounding box center [266, 161] width 74 height 13
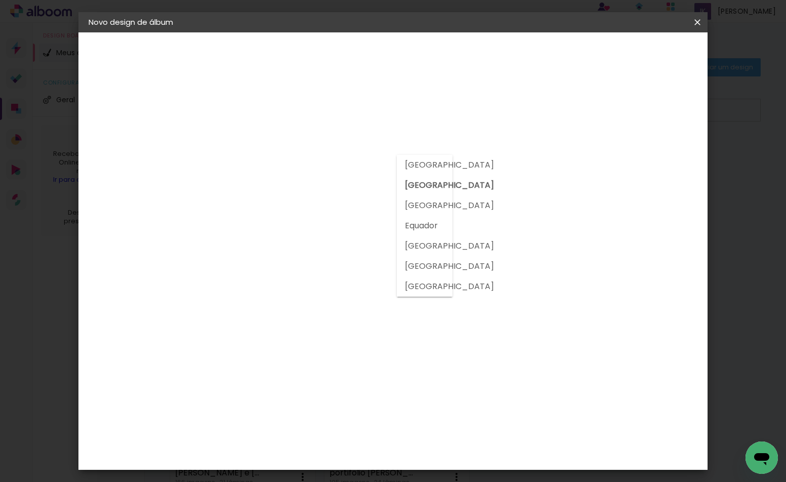
click at [286, 162] on input "[GEOGRAPHIC_DATA]" at bounding box center [266, 161] width 74 height 13
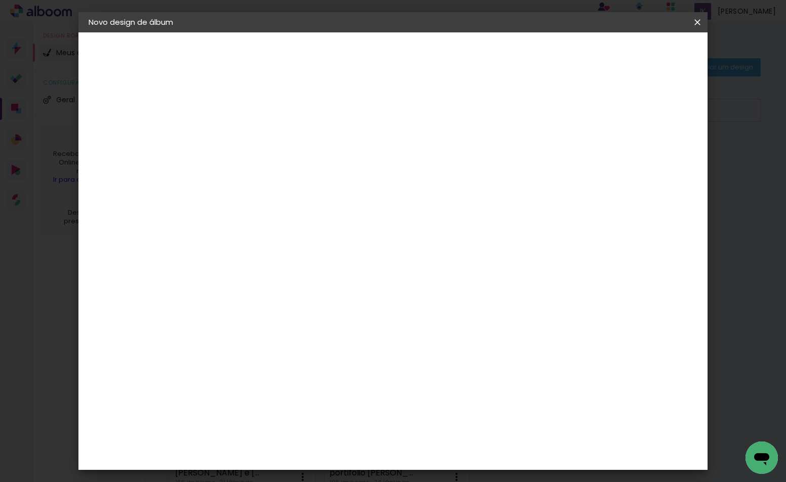
click at [286, 162] on input "[GEOGRAPHIC_DATA]" at bounding box center [266, 161] width 74 height 13
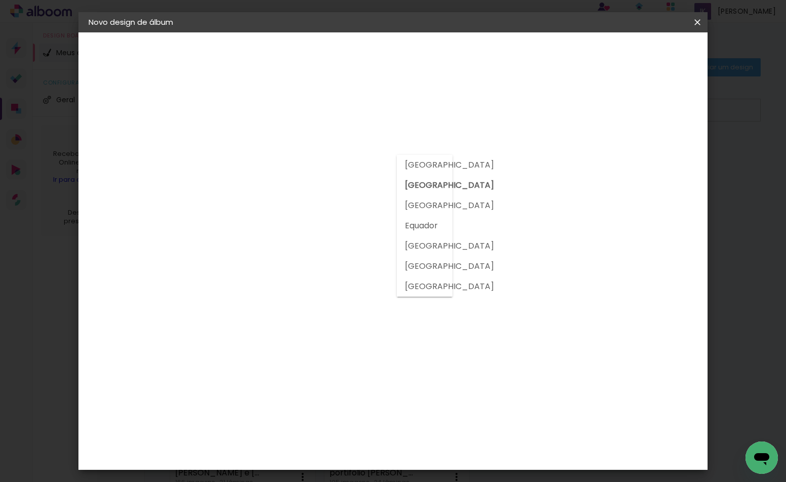
click at [0, 0] on slot "[GEOGRAPHIC_DATA]" at bounding box center [0, 0] width 0 height 0
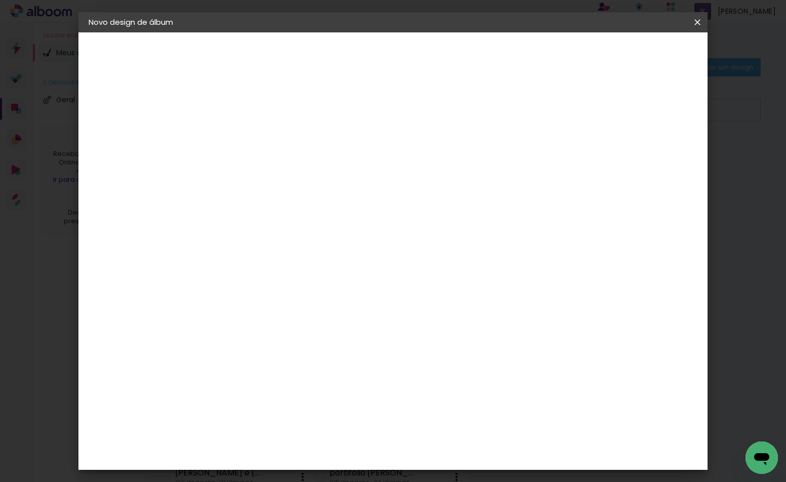
click at [302, 161] on input "[GEOGRAPHIC_DATA]" at bounding box center [266, 161] width 74 height 13
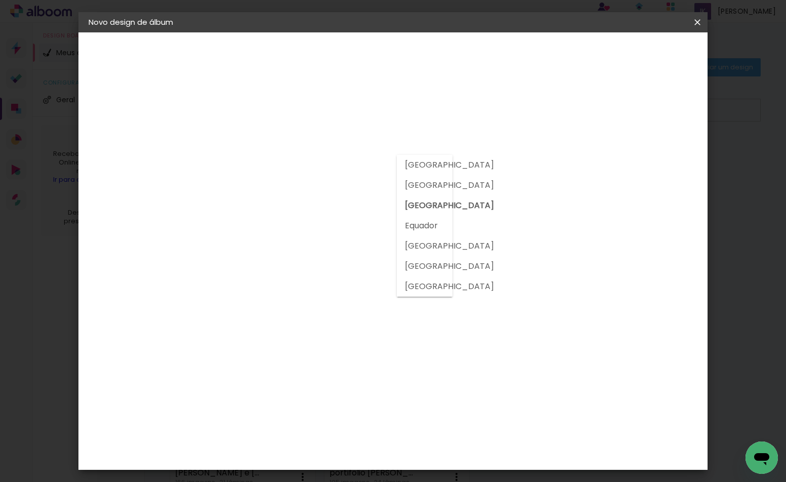
click at [0, 0] on slot "[GEOGRAPHIC_DATA]" at bounding box center [0, 0] width 0 height 0
type input "[GEOGRAPHIC_DATA]"
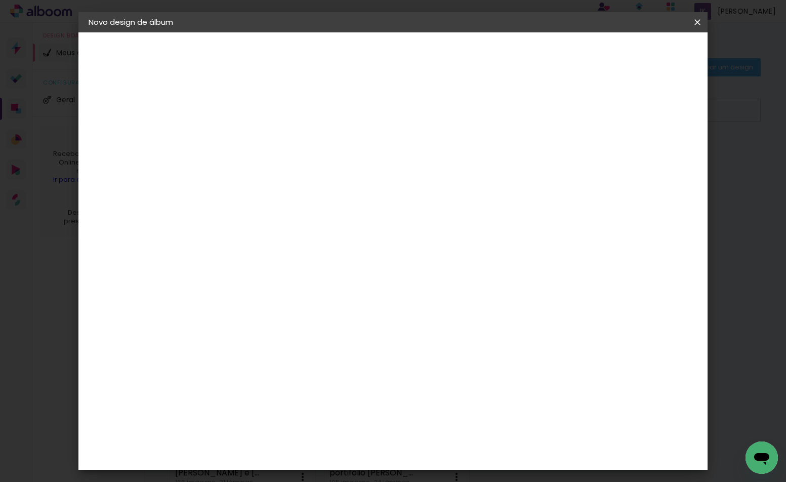
click at [314, 203] on paper-input-container "GLAMOUR" at bounding box center [269, 193] width 89 height 23
click at [311, 198] on input "GLAMOUR" at bounding box center [270, 192] width 82 height 13
type input "G"
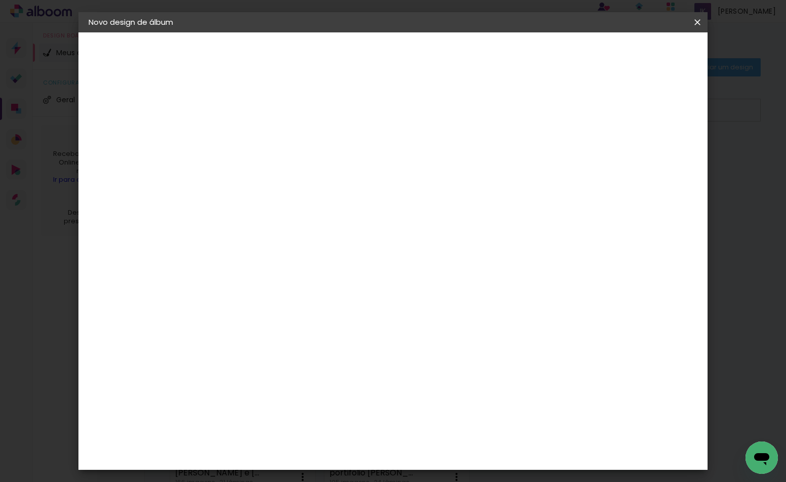
click at [302, 161] on input "[GEOGRAPHIC_DATA]" at bounding box center [266, 161] width 74 height 13
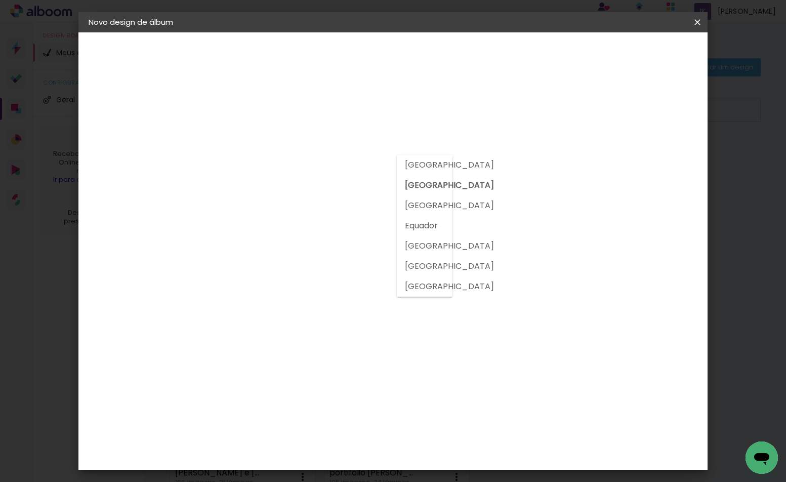
click at [302, 161] on input "[GEOGRAPHIC_DATA]" at bounding box center [266, 161] width 74 height 13
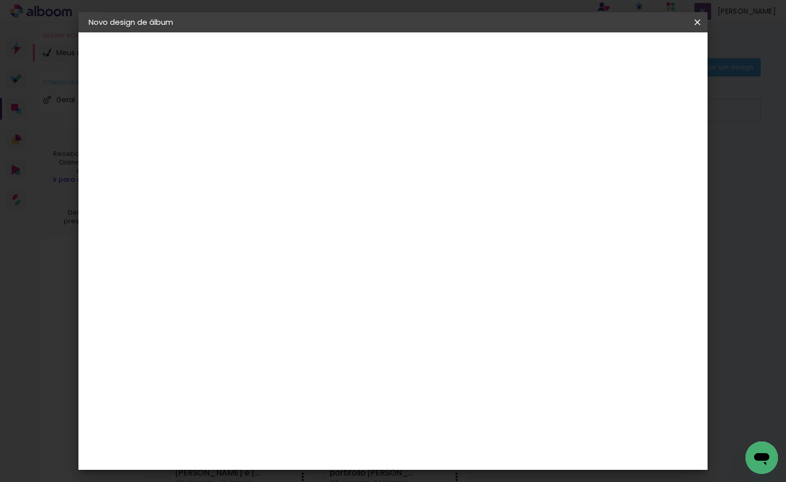
click at [0, 0] on slot "Avançar" at bounding box center [0, 0] width 0 height 0
click at [314, 171] on paper-input-container "País de atuação Brasil" at bounding box center [269, 162] width 89 height 23
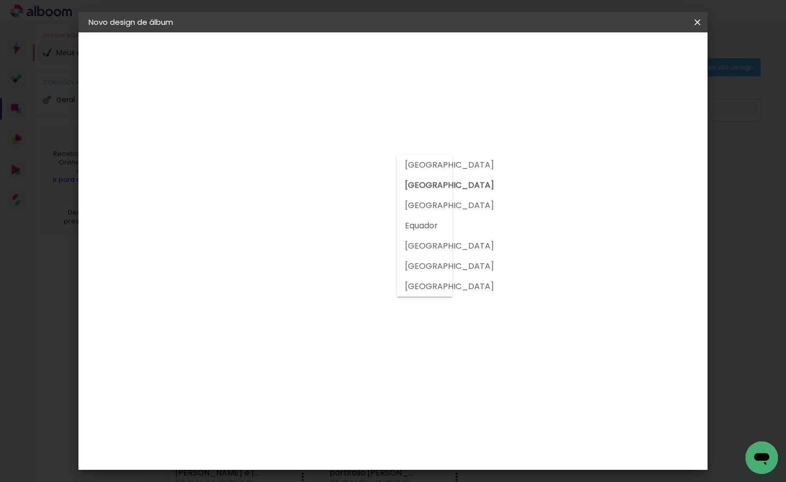
click at [302, 159] on input "[GEOGRAPHIC_DATA]" at bounding box center [266, 161] width 74 height 13
click at [311, 186] on input at bounding box center [270, 192] width 82 height 13
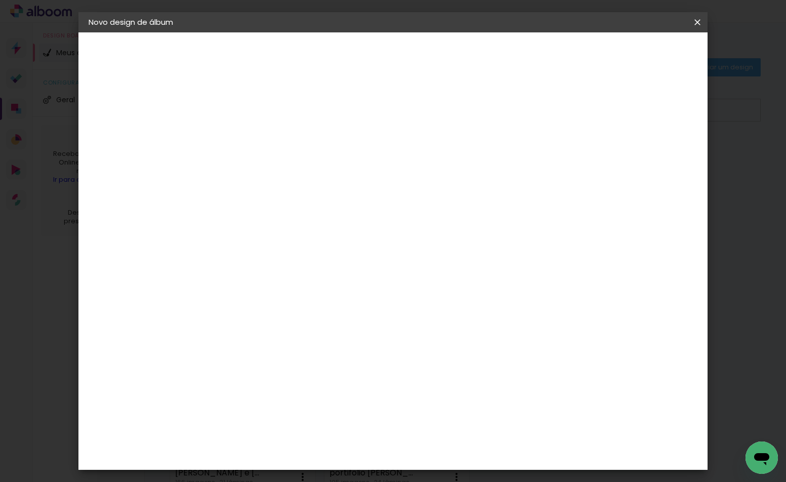
click at [302, 167] on input "[GEOGRAPHIC_DATA]" at bounding box center [266, 161] width 74 height 13
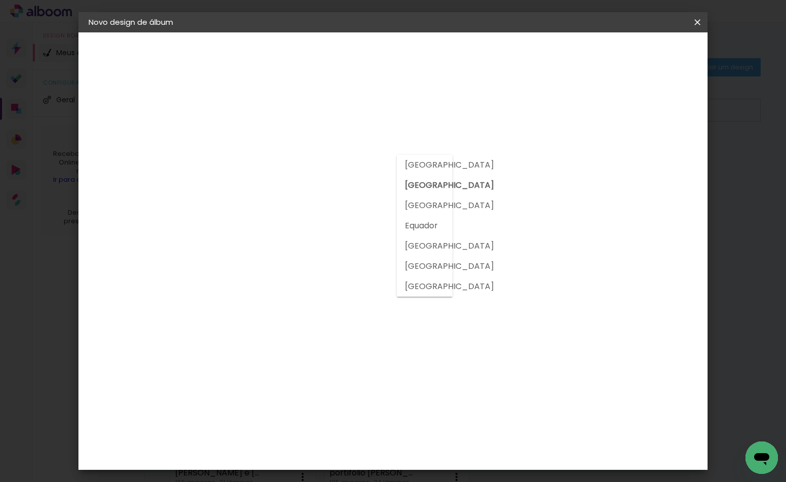
click at [343, 157] on iron-icon at bounding box center [337, 154] width 12 height 12
click at [444, 191] on paper-listbox "Tamanho Livre Sugerir uma encadernadora" at bounding box center [394, 176] width 97 height 95
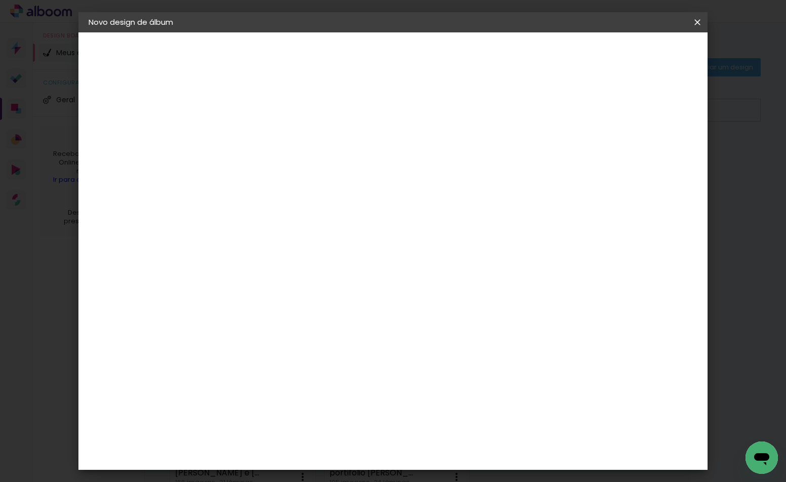
click at [364, 155] on iron-icon at bounding box center [358, 154] width 12 height 12
click at [444, 190] on paper-listbox "Tamanho Livre Sugerir uma encadernadora" at bounding box center [394, 176] width 97 height 95
click at [0, 0] on slot "Tamanho Livre" at bounding box center [0, 0] width 0 height 0
click at [323, 164] on input "[GEOGRAPHIC_DATA]" at bounding box center [276, 161] width 94 height 13
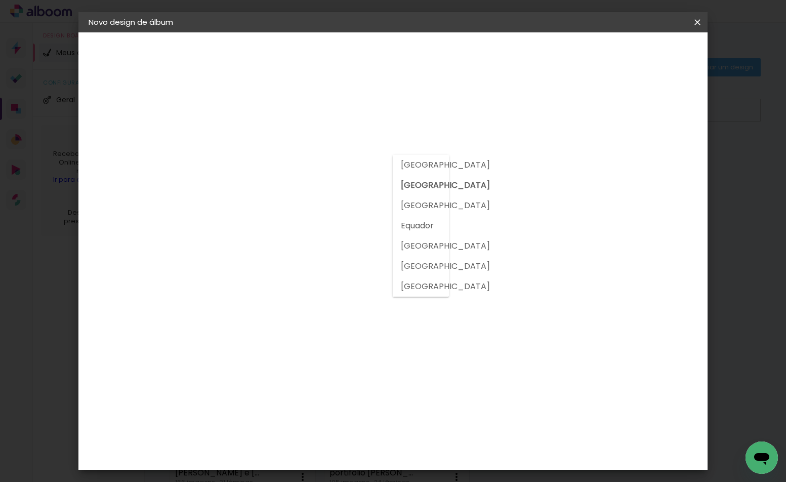
click at [0, 0] on slot "[GEOGRAPHIC_DATA]" at bounding box center [0, 0] width 0 height 0
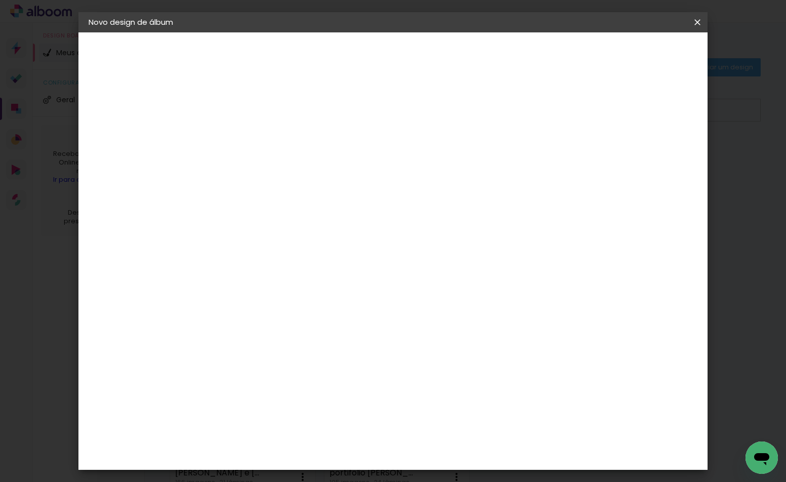
click at [308, 164] on input "[GEOGRAPHIC_DATA]" at bounding box center [268, 161] width 79 height 13
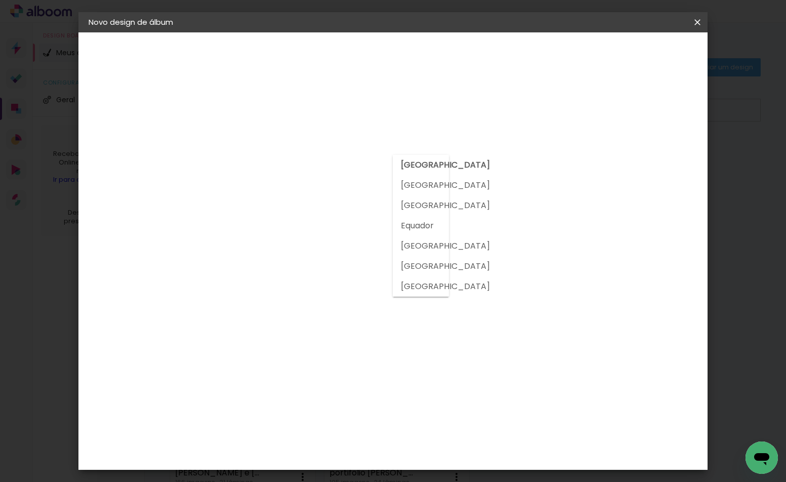
click at [0, 0] on slot "[GEOGRAPHIC_DATA]" at bounding box center [0, 0] width 0 height 0
type input "[GEOGRAPHIC_DATA]"
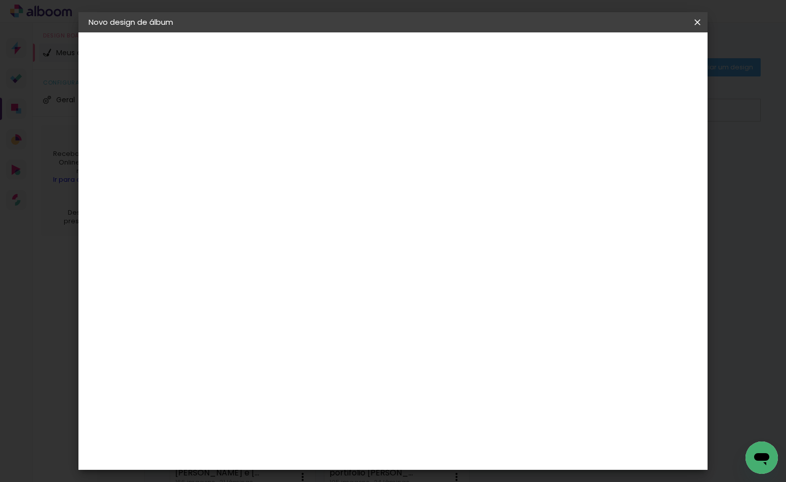
click at [331, 192] on input at bounding box center [280, 192] width 102 height 13
click at [281, 361] on div "Lumière Imagem" at bounding box center [263, 369] width 33 height 16
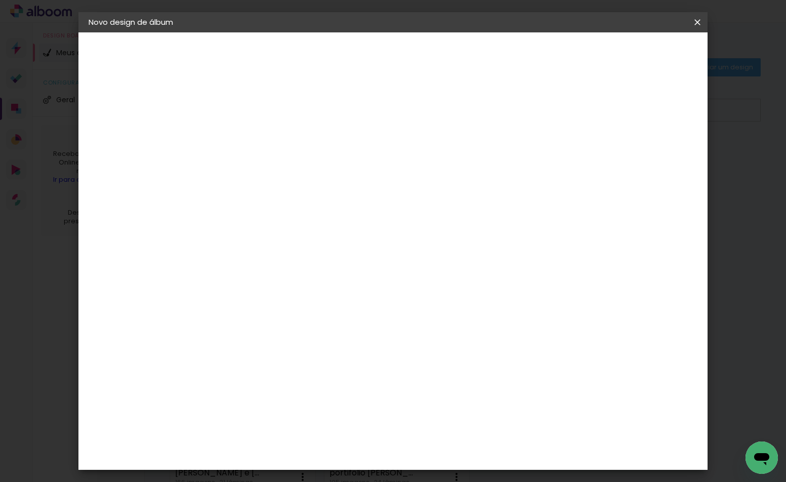
click at [444, 189] on paper-listbox "Tamanho Livre Sugerir uma encadernadora" at bounding box center [394, 176] width 97 height 95
click at [0, 0] on slot "Avançar" at bounding box center [0, 0] width 0 height 0
click at [293, 170] on input "text" at bounding box center [273, 176] width 39 height 16
click at [414, 207] on paper-item "Nuit" at bounding box center [458, 208] width 202 height 20
type input "Nuit"
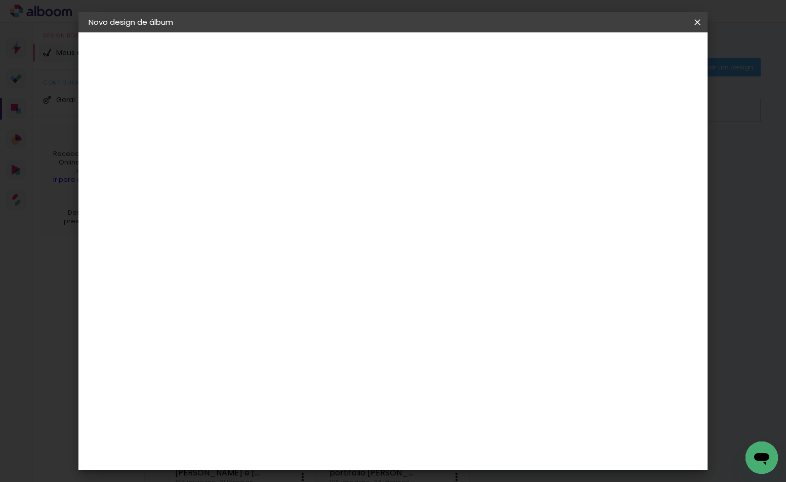
scroll to position [51, 0]
click at [322, 237] on span "20 × 25" at bounding box center [298, 247] width 47 height 21
click at [0, 0] on slot "Avançar" at bounding box center [0, 0] width 0 height 0
type input "1"
type paper-input "1"
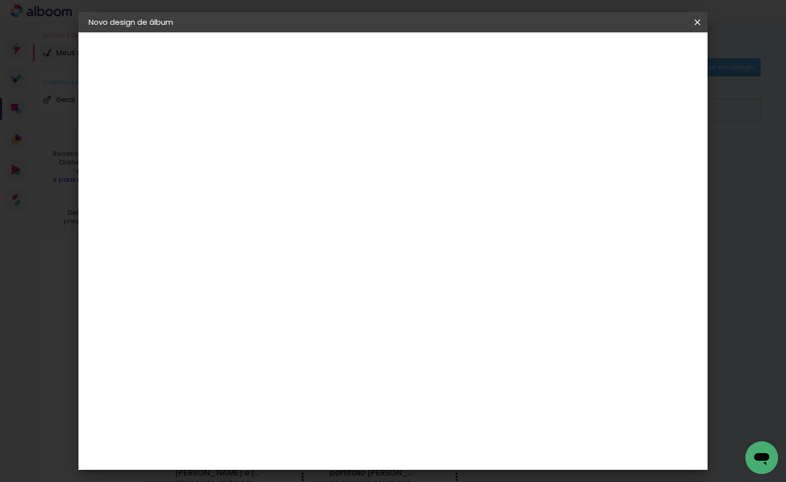
click at [258, 112] on input "1" at bounding box center [246, 109] width 35 height 13
drag, startPoint x: 667, startPoint y: 60, endPoint x: 630, endPoint y: 116, distance: 67.5
click at [636, 108] on div "mm Mostrar sangria 25 [PERSON_NAME] da página 20.3 cm Altura 50 [PERSON_NAME] d…" at bounding box center [434, 75] width 449 height 86
click at [629, 117] on div "mm Mostrar sangria" at bounding box center [434, 109] width 418 height 23
click at [0, 0] on slot "Mostrar sangria" at bounding box center [0, 0] width 0 height 0
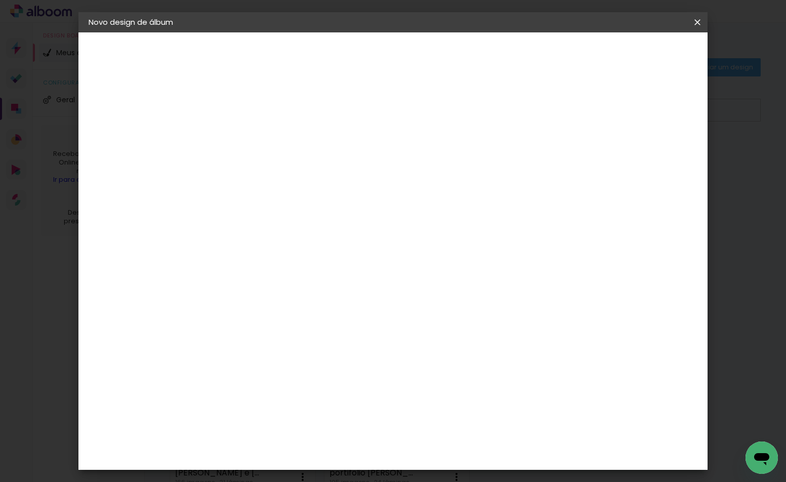
type paper-checkbox "on"
click at [633, 56] on span "Iniciar design" at bounding box center [610, 53] width 46 height 7
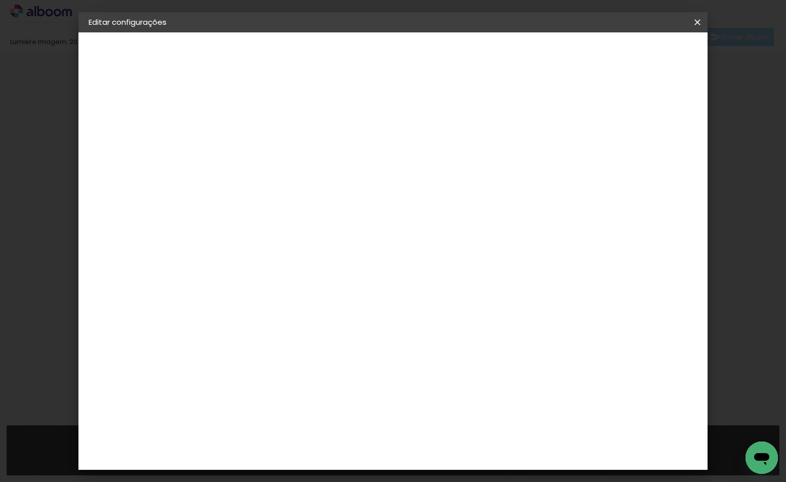
type input "1"
click at [0, 0] on slot "Mostrar sangria" at bounding box center [0, 0] width 0 height 0
type paper-checkbox "on"
click at [633, 56] on span "Salvar configurações" at bounding box center [595, 53] width 75 height 7
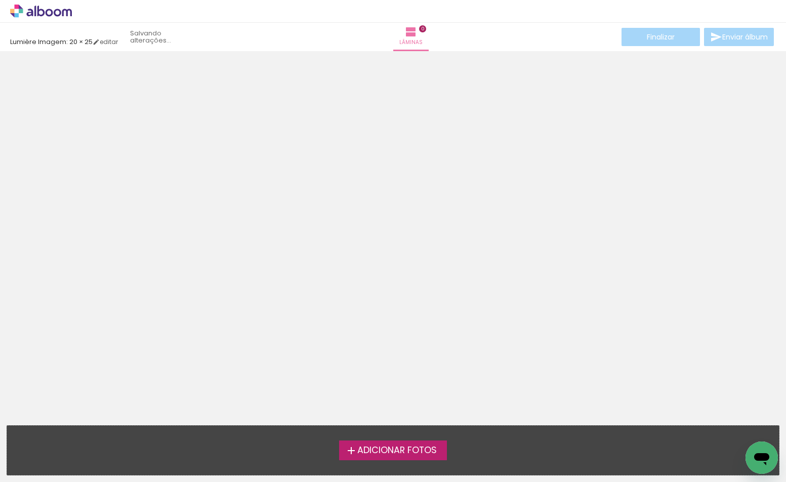
click at [414, 446] on span "Adicionar Fotos" at bounding box center [396, 450] width 79 height 9
click at [0, 0] on input "file" at bounding box center [0, 0] width 0 height 0
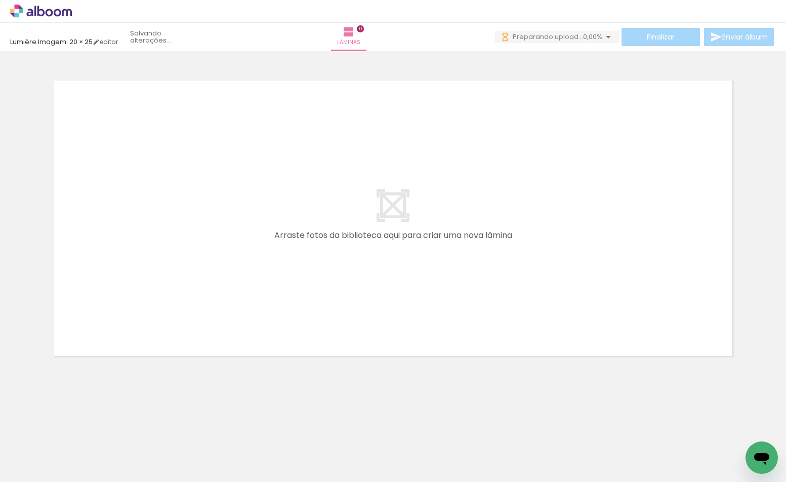
click at [39, 459] on div "Biblioteca 21 fotos Todas as fotos Não utilizadas Adicionar Fotos" at bounding box center [31, 450] width 63 height 50
click at [36, 463] on span "Adicionar Fotos" at bounding box center [36, 467] width 30 height 11
click at [0, 0] on input "file" at bounding box center [0, 0] width 0 height 0
click at [32, 465] on span "Adicionar Fotos" at bounding box center [36, 467] width 30 height 11
click at [0, 0] on input "file" at bounding box center [0, 0] width 0 height 0
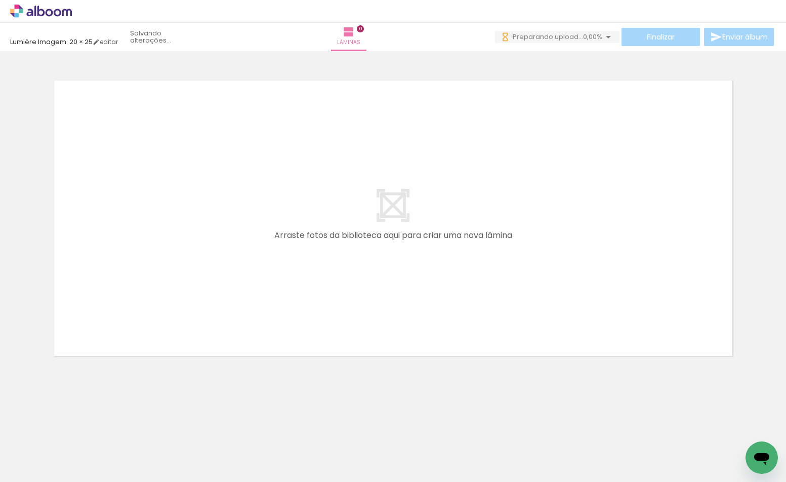
scroll to position [0, 5185]
